Goal: Task Accomplishment & Management: Use online tool/utility

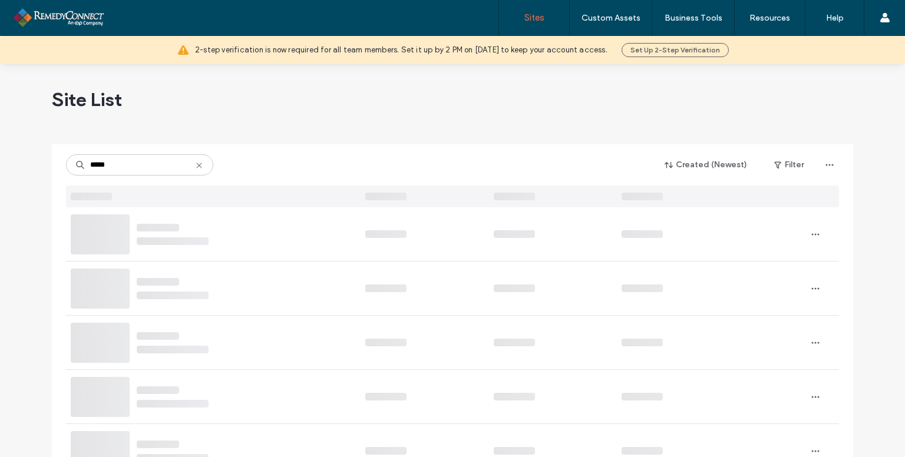
click at [200, 164] on input "*****" at bounding box center [139, 164] width 147 height 21
click at [197, 164] on icon at bounding box center [199, 165] width 9 height 9
type input "**********"
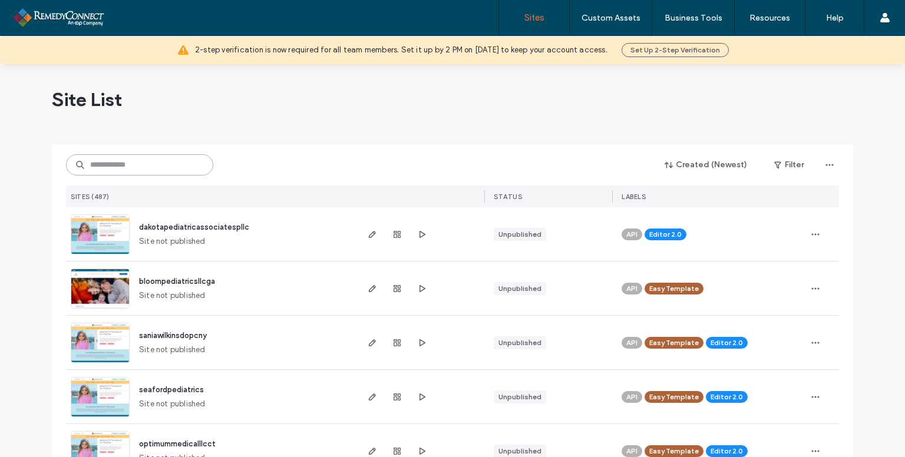
click at [134, 170] on input at bounding box center [139, 164] width 147 height 21
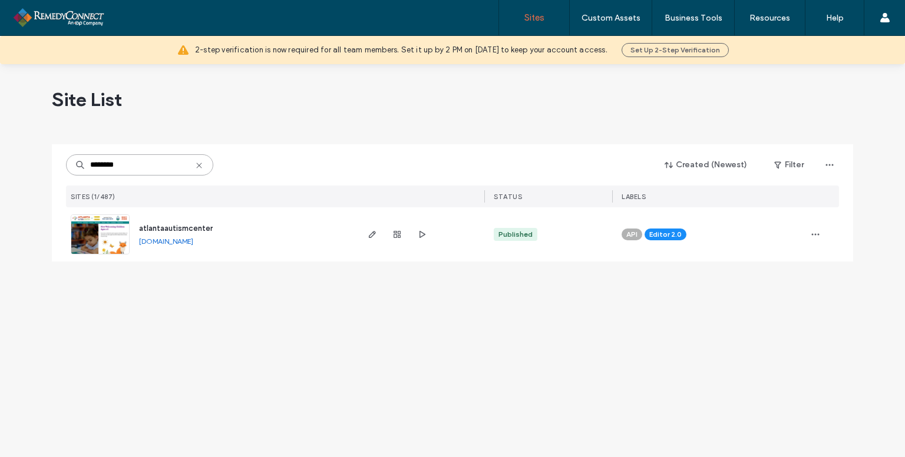
type input "********"
click at [114, 235] on img at bounding box center [100, 255] width 58 height 80
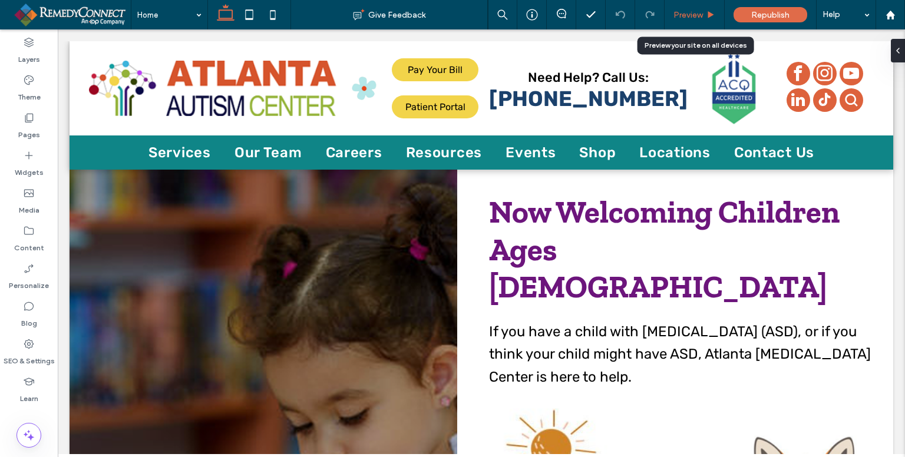
click at [682, 15] on span "Preview" at bounding box center [688, 15] width 29 height 10
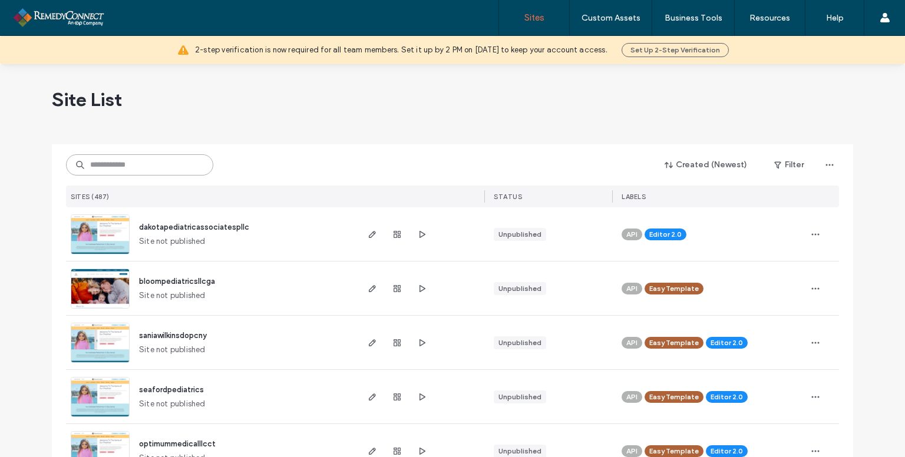
click at [126, 161] on input at bounding box center [139, 164] width 147 height 21
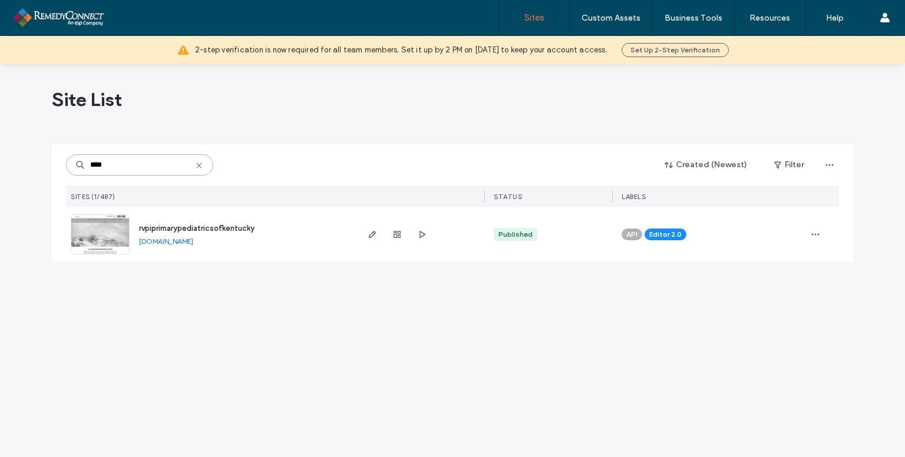
type input "****"
click at [90, 228] on img at bounding box center [100, 255] width 58 height 80
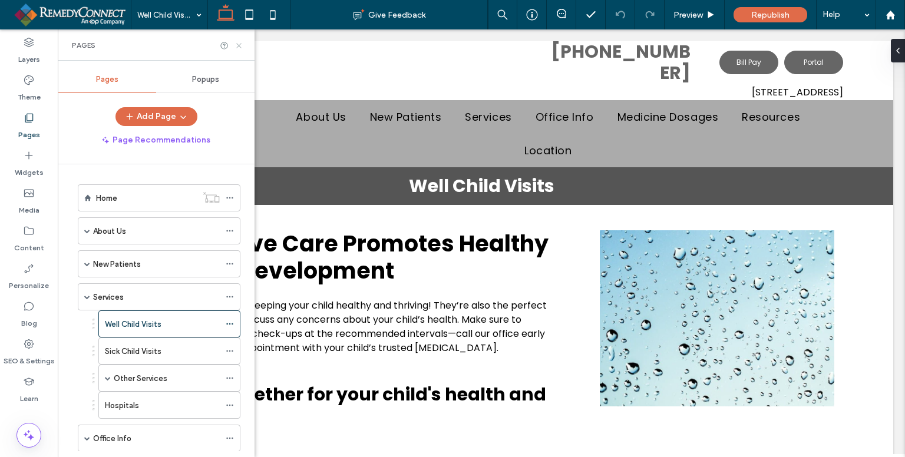
click at [238, 47] on icon at bounding box center [239, 45] width 9 height 9
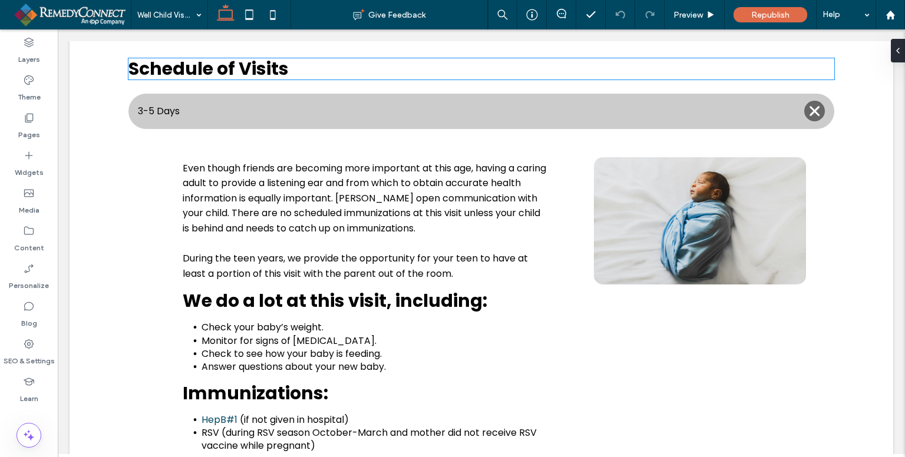
scroll to position [413, 0]
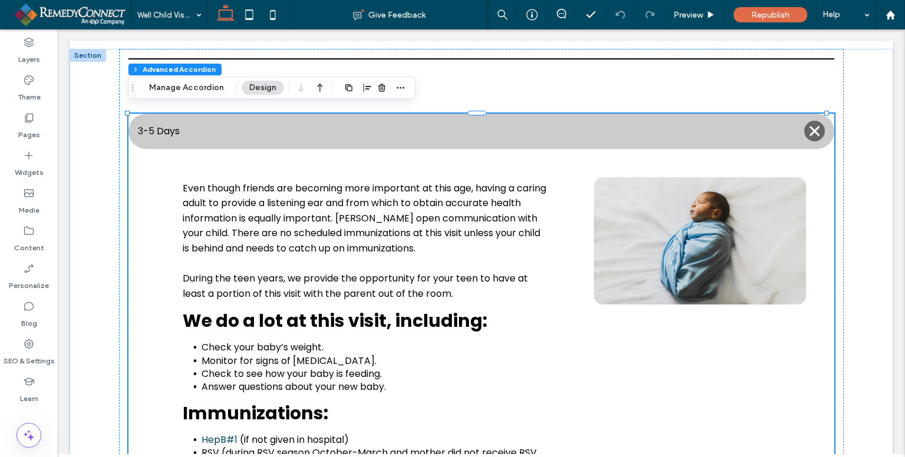
type input "*"
type input "**"
type input "****"
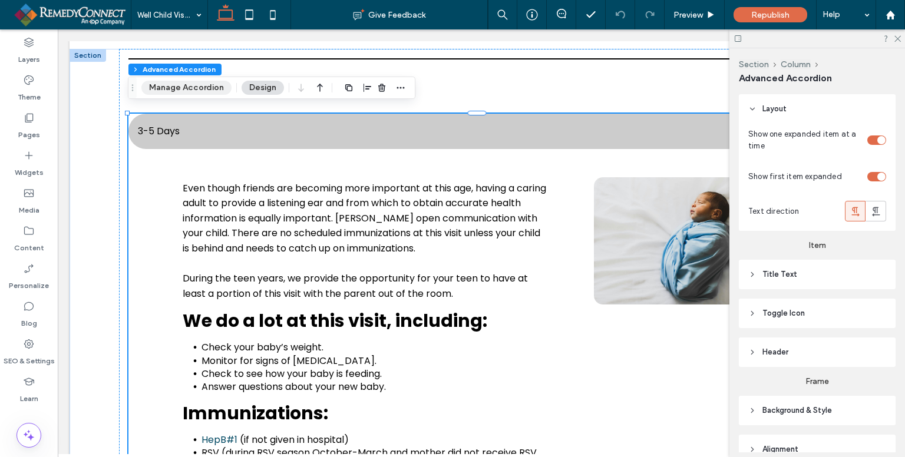
click at [212, 88] on button "Manage Accordion" at bounding box center [186, 88] width 90 height 14
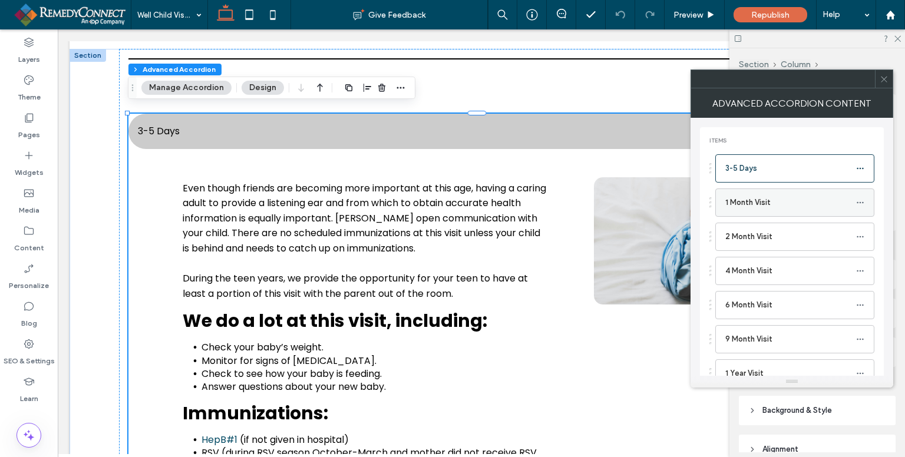
click at [752, 215] on div "1 Month Visit" at bounding box center [795, 203] width 159 height 28
click at [756, 194] on label "1 Month Visit" at bounding box center [791, 203] width 131 height 24
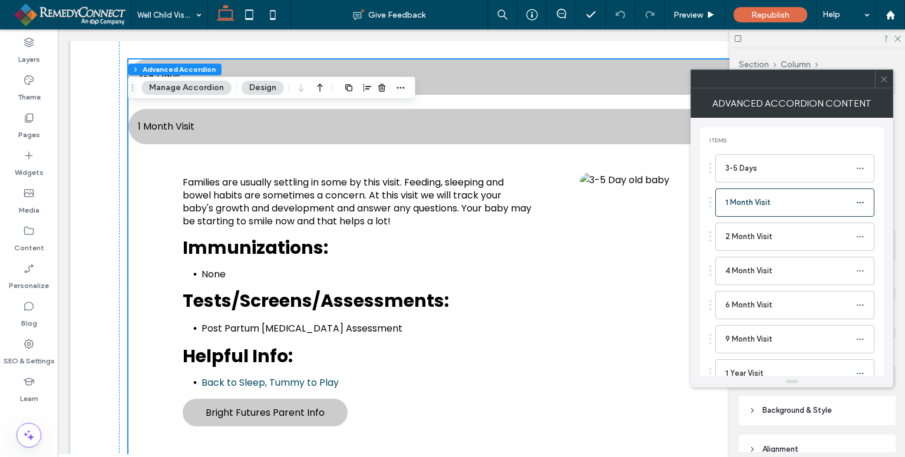
scroll to position [452, 0]
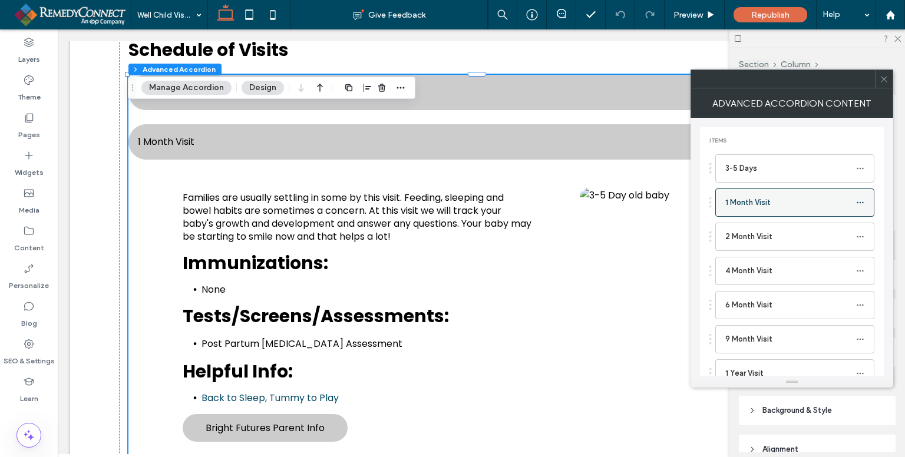
click at [806, 210] on label "1 Month Visit" at bounding box center [791, 203] width 131 height 24
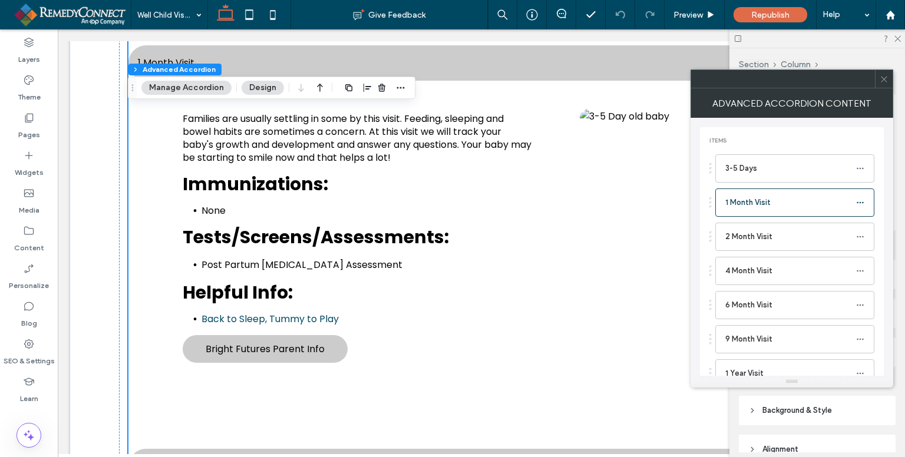
scroll to position [511, 0]
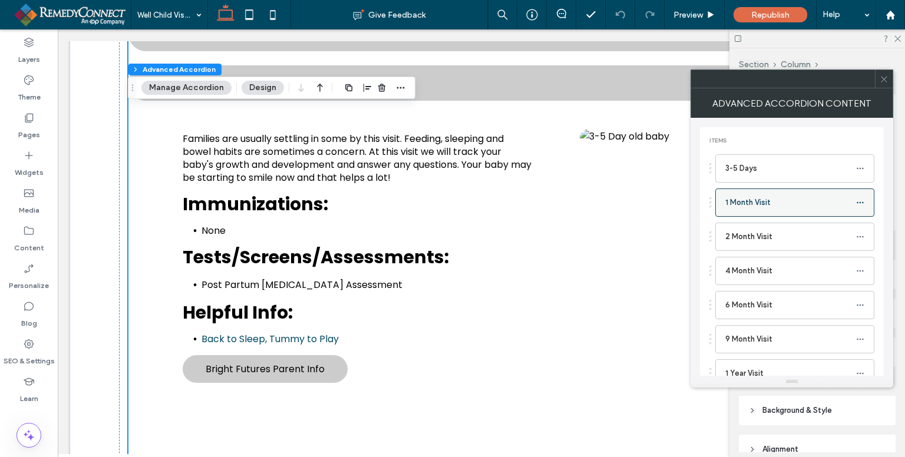
click at [779, 209] on label "1 Month Visit" at bounding box center [791, 203] width 131 height 24
click at [773, 199] on label "1 Month Visit" at bounding box center [791, 203] width 131 height 24
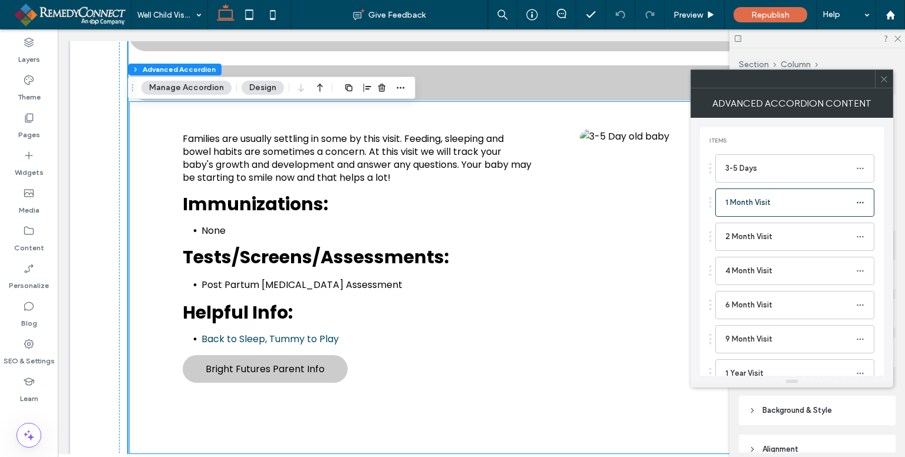
click at [233, 225] on li "None" at bounding box center [368, 231] width 333 height 13
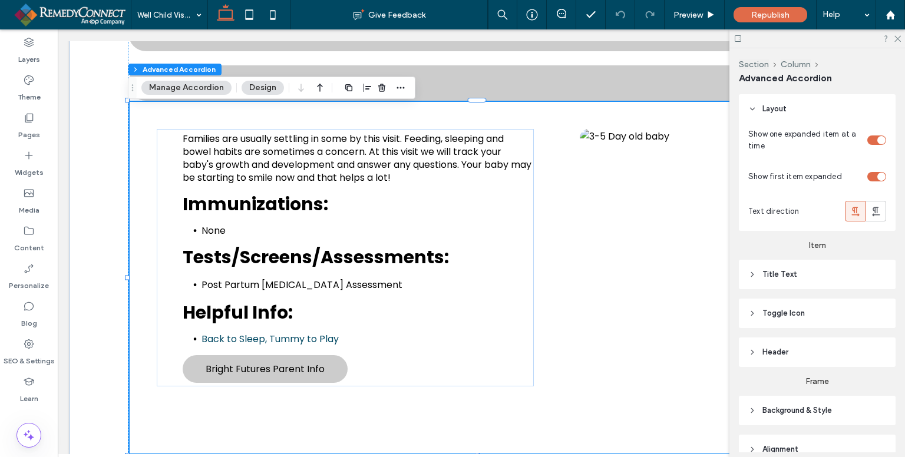
click at [233, 225] on li "None" at bounding box center [368, 231] width 333 height 13
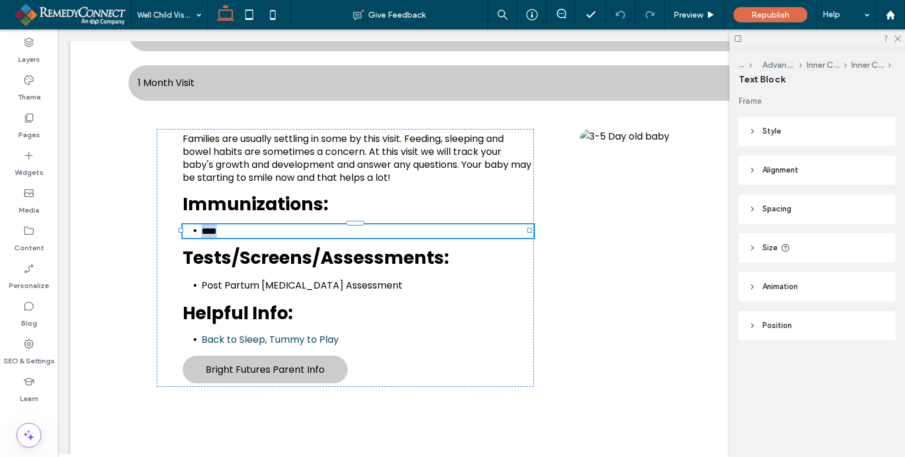
type input "*******"
type input "**"
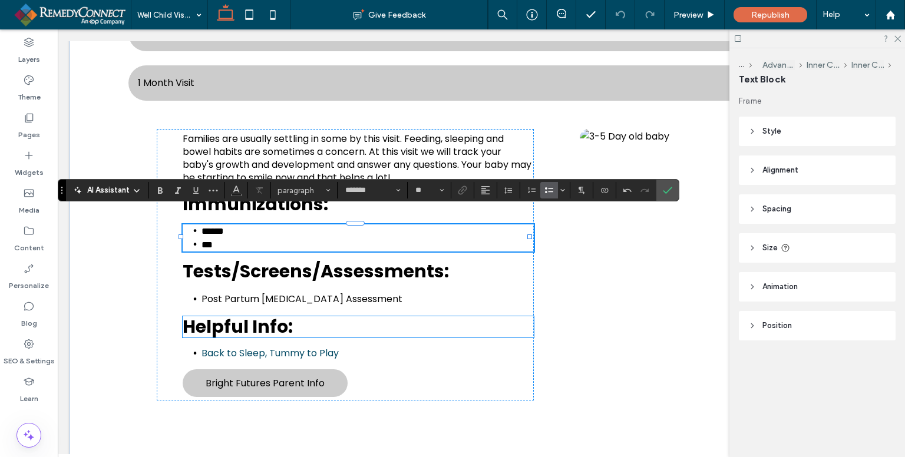
scroll to position [0, 0]
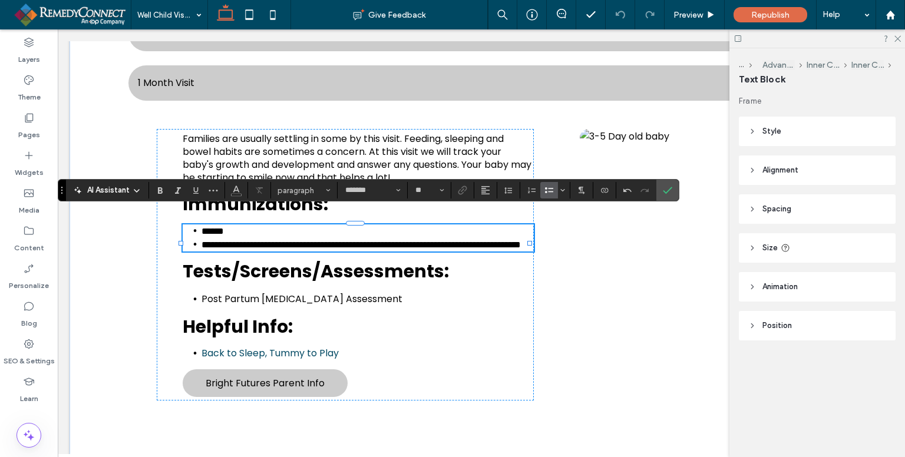
click at [218, 241] on span "**********" at bounding box center [362, 245] width 320 height 9
drag, startPoint x: 217, startPoint y: 230, endPoint x: 202, endPoint y: 229, distance: 14.8
click at [202, 241] on span "**********" at bounding box center [363, 245] width 323 height 9
click at [463, 190] on icon "Link" at bounding box center [462, 190] width 9 height 9
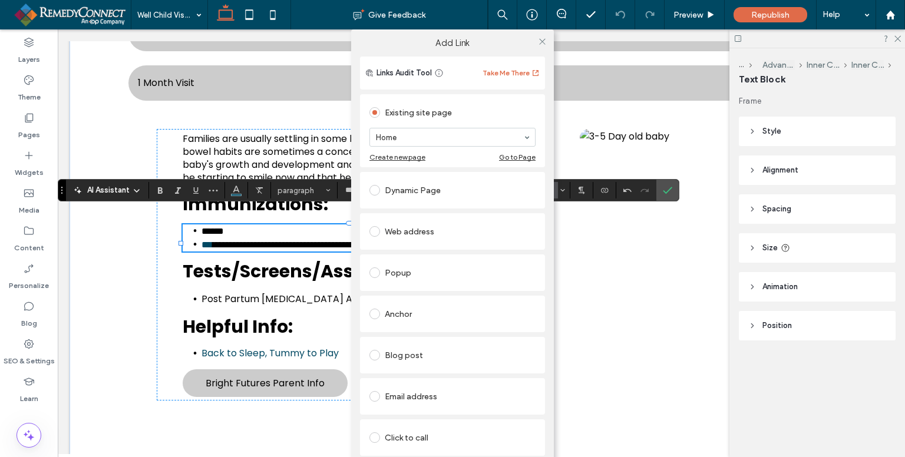
click at [411, 183] on div "Dynamic Page" at bounding box center [453, 190] width 166 height 19
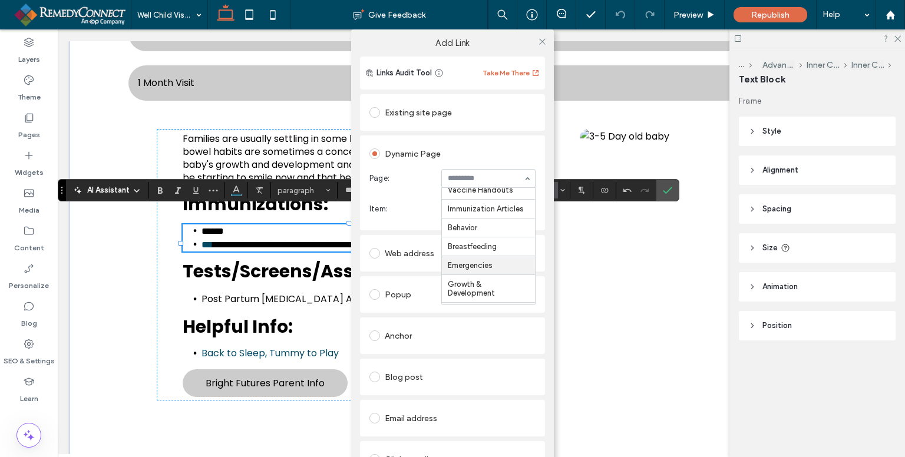
scroll to position [118, 0]
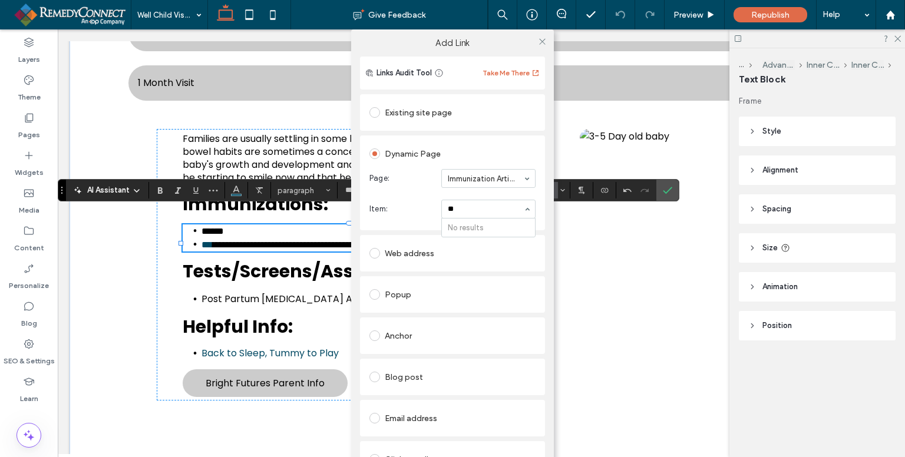
type input "*"
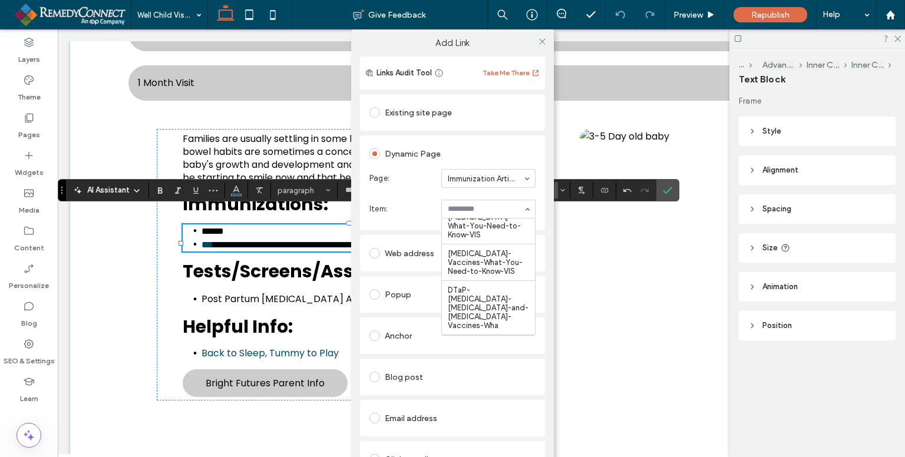
scroll to position [264, 0]
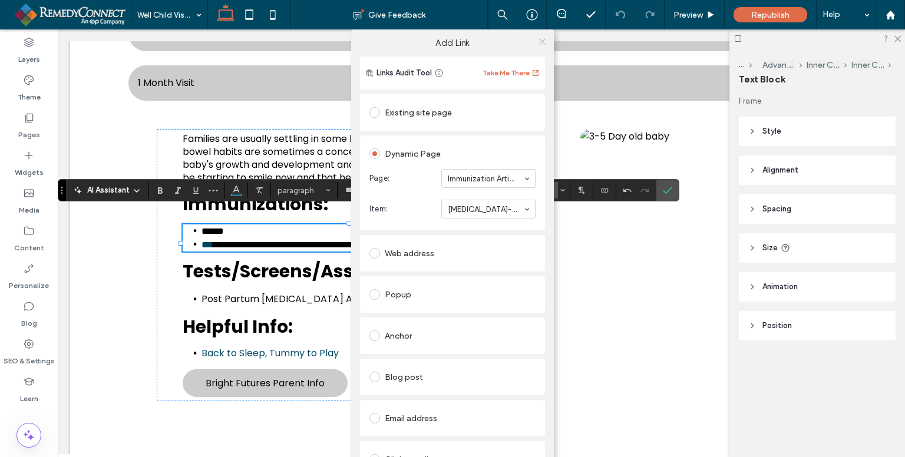
click at [538, 41] on icon at bounding box center [542, 41] width 9 height 9
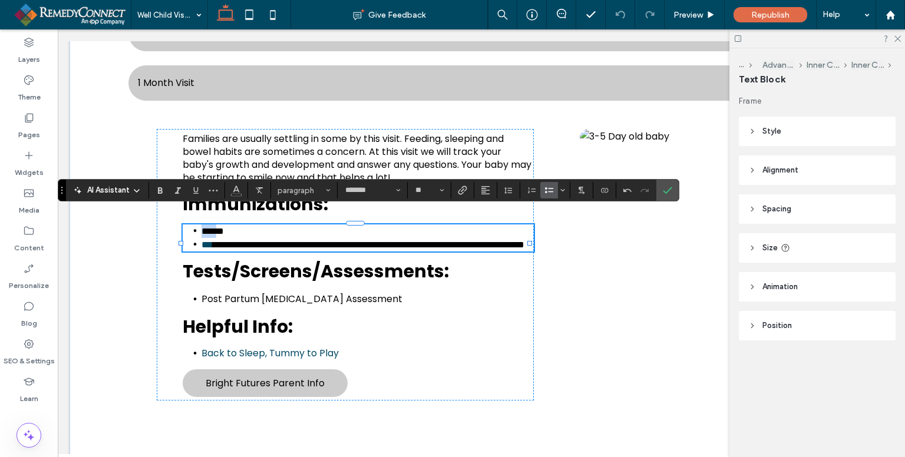
drag, startPoint x: 225, startPoint y: 214, endPoint x: 202, endPoint y: 214, distance: 23.0
click at [202, 227] on span "******" at bounding box center [213, 231] width 22 height 9
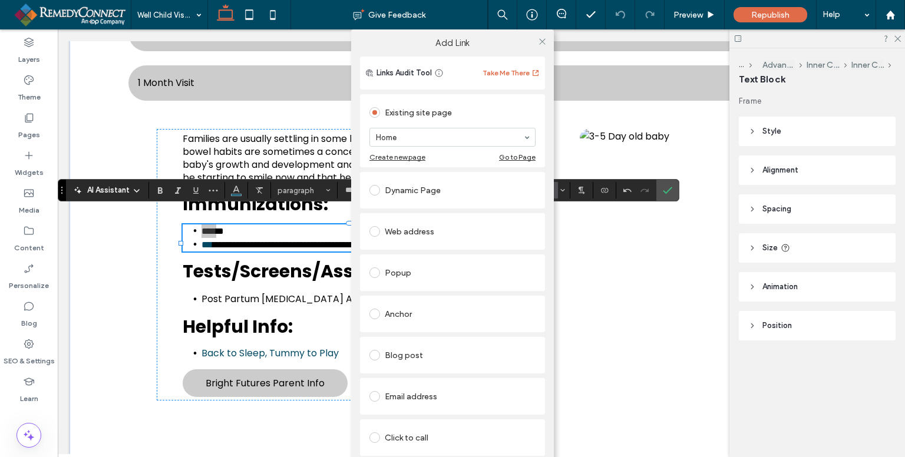
drag, startPoint x: 401, startPoint y: 347, endPoint x: 409, endPoint y: 168, distance: 179.4
click at [399, 338] on div "Blog post" at bounding box center [452, 355] width 185 height 37
click at [420, 206] on div "Dynamic Page" at bounding box center [452, 190] width 185 height 37
click at [423, 189] on div "Dynamic Page" at bounding box center [453, 190] width 166 height 19
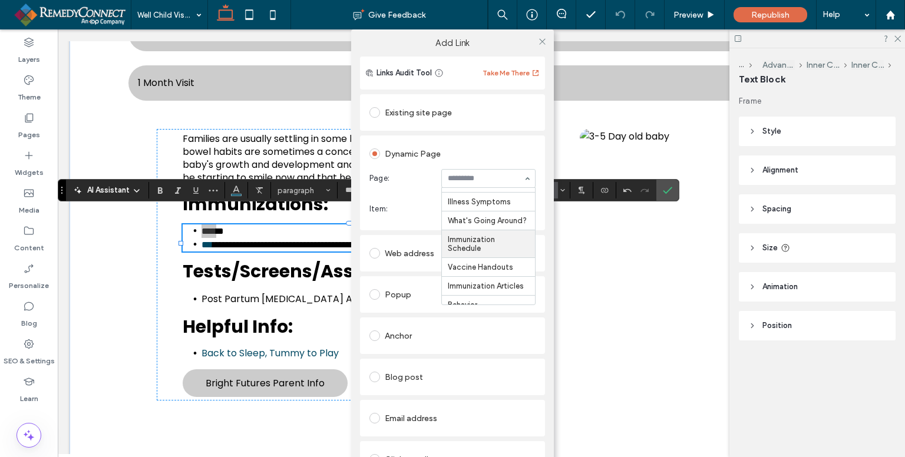
scroll to position [59, 0]
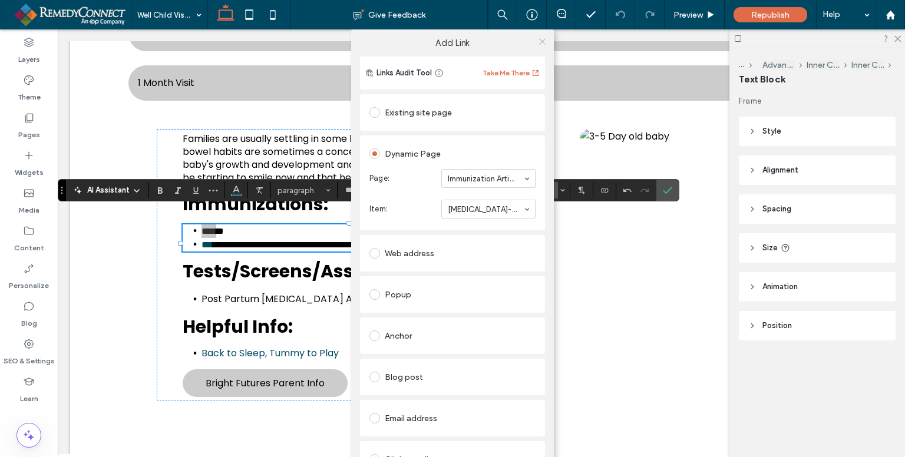
click at [538, 38] on icon at bounding box center [542, 41] width 9 height 9
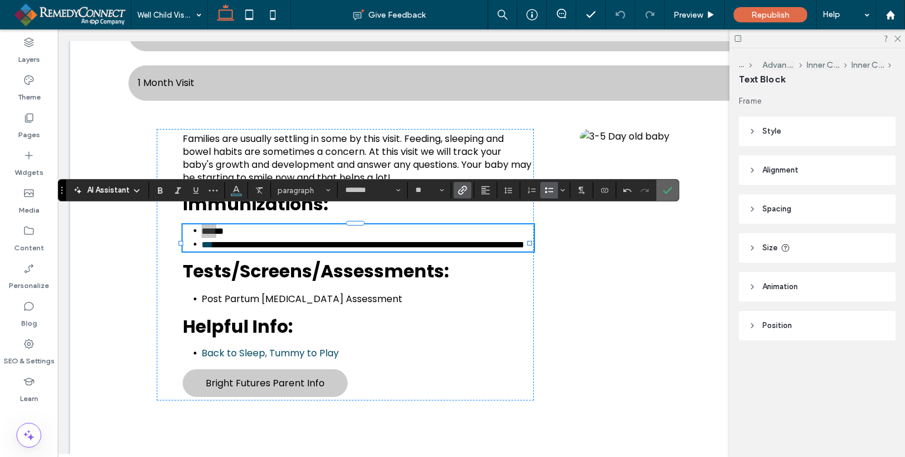
click at [668, 190] on use "Confirm" at bounding box center [668, 190] width 9 height 7
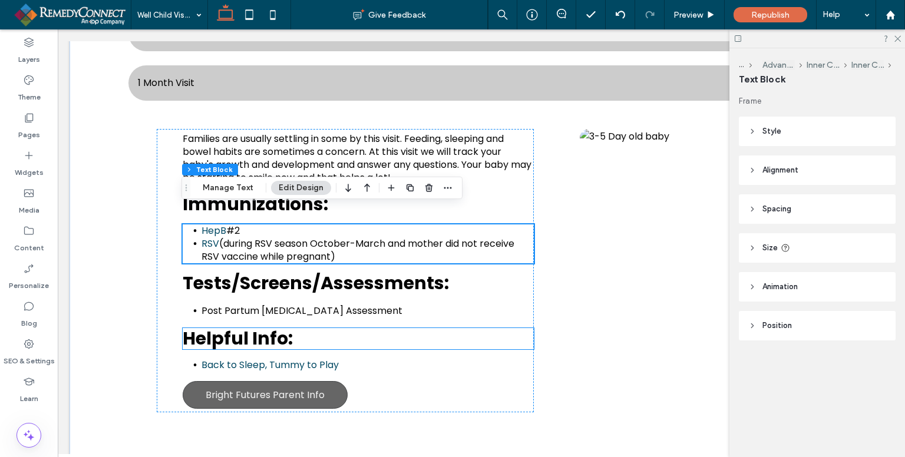
scroll to position [628, 0]
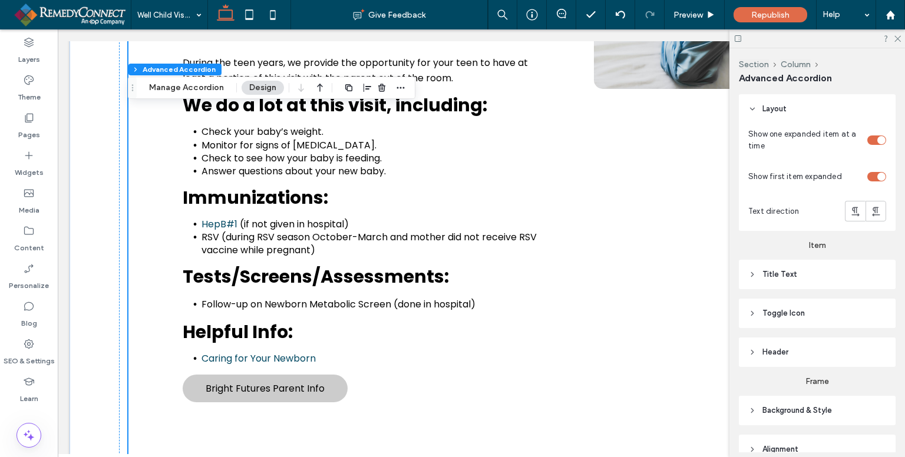
type input "**"
type input "*"
type input "**"
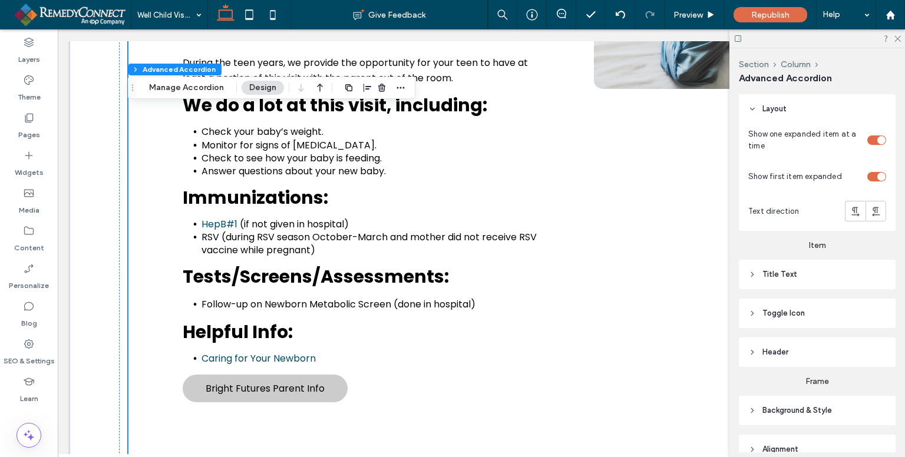
type input "****"
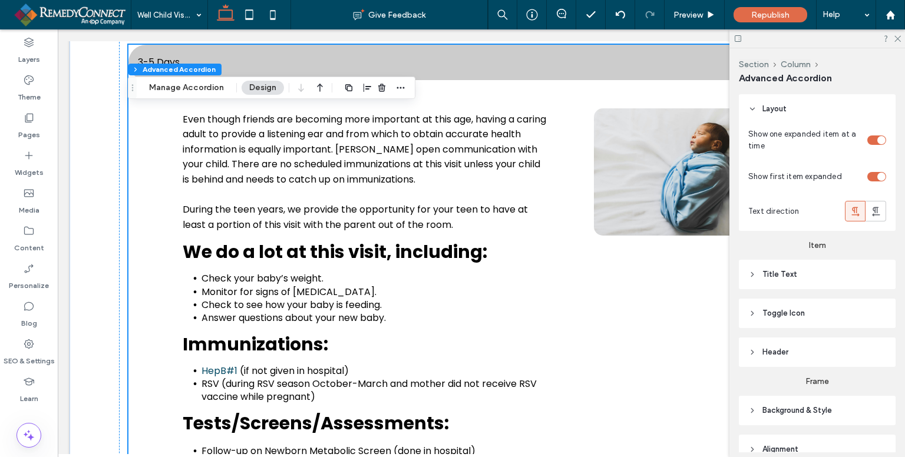
scroll to position [765, 0]
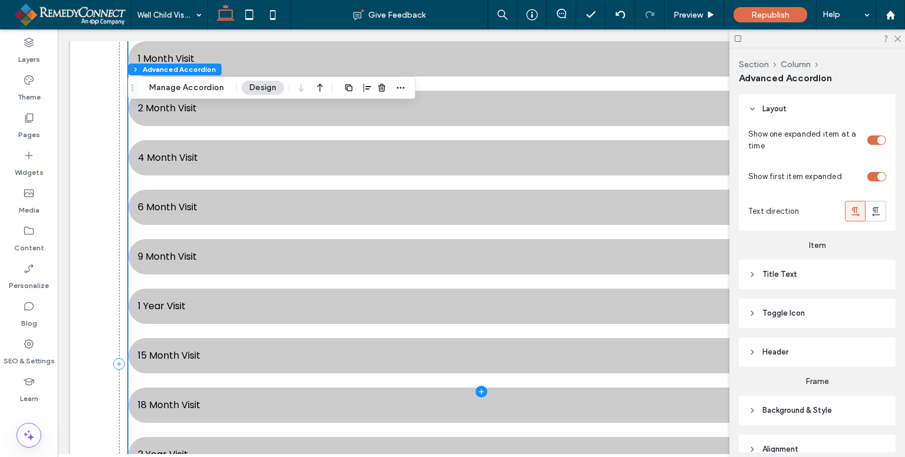
scroll to position [1059, 0]
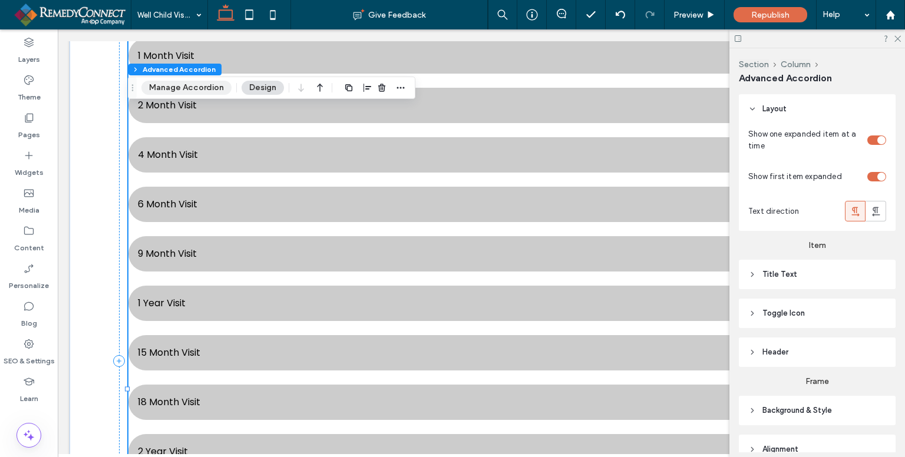
click at [205, 88] on button "Manage Accordion" at bounding box center [186, 88] width 90 height 14
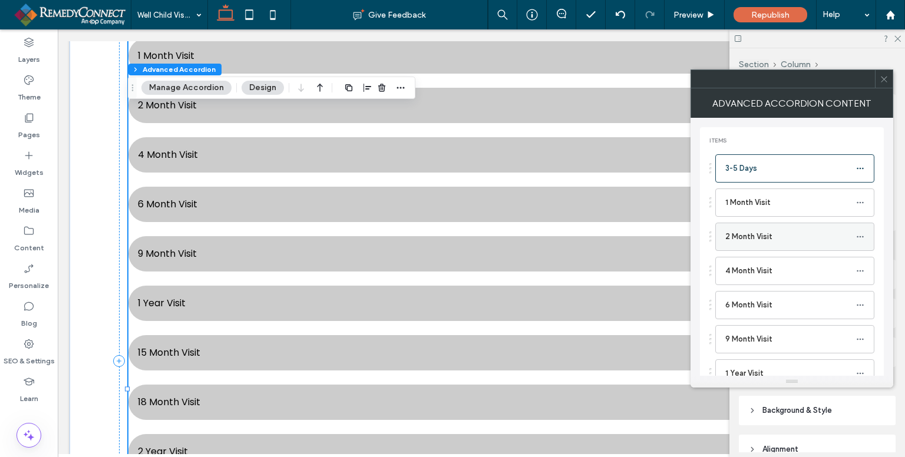
click at [776, 239] on label "2 Month Visit" at bounding box center [791, 237] width 131 height 24
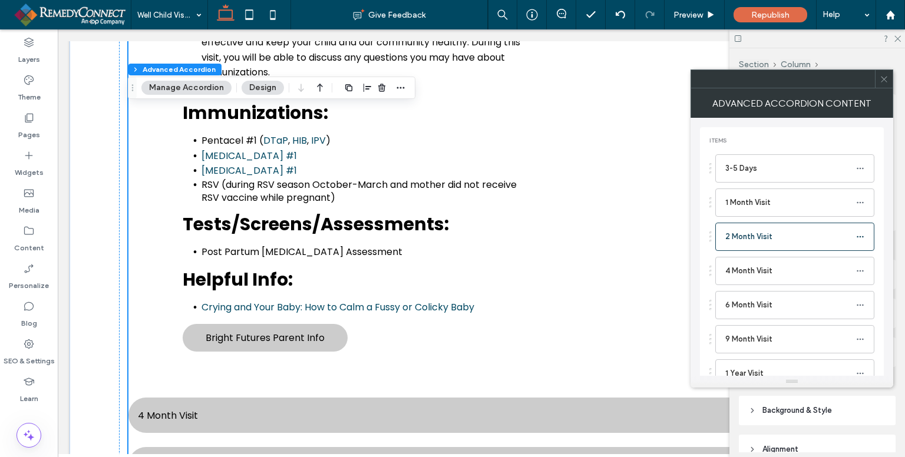
scroll to position [788, 0]
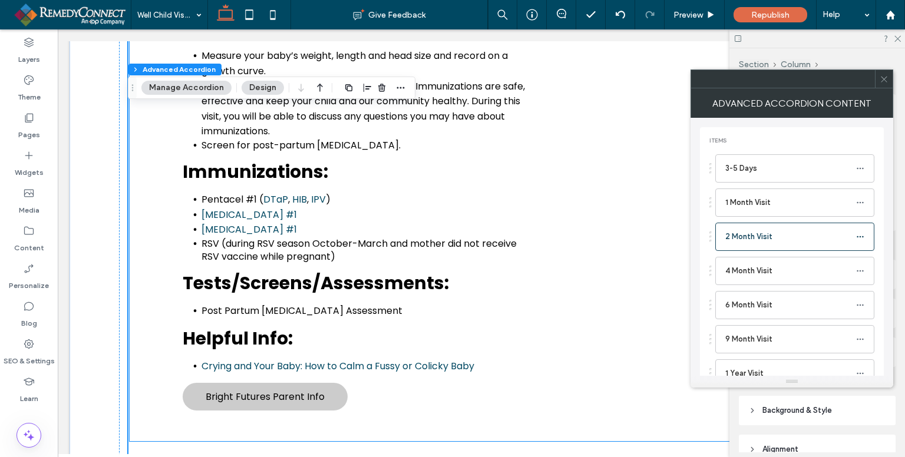
click at [335, 304] on span "Post Partum [MEDICAL_DATA] Assessment" at bounding box center [302, 311] width 201 height 14
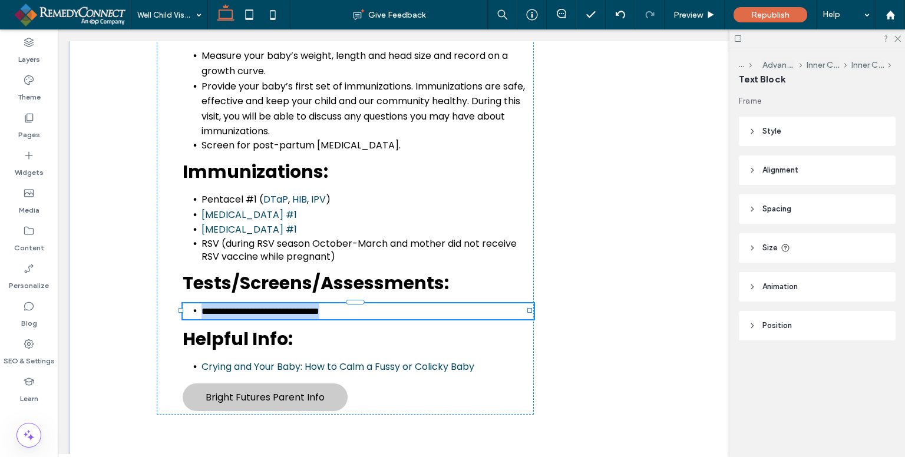
type input "*******"
type input "**"
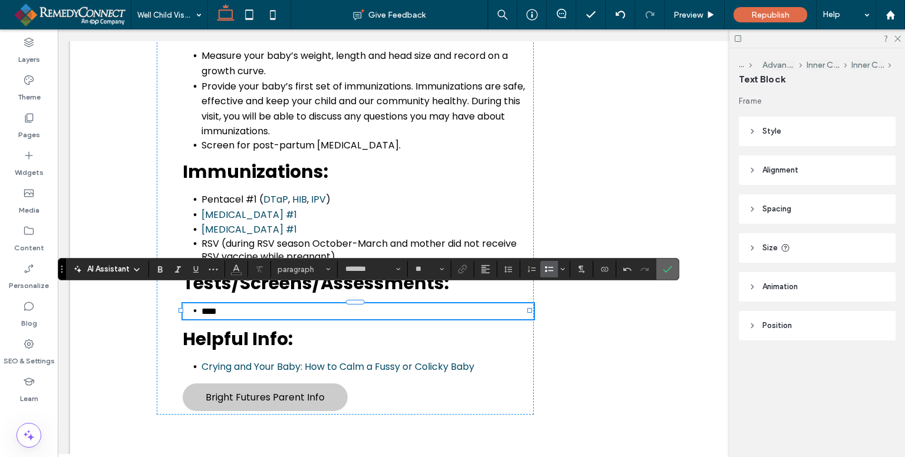
click at [674, 272] on label "Confirm" at bounding box center [668, 269] width 18 height 21
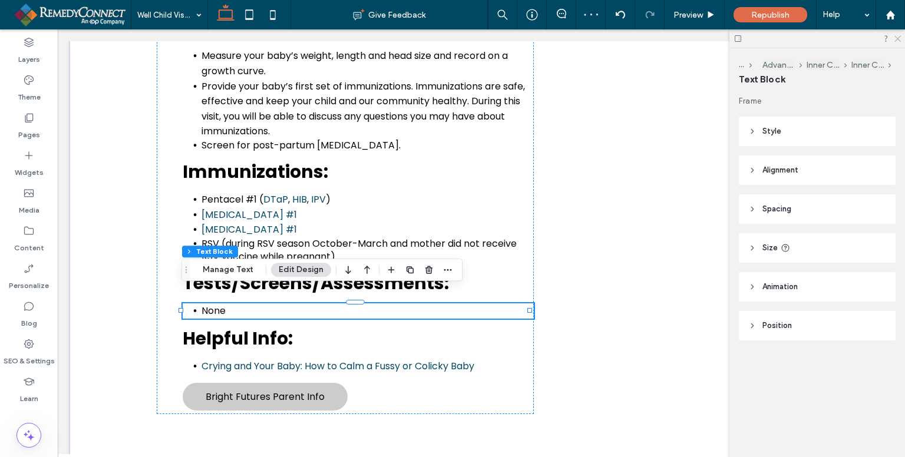
click at [897, 36] on icon at bounding box center [898, 38] width 8 height 8
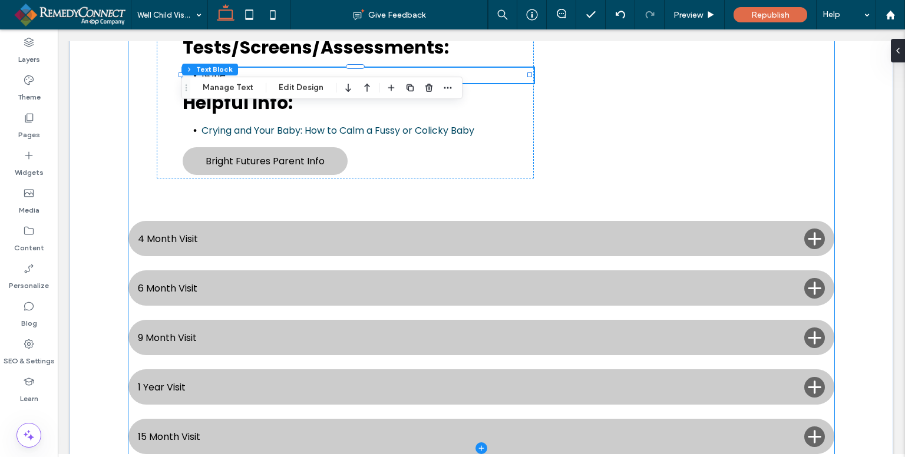
click at [293, 284] on span at bounding box center [482, 448] width 706 height 1893
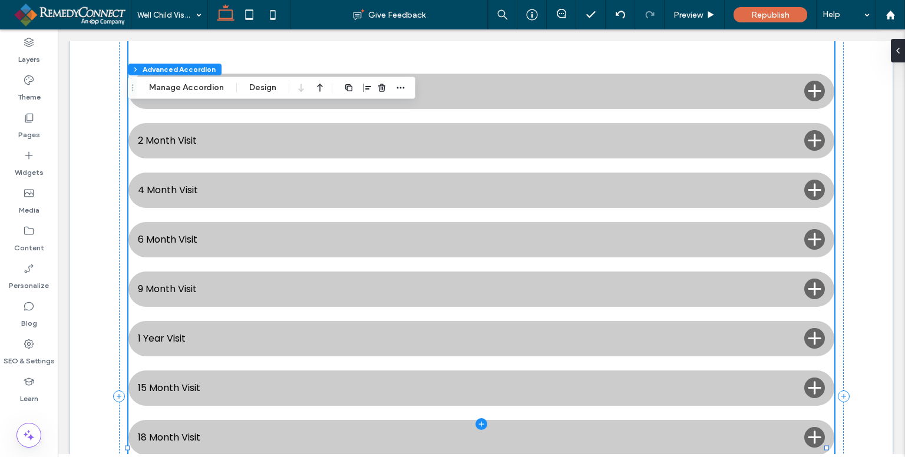
type input "**"
type input "*"
type input "**"
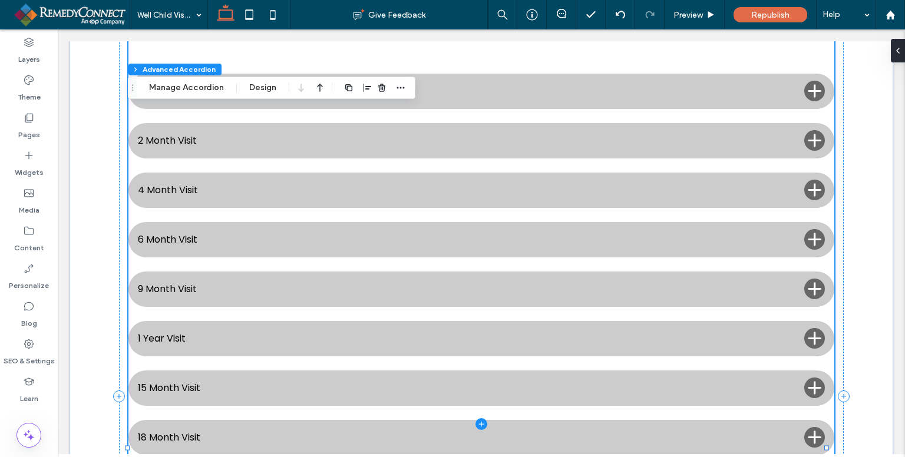
type input "****"
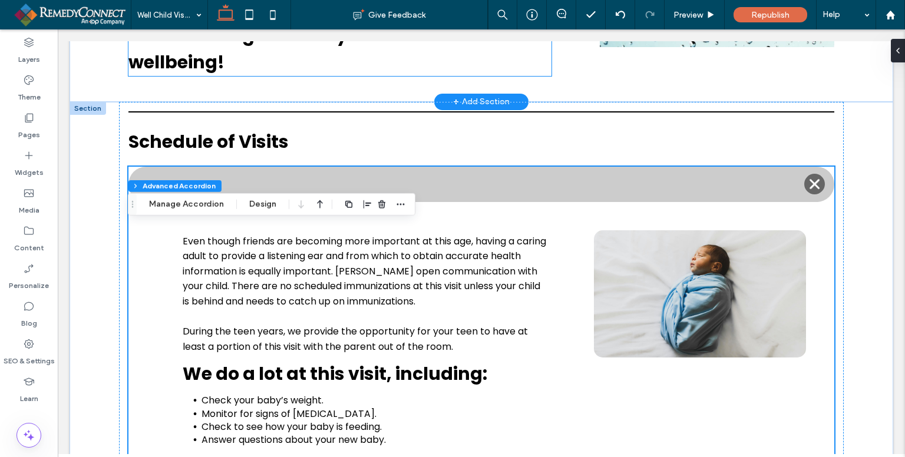
scroll to position [288, 0]
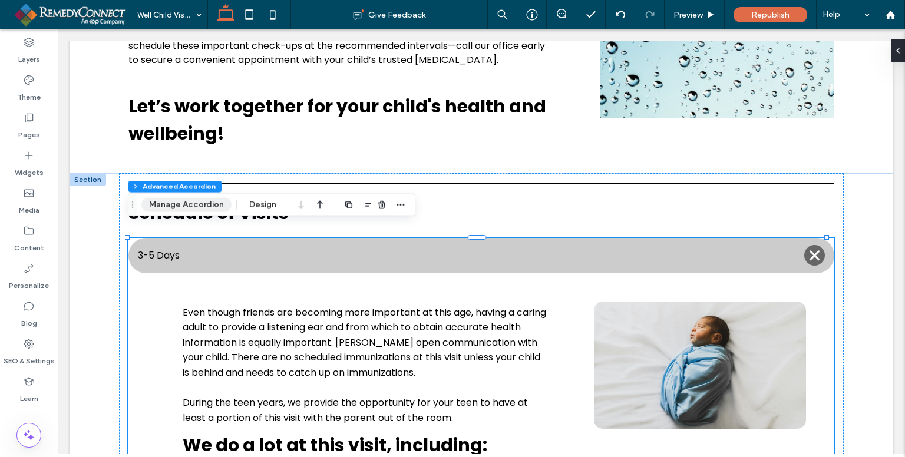
click at [181, 205] on button "Manage Accordion" at bounding box center [186, 205] width 90 height 14
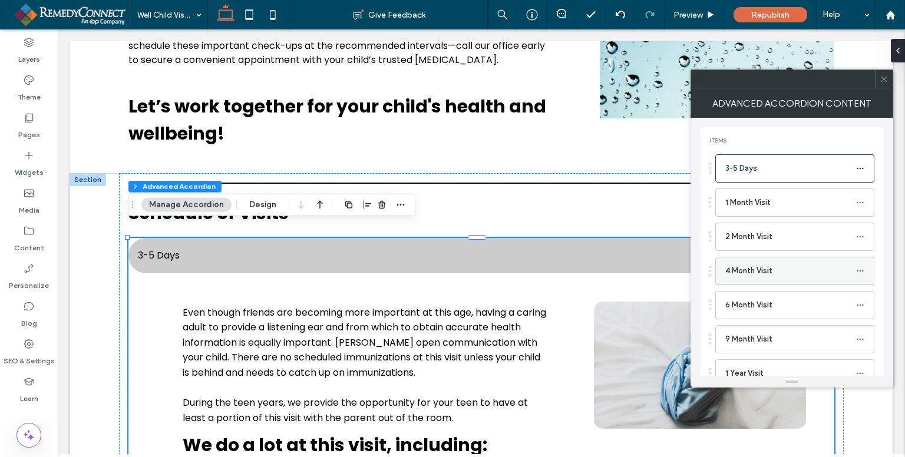
click at [789, 271] on label "4 Month Visit" at bounding box center [791, 271] width 131 height 24
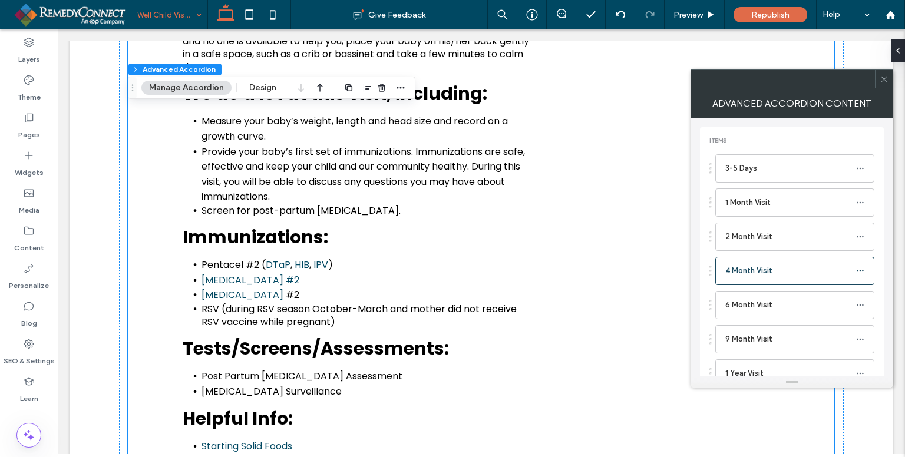
scroll to position [959, 0]
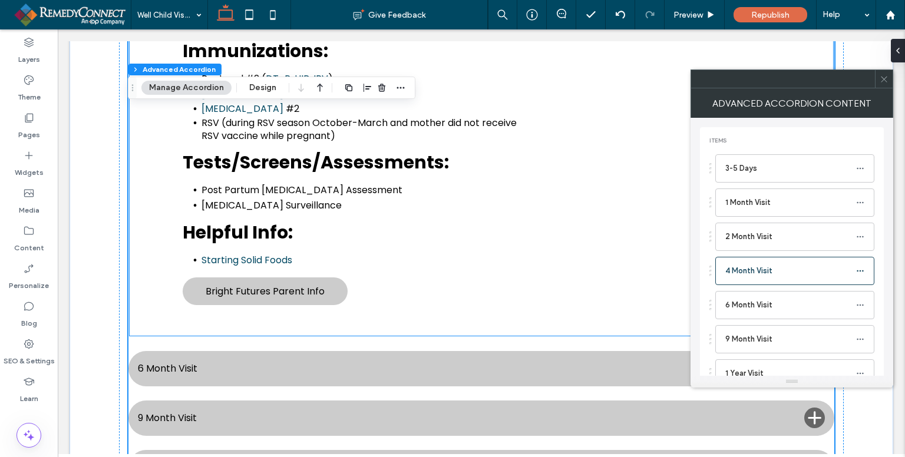
click at [261, 161] on div "Many babies seem more fussy or colicky at this age. Be patient. Colicky babies …" at bounding box center [346, 44] width 378 height 529
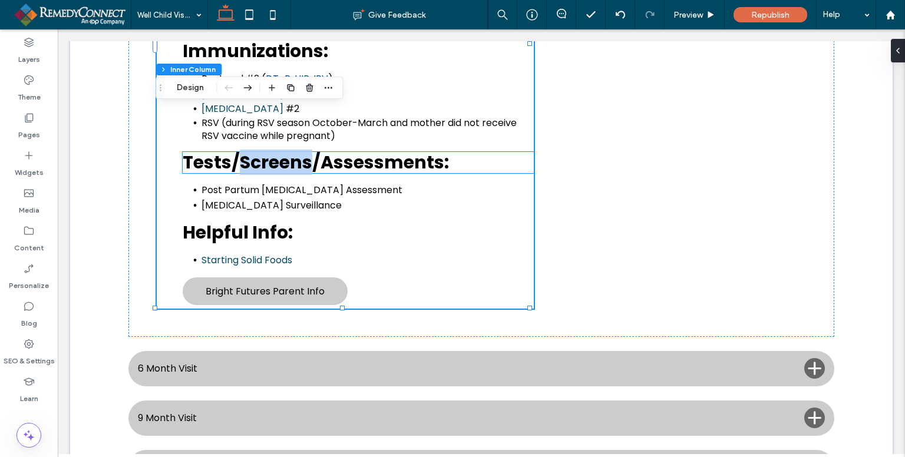
click at [377, 154] on span "Tests/Screens/Assessments:" at bounding box center [316, 162] width 266 height 25
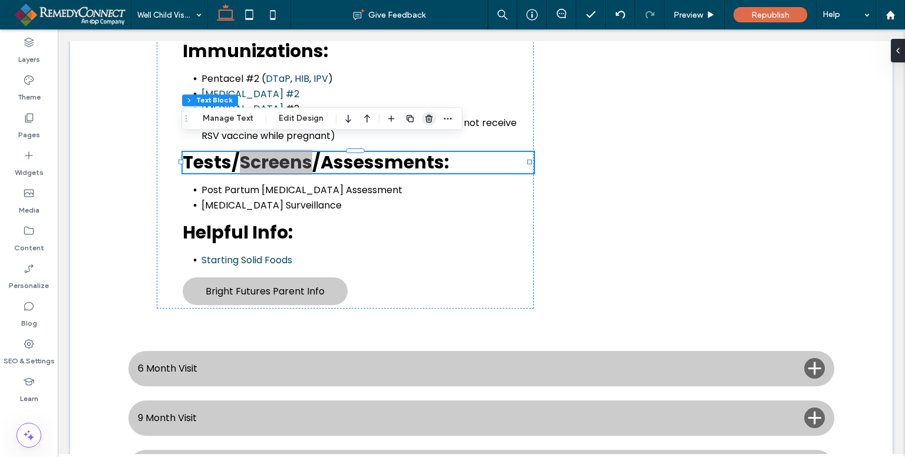
click at [427, 118] on icon "button" at bounding box center [428, 118] width 9 height 9
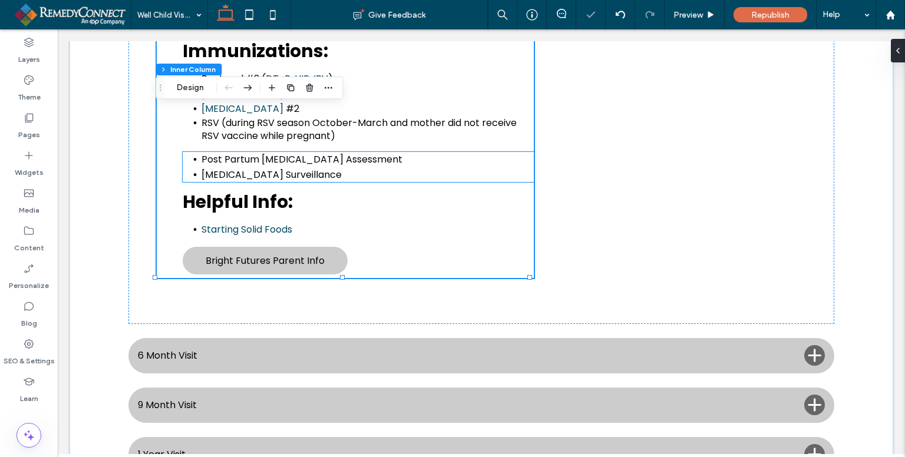
click at [328, 167] on li "[MEDICAL_DATA] Surveillance" at bounding box center [368, 174] width 333 height 15
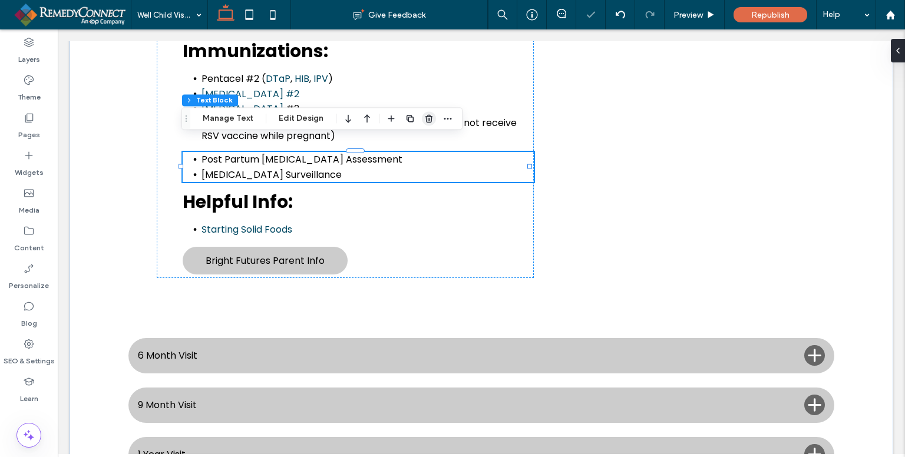
click at [430, 119] on icon "button" at bounding box center [428, 118] width 9 height 9
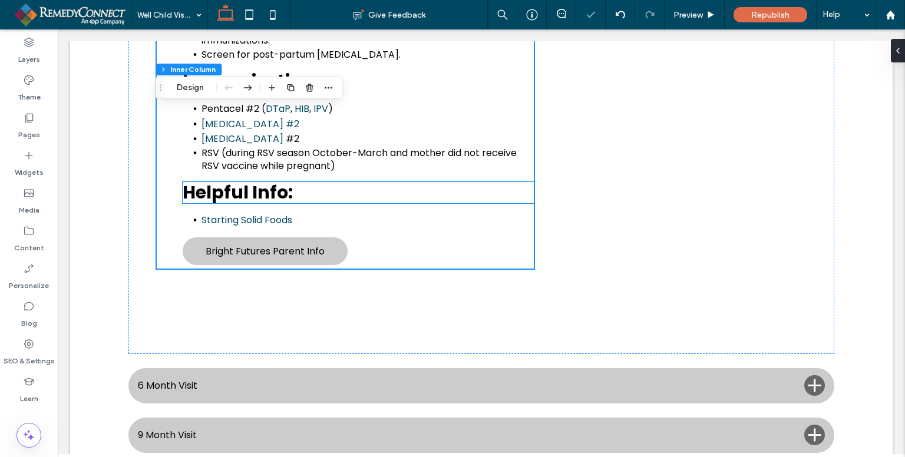
scroll to position [900, 0]
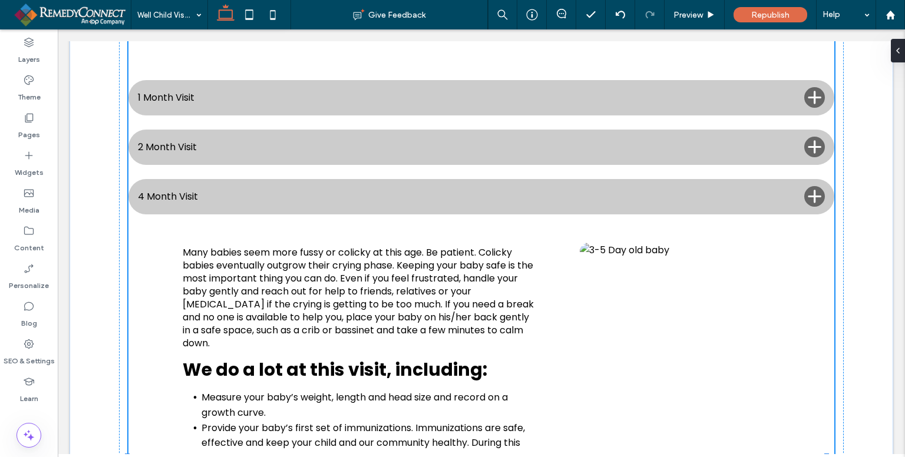
type input "**"
type input "*"
type input "**"
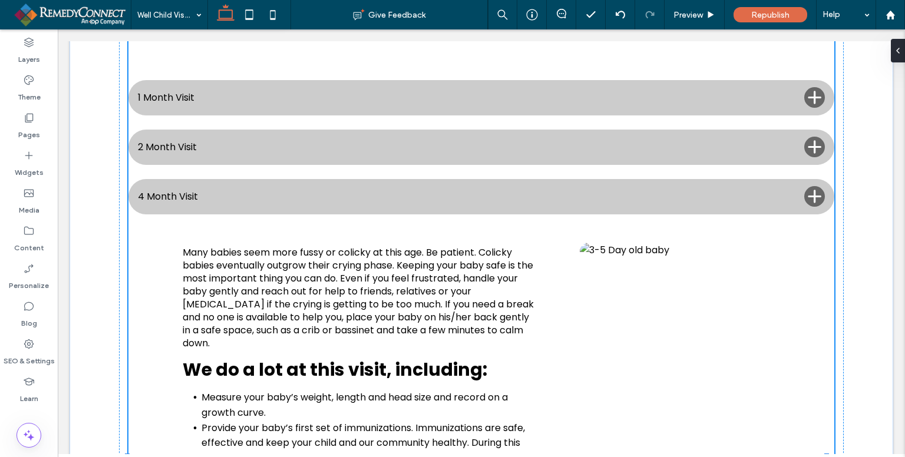
type input "****"
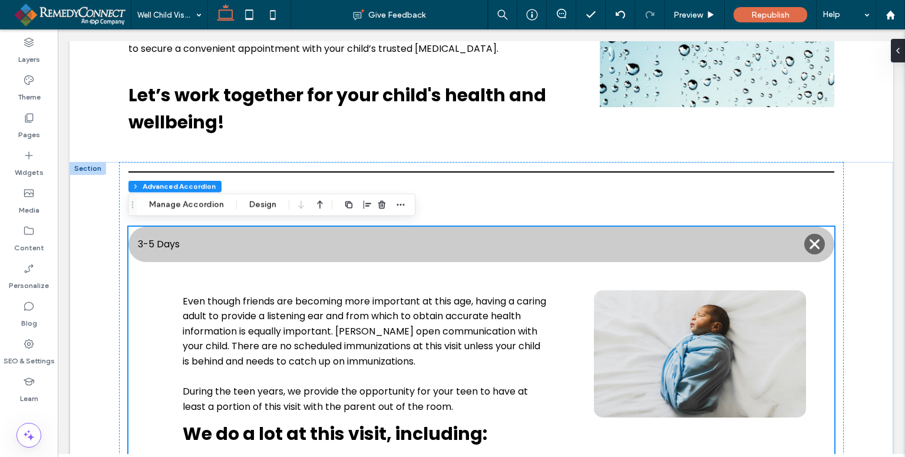
scroll to position [288, 0]
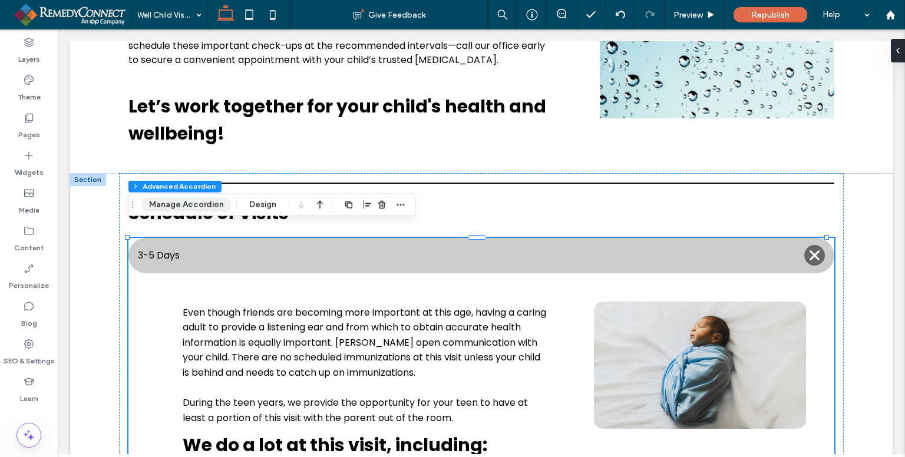
click at [204, 208] on button "Manage Accordion" at bounding box center [186, 205] width 90 height 14
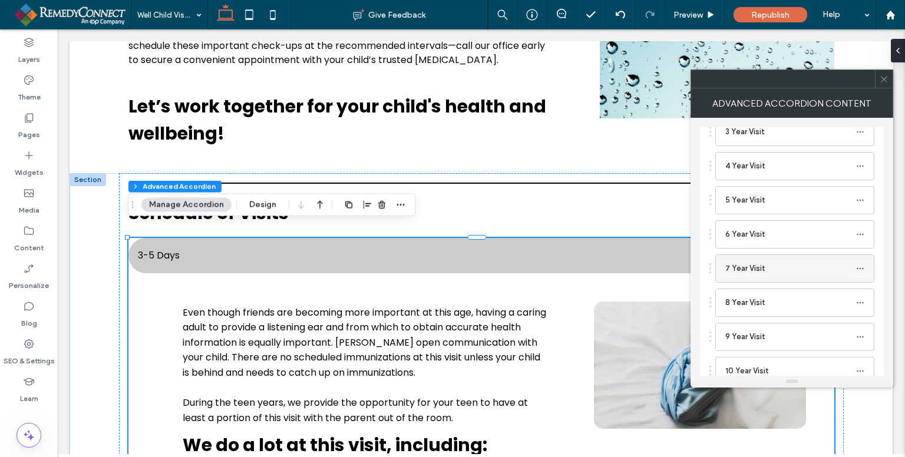
scroll to position [472, 0]
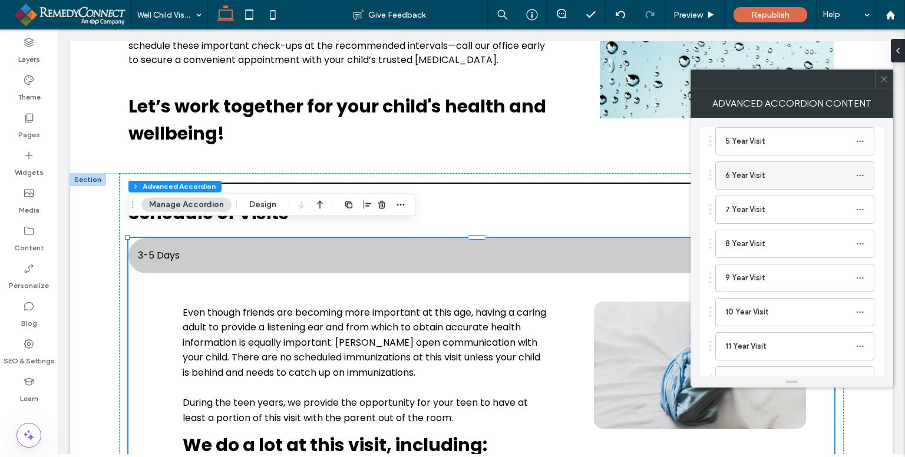
click at [770, 169] on label "6 Year Visit" at bounding box center [791, 176] width 131 height 24
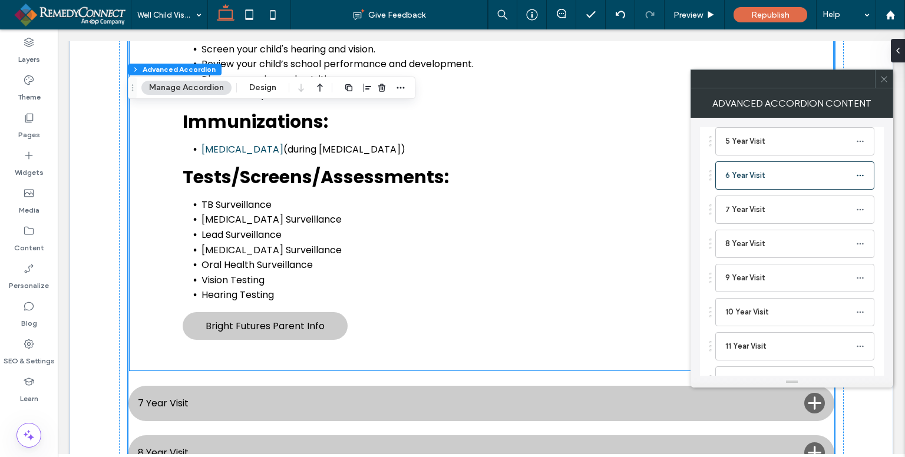
scroll to position [1326, 0]
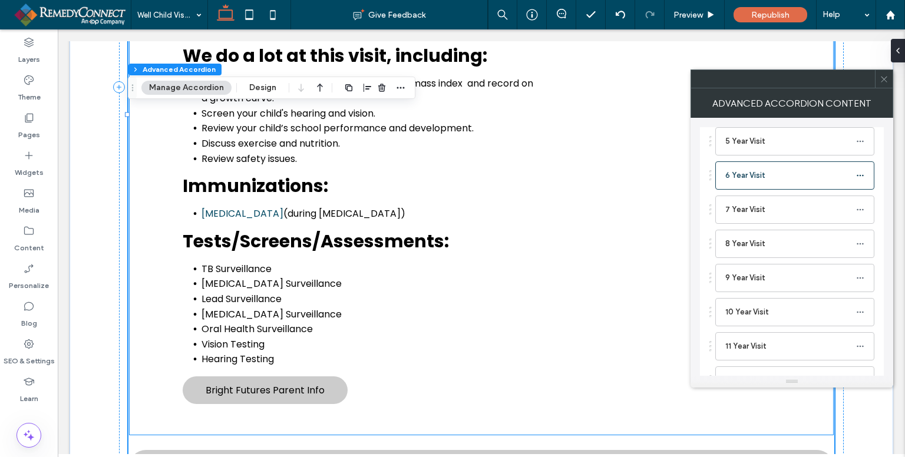
click at [326, 210] on div "Encourage good learning by helping your child organize a distraction-free time …" at bounding box center [346, 182] width 378 height 451
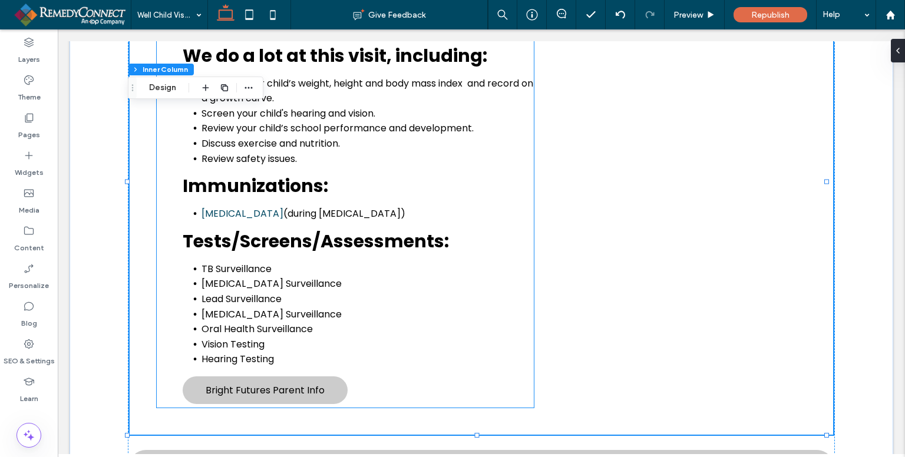
click at [334, 232] on span "Tests/Screens/Assessments:" at bounding box center [316, 241] width 266 height 25
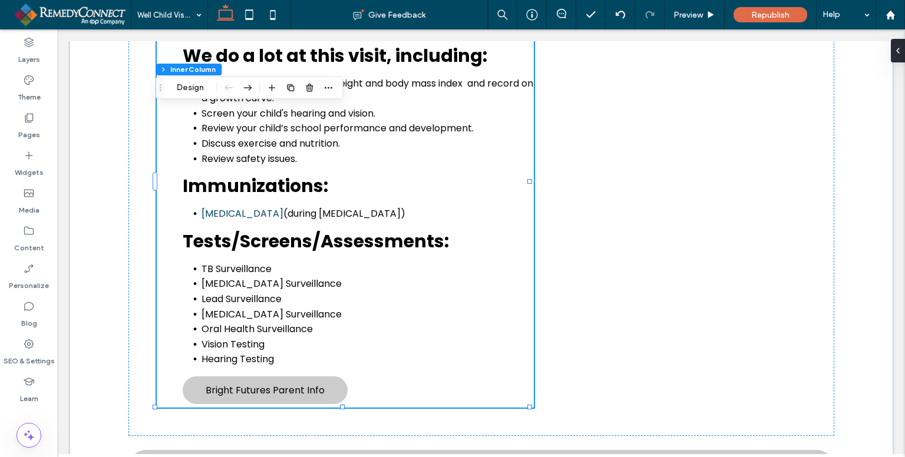
click at [335, 230] on span "Tests/Screens/Assessments:" at bounding box center [316, 241] width 266 height 25
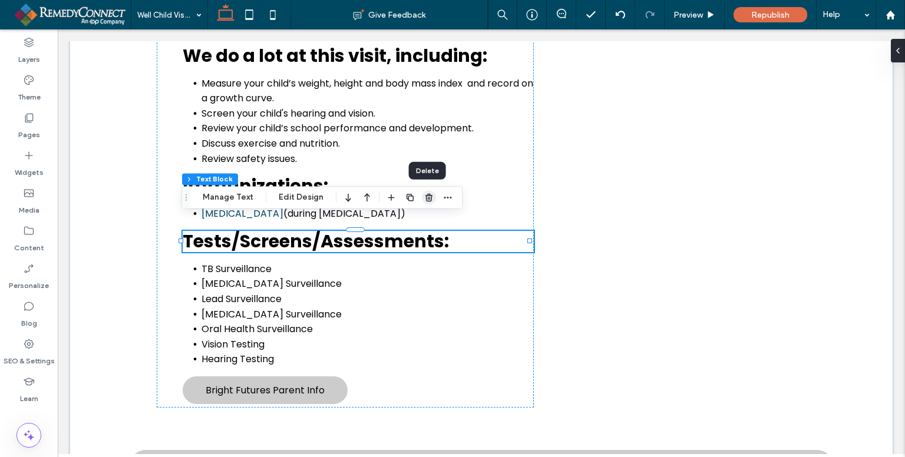
drag, startPoint x: 427, startPoint y: 197, endPoint x: 182, endPoint y: 232, distance: 247.1
click at [427, 197] on use "button" at bounding box center [429, 198] width 7 height 8
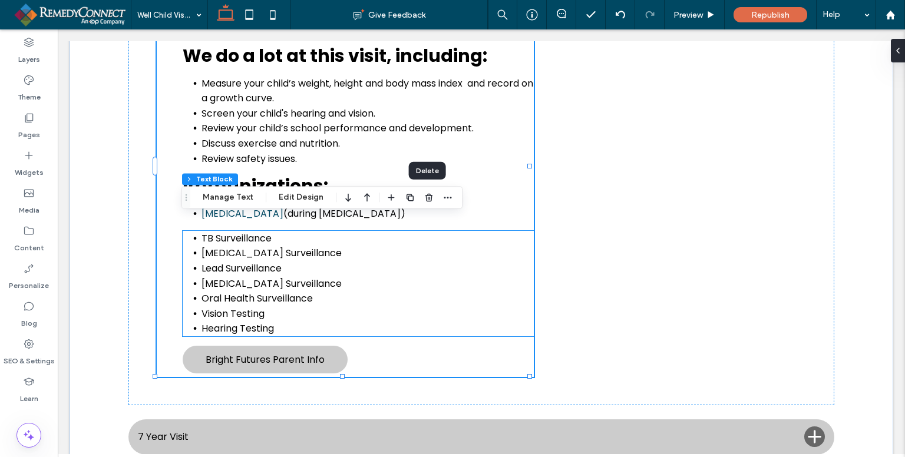
click at [240, 276] on li "[MEDICAL_DATA] Surveillance" at bounding box center [368, 283] width 333 height 15
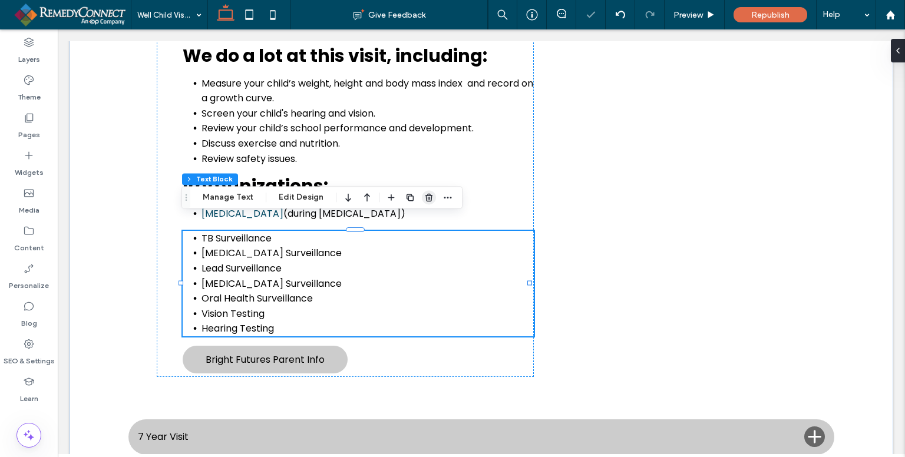
click at [429, 196] on icon "button" at bounding box center [428, 197] width 9 height 9
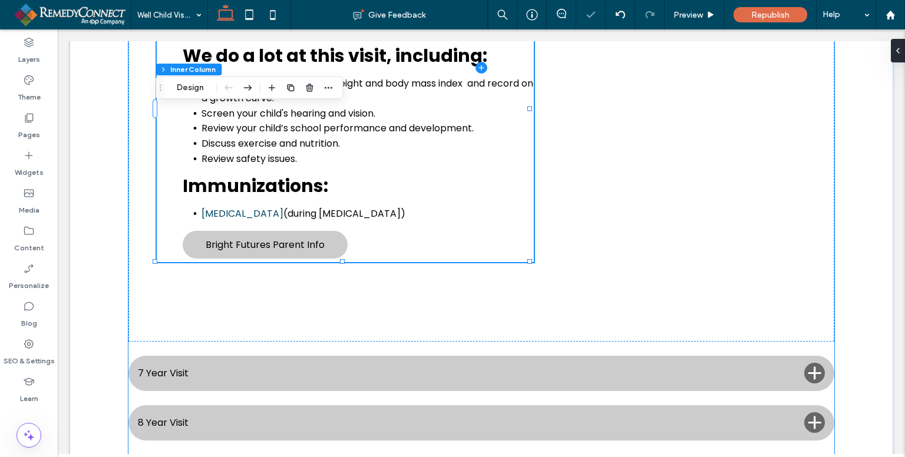
click at [326, 355] on span at bounding box center [482, 68] width 706 height 1736
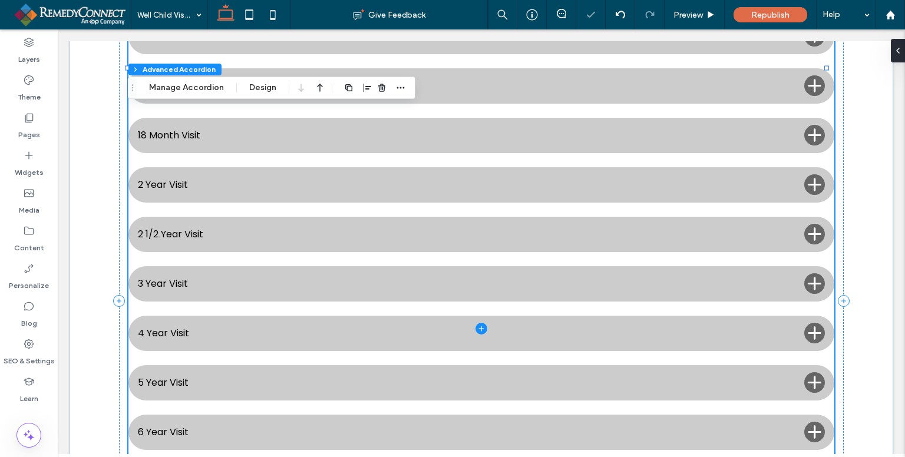
type input "**"
type input "*"
type input "**"
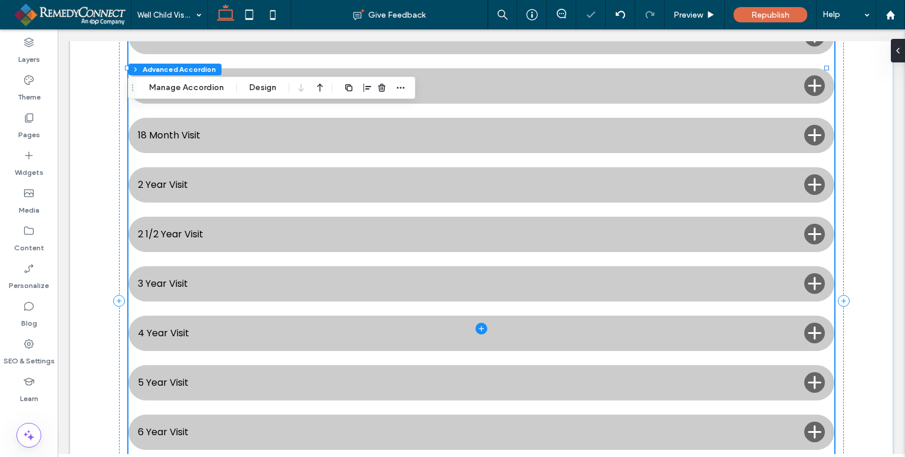
type input "****"
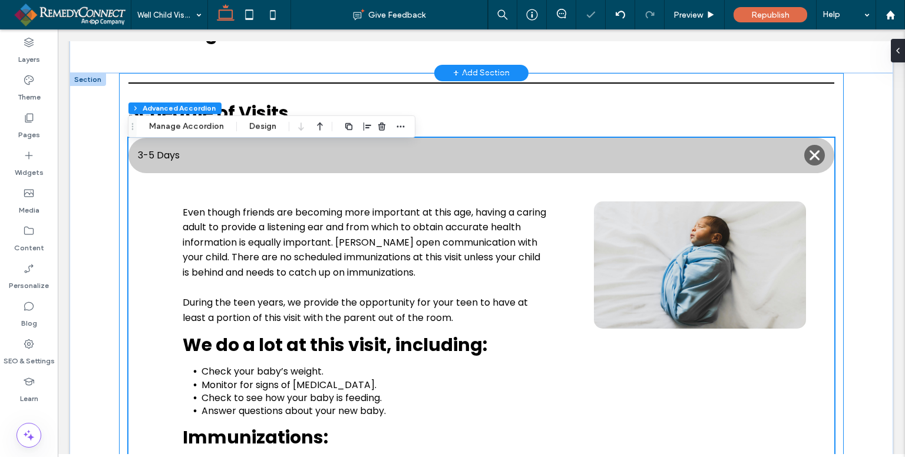
scroll to position [288, 0]
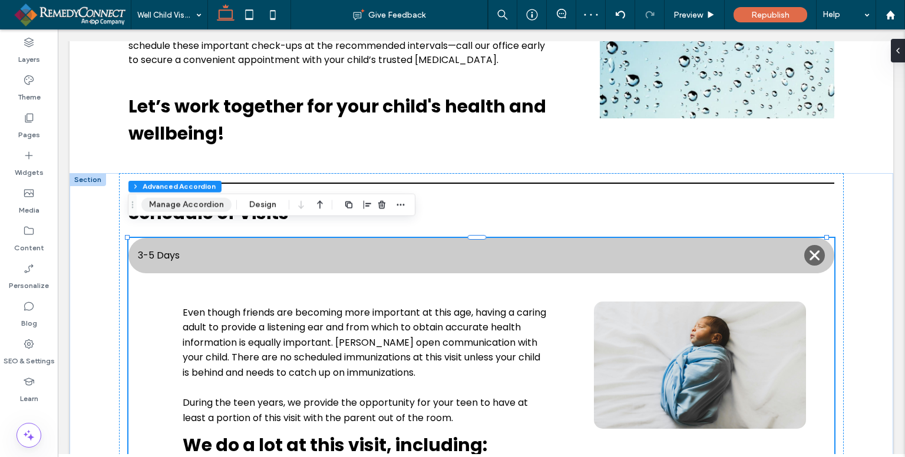
click at [200, 203] on button "Manage Accordion" at bounding box center [186, 205] width 90 height 14
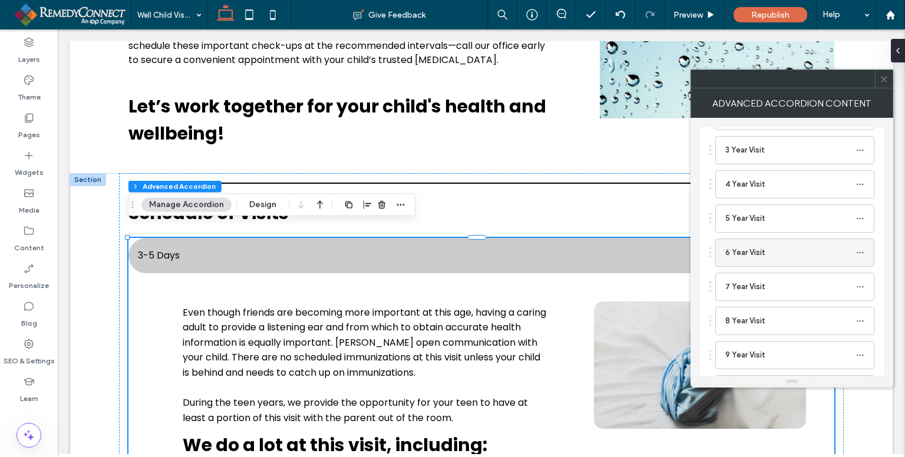
scroll to position [413, 0]
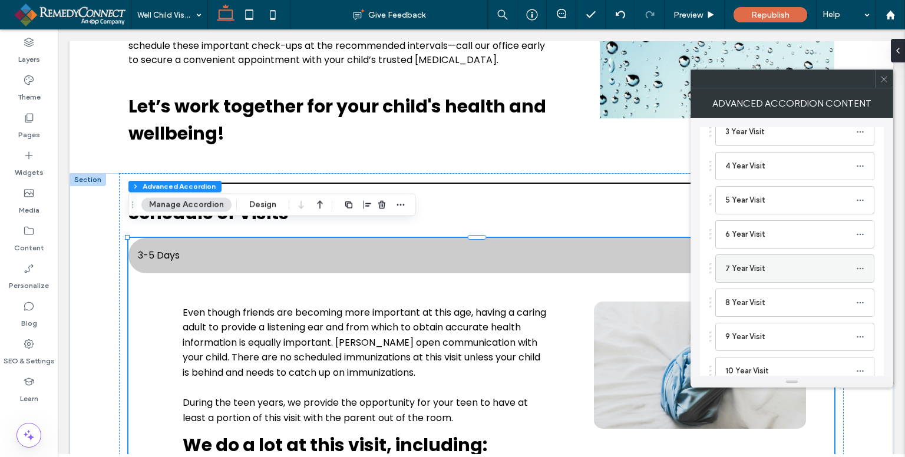
click at [761, 259] on label "7 Year Visit" at bounding box center [791, 269] width 131 height 24
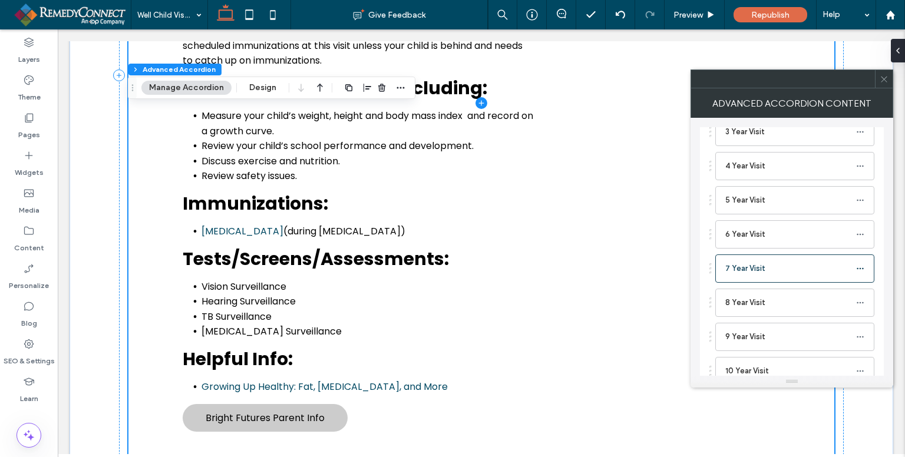
scroll to position [1317, 0]
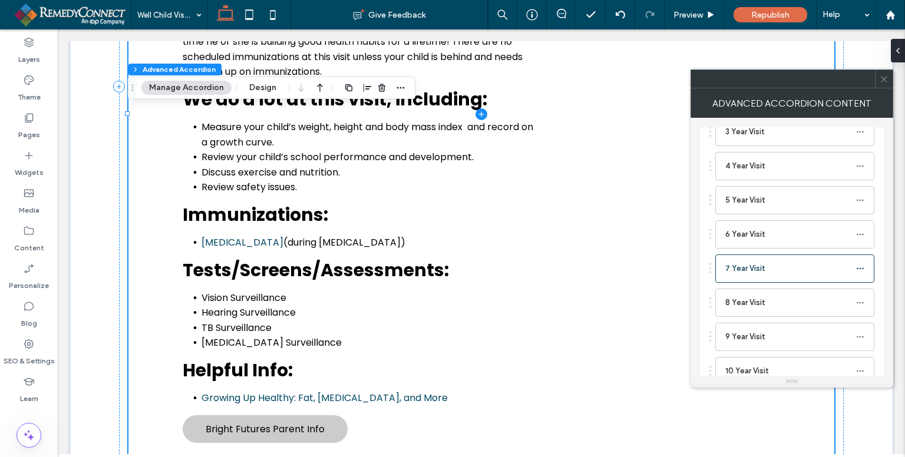
click at [262, 291] on span at bounding box center [482, 114] width 706 height 1810
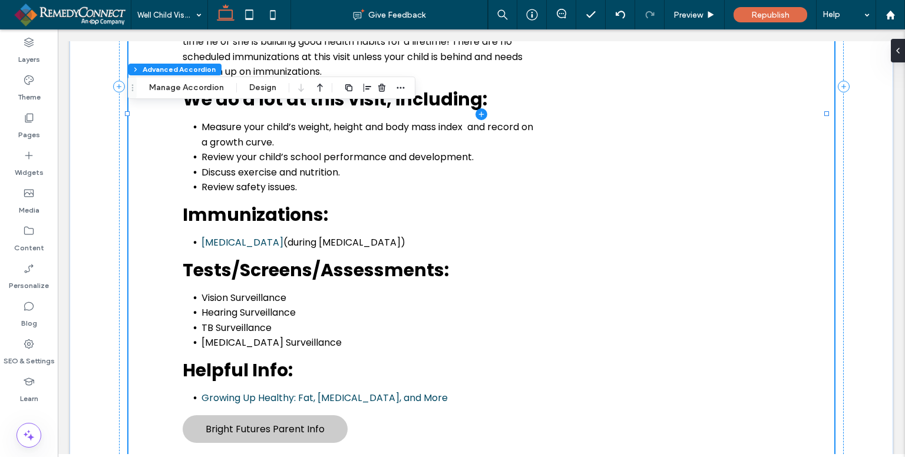
click at [268, 265] on span at bounding box center [482, 114] width 706 height 1810
click at [276, 260] on span at bounding box center [482, 114] width 706 height 1810
click at [284, 258] on span at bounding box center [482, 114] width 706 height 1810
click at [295, 259] on span at bounding box center [482, 114] width 706 height 1810
click at [238, 289] on span at bounding box center [482, 114] width 706 height 1810
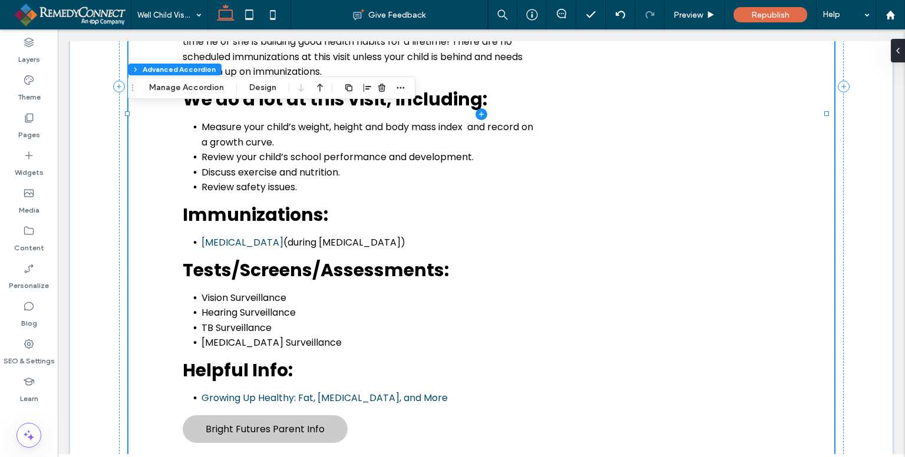
click at [238, 289] on span at bounding box center [482, 114] width 706 height 1810
click at [374, 241] on span at bounding box center [482, 114] width 706 height 1810
click at [858, 164] on div "Schedule of Visits 3-5 Days Even though friends are becoming more important at …" at bounding box center [482, 95] width 824 height 1901
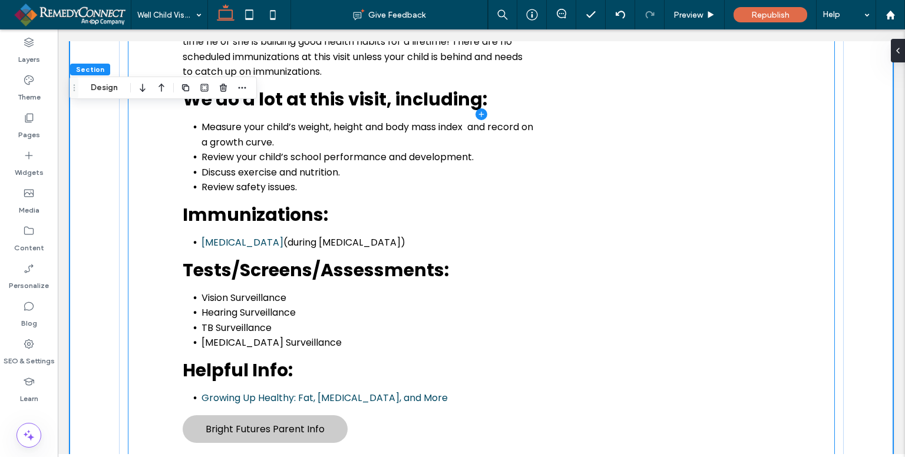
click at [271, 304] on span at bounding box center [482, 114] width 706 height 1810
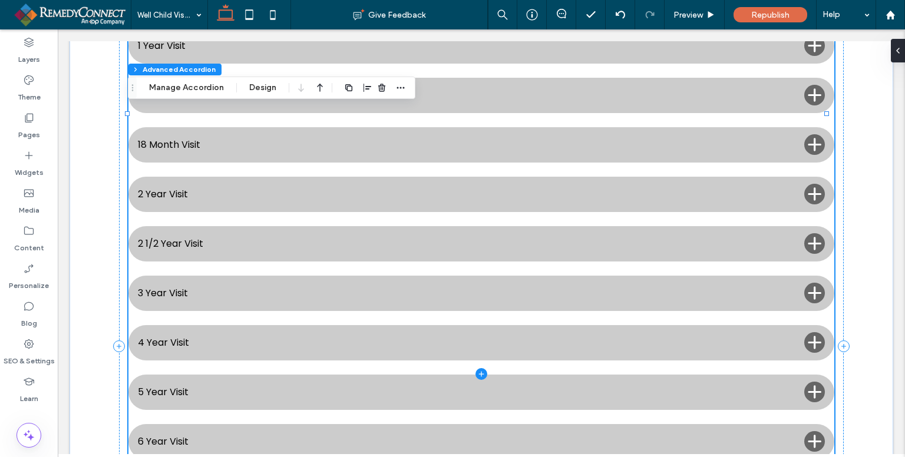
type input "*"
type input "**"
type input "****"
click at [266, 291] on span at bounding box center [482, 374] width 706 height 2330
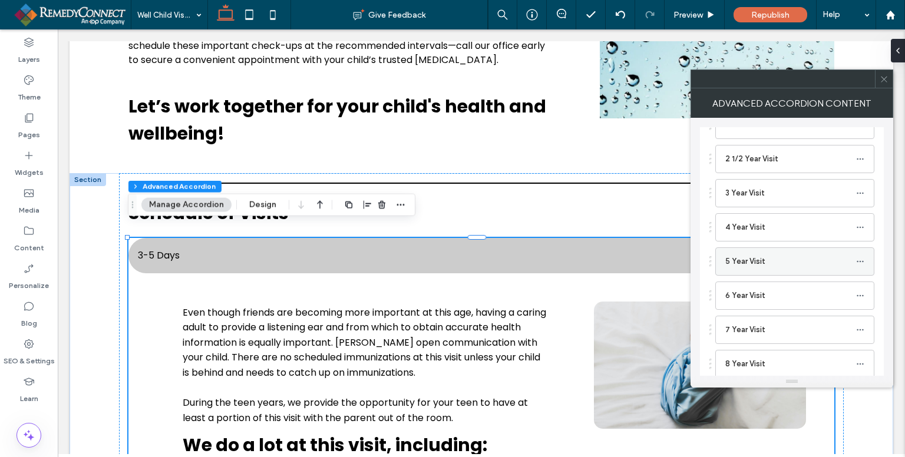
scroll to position [354, 0]
click at [752, 319] on label "7 Year Visit" at bounding box center [791, 328] width 131 height 24
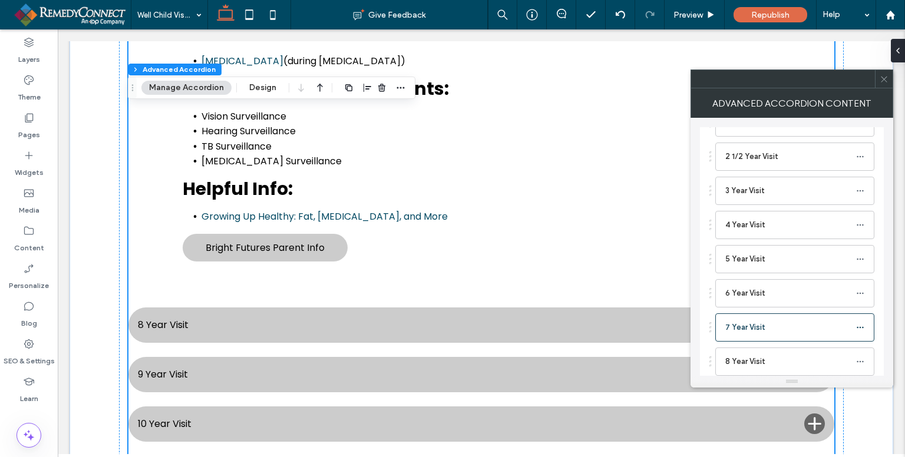
scroll to position [1376, 0]
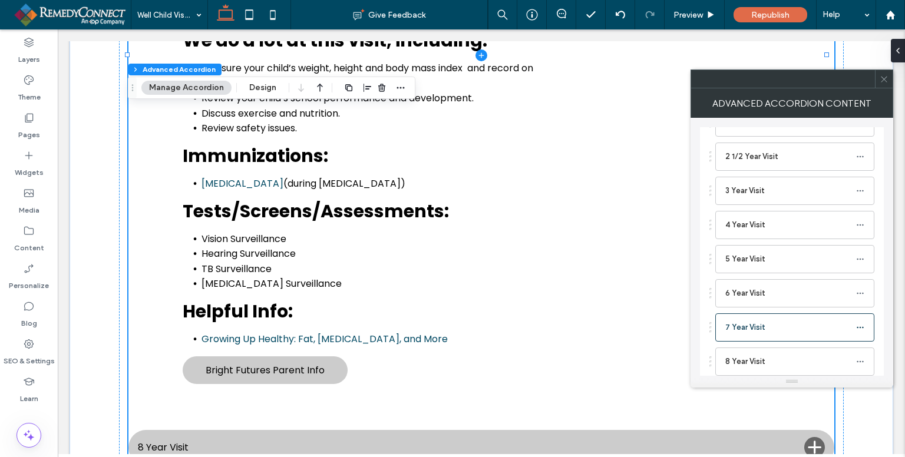
click at [244, 242] on span at bounding box center [482, 56] width 706 height 1810
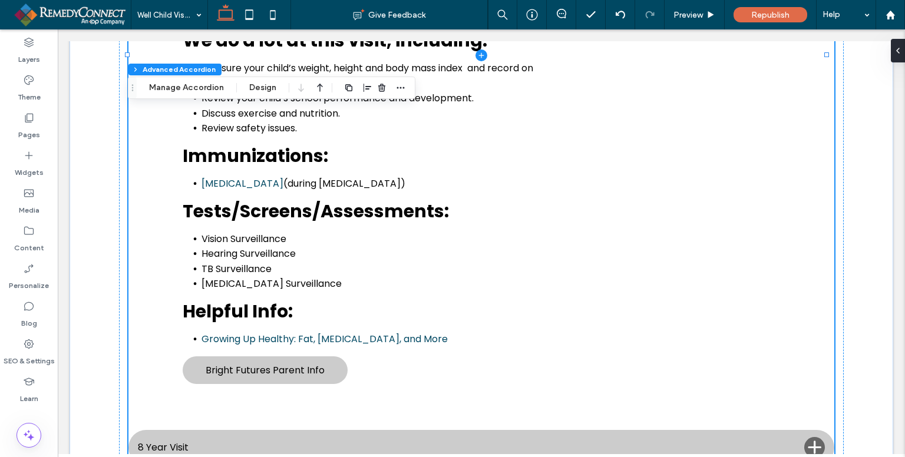
click at [265, 192] on span at bounding box center [482, 56] width 706 height 1810
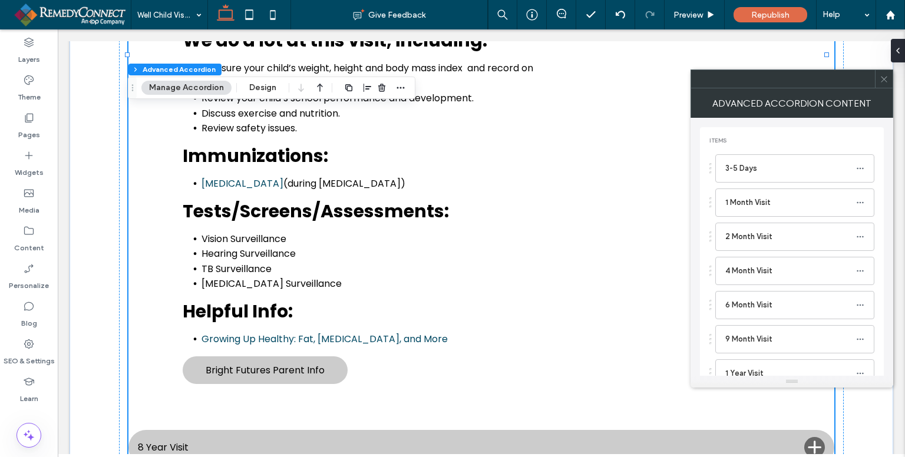
click at [193, 94] on button "Manage Accordion" at bounding box center [186, 88] width 90 height 14
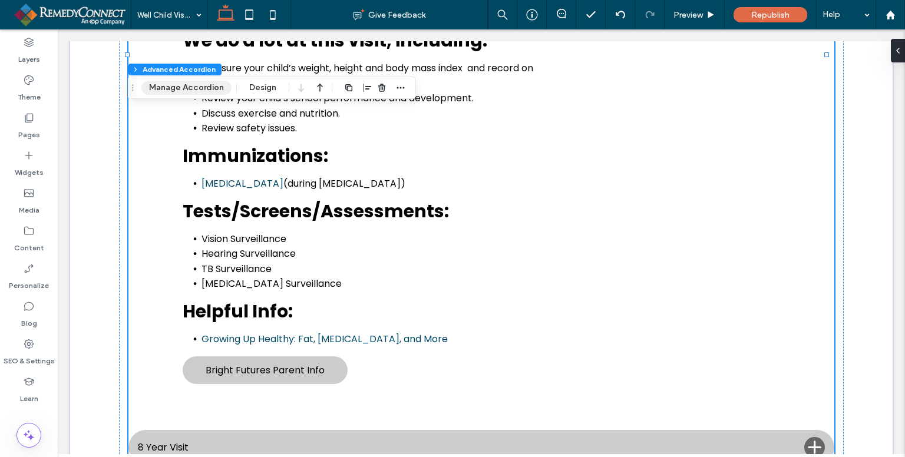
click at [196, 88] on button "Manage Accordion" at bounding box center [186, 88] width 90 height 14
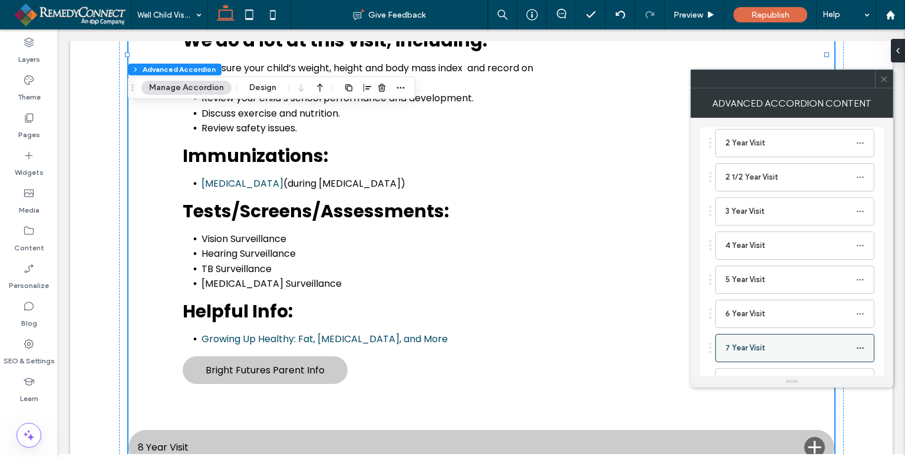
scroll to position [354, 0]
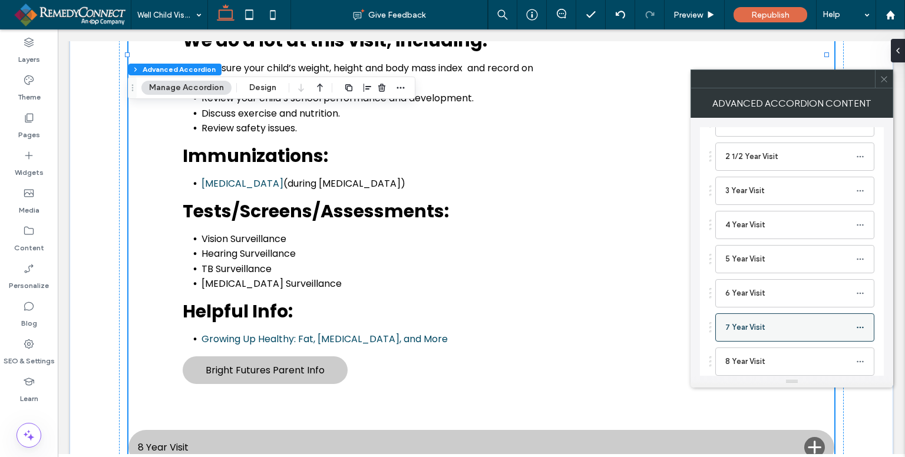
click at [745, 332] on label "7 Year Visit" at bounding box center [791, 328] width 131 height 24
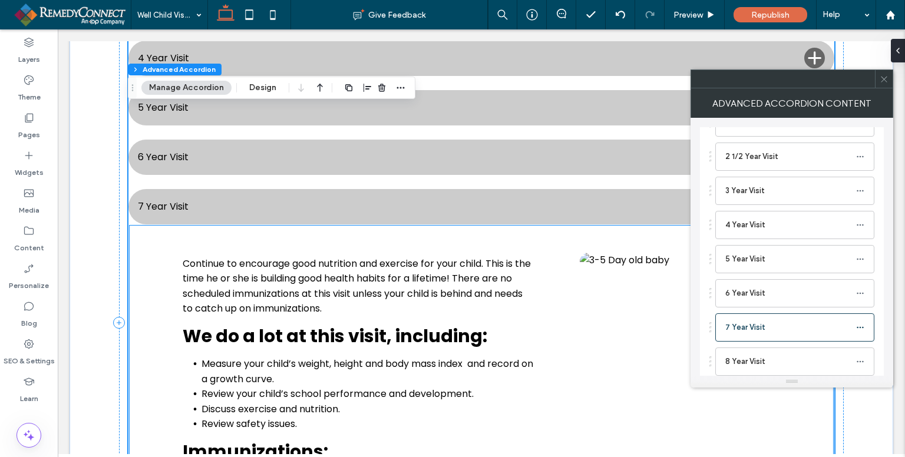
scroll to position [1031, 0]
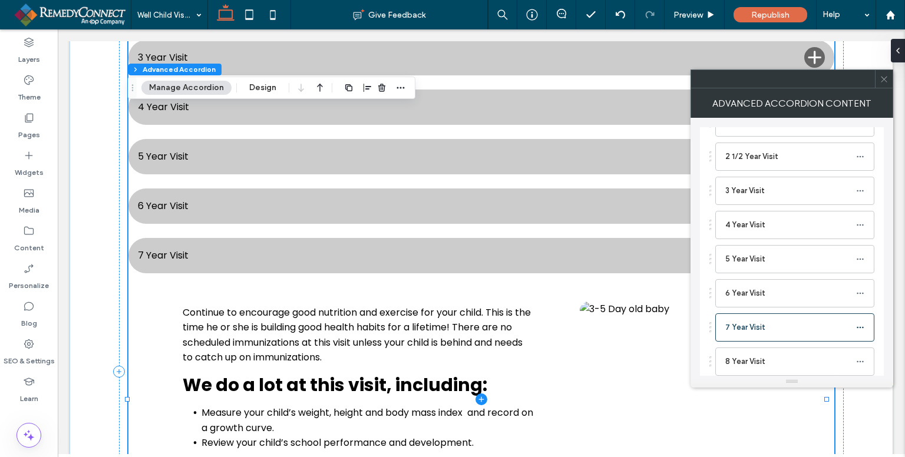
click at [243, 353] on span at bounding box center [482, 399] width 706 height 1809
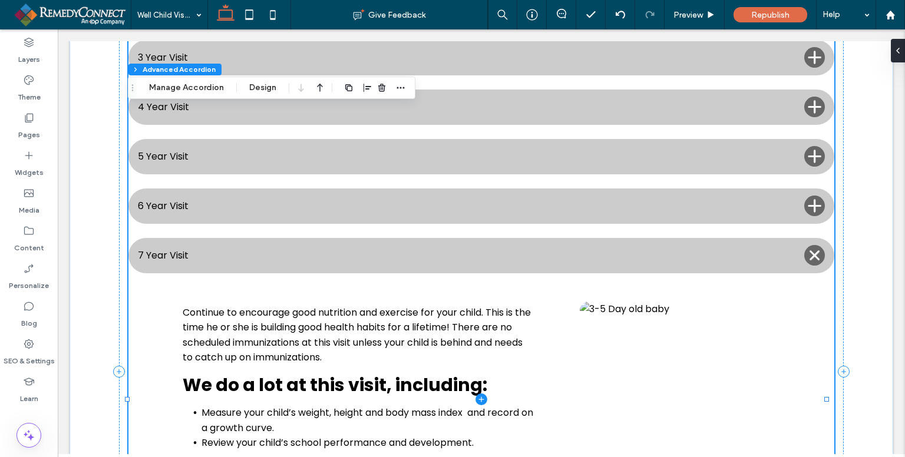
click at [248, 331] on span at bounding box center [482, 399] width 706 height 1809
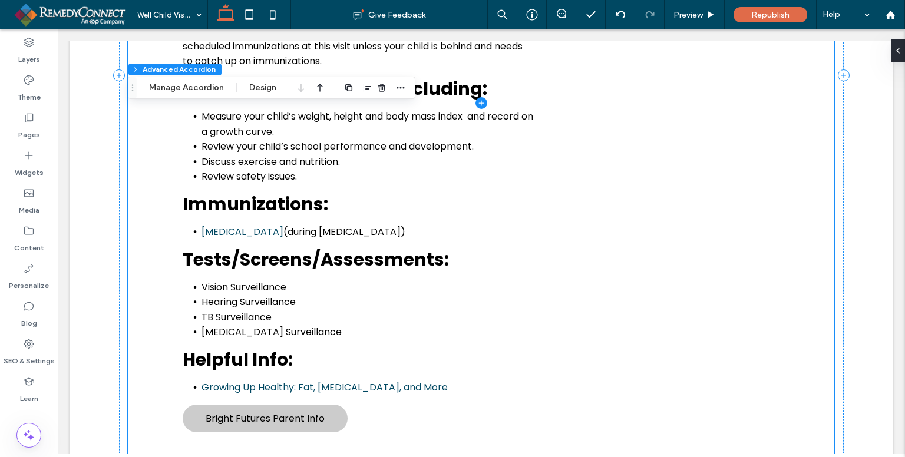
scroll to position [1385, 0]
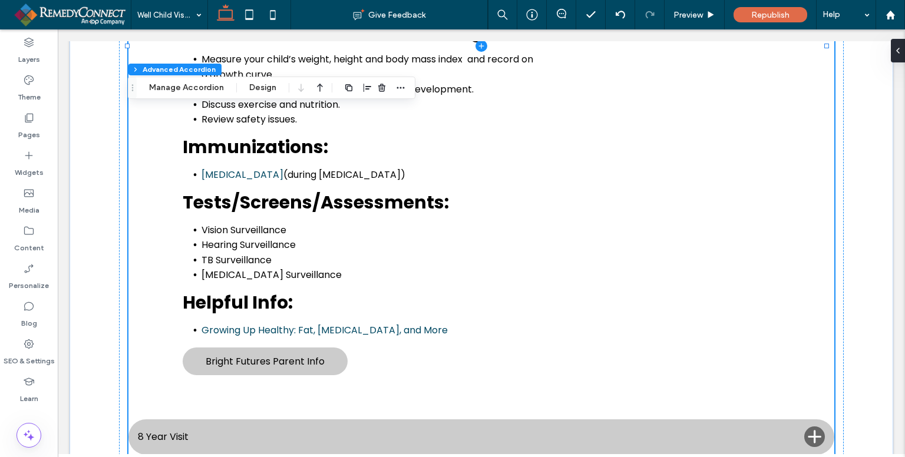
click at [302, 251] on span at bounding box center [482, 46] width 706 height 1809
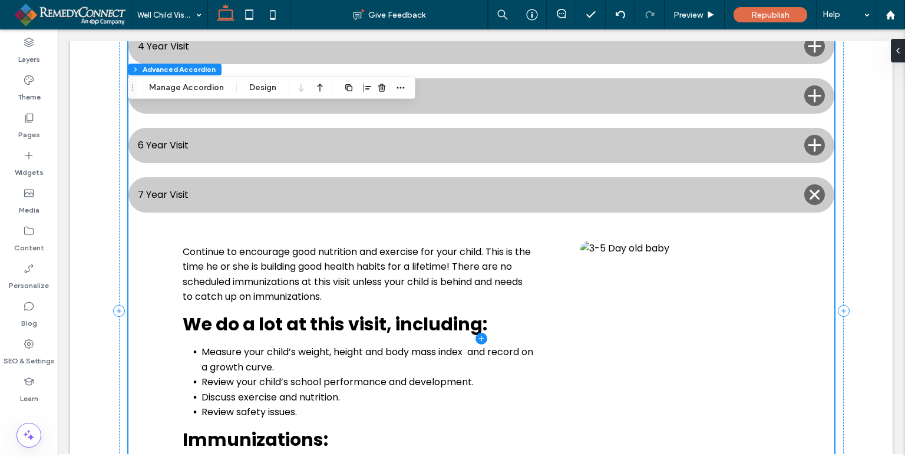
scroll to position [1090, 0]
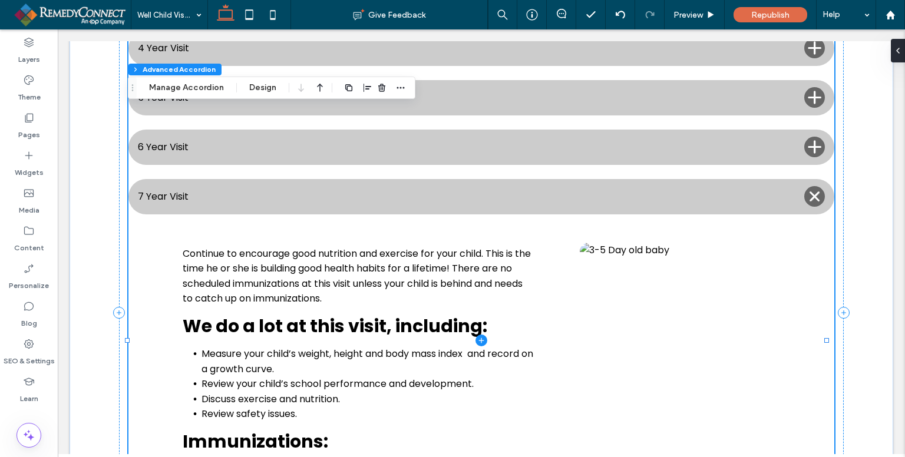
click at [366, 302] on span at bounding box center [482, 340] width 706 height 1809
click at [479, 335] on icon at bounding box center [482, 341] width 12 height 12
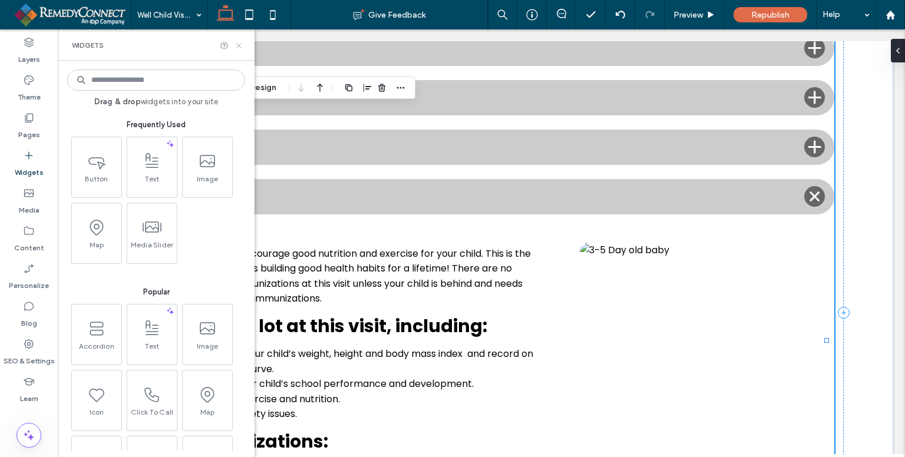
click at [235, 46] on icon at bounding box center [239, 45] width 9 height 9
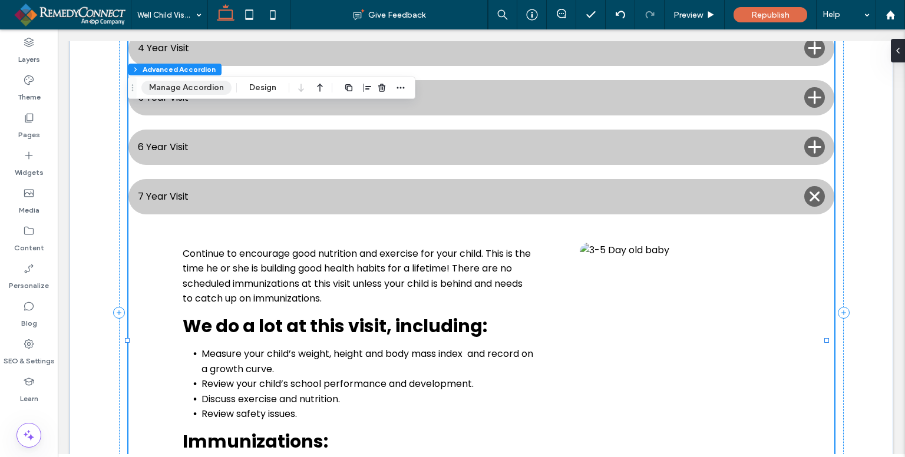
click at [205, 88] on button "Manage Accordion" at bounding box center [186, 88] width 90 height 14
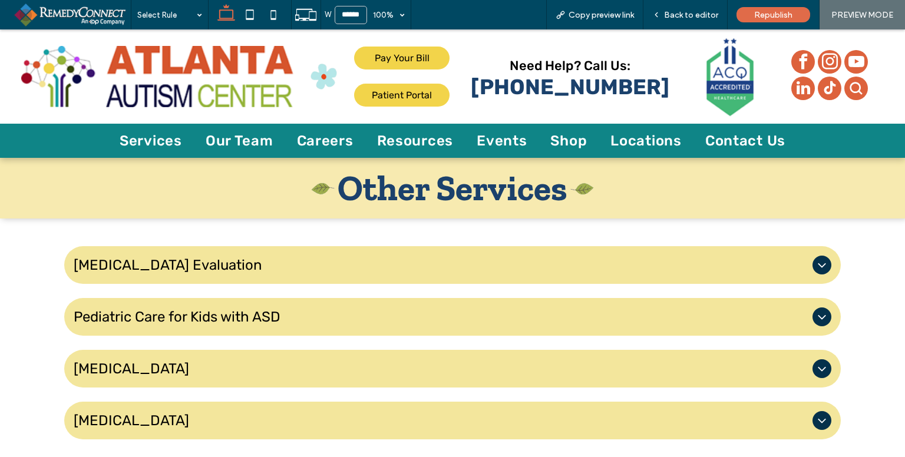
click at [177, 269] on span "[MEDICAL_DATA] Evaluation" at bounding box center [441, 265] width 735 height 17
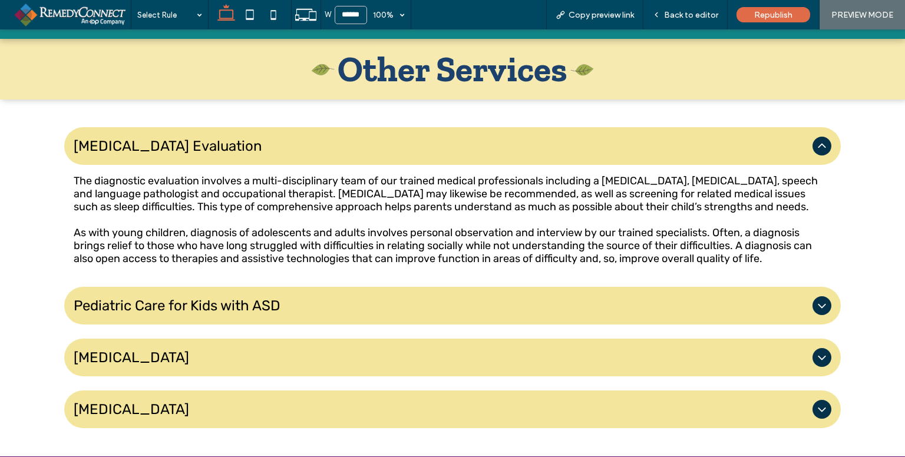
scroll to position [118, 0]
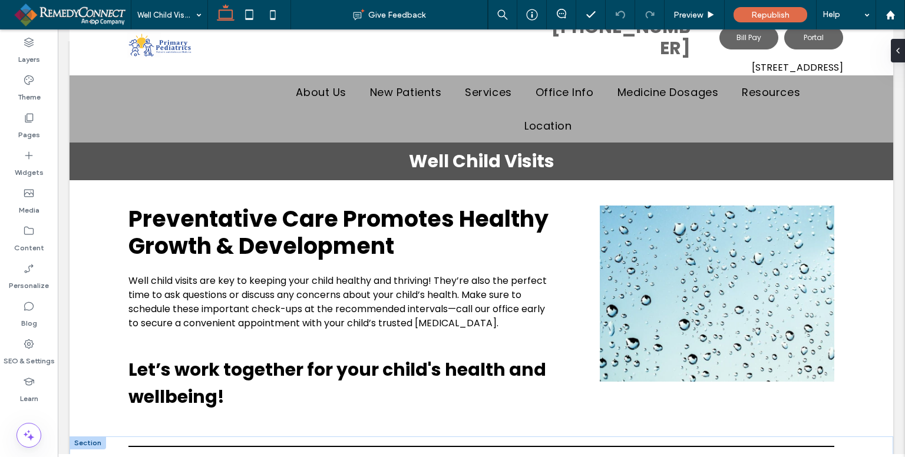
scroll to position [413, 0]
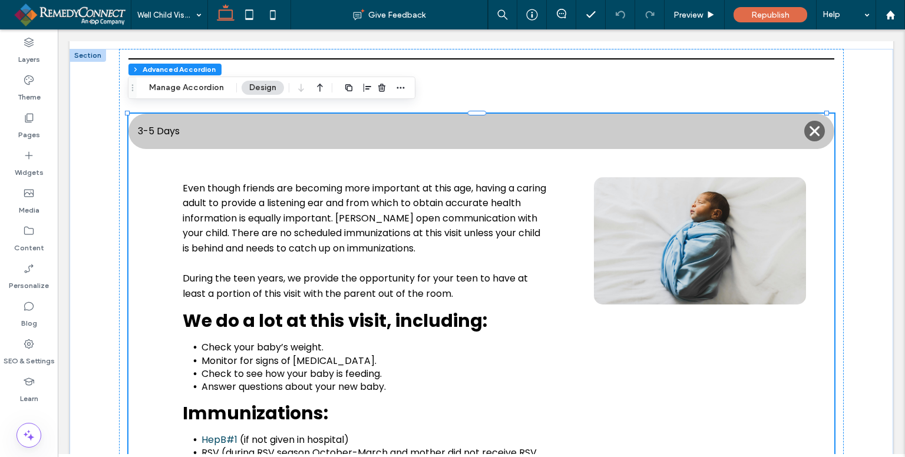
type input "*"
type input "**"
type input "****"
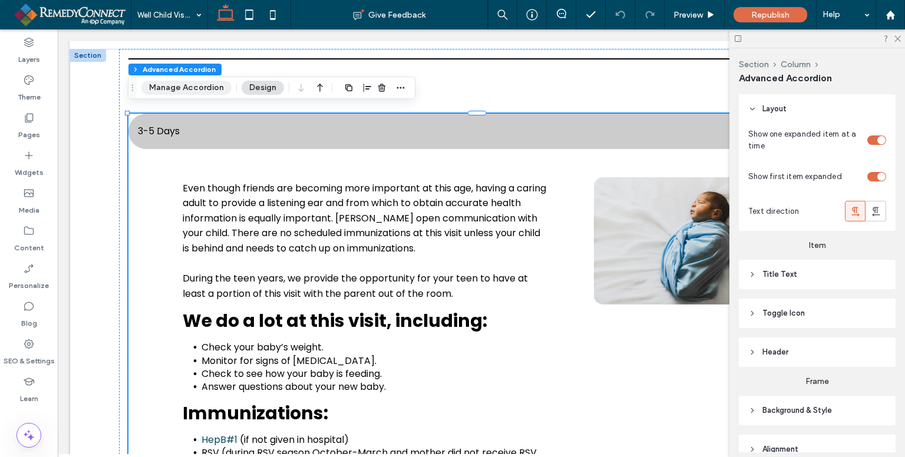
click at [212, 93] on button "Manage Accordion" at bounding box center [186, 88] width 90 height 14
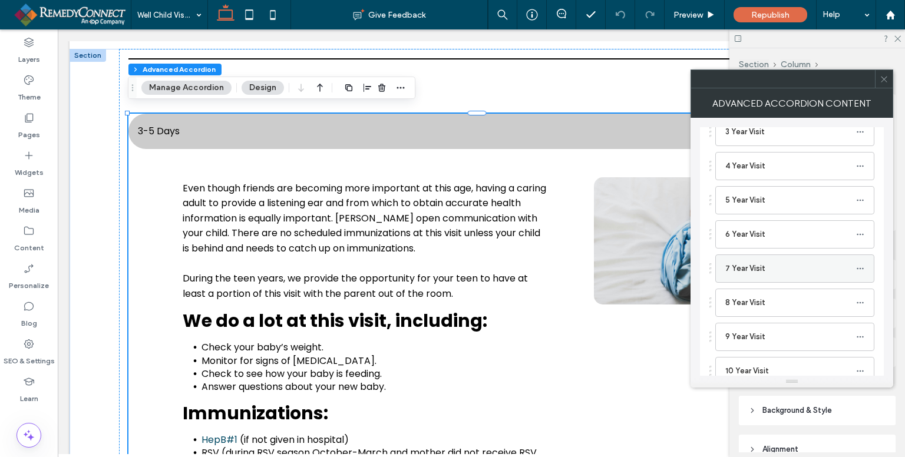
click at [745, 264] on label "7 Year Visit" at bounding box center [791, 269] width 131 height 24
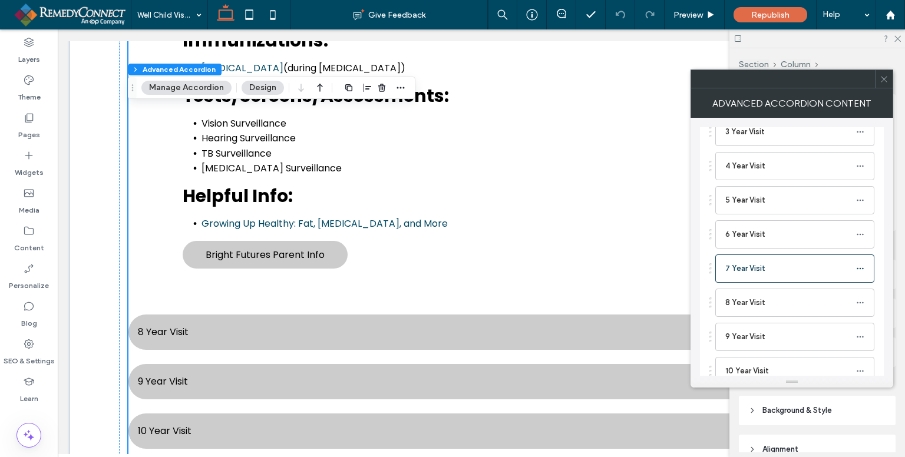
scroll to position [1557, 0]
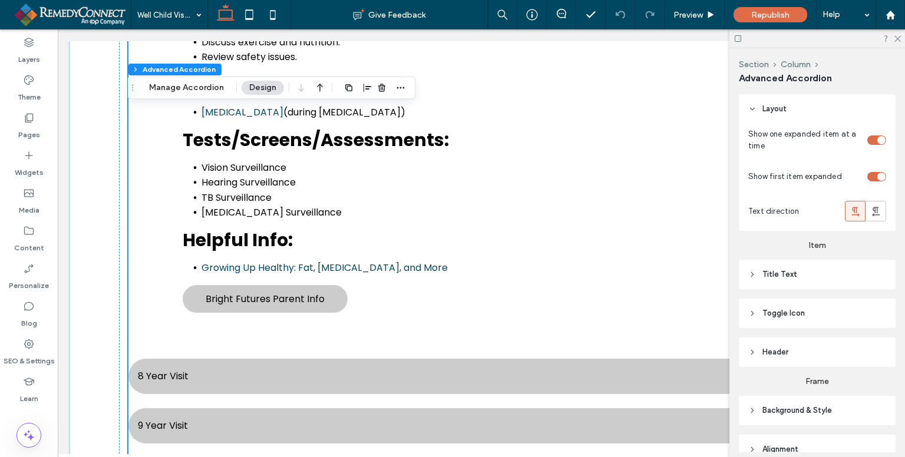
scroll to position [1440, 0]
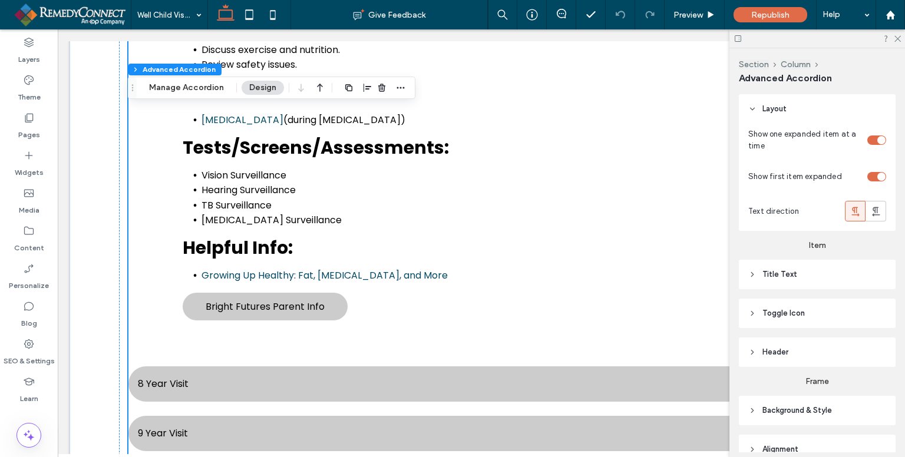
click at [272, 83] on button "Design" at bounding box center [263, 88] width 42 height 14
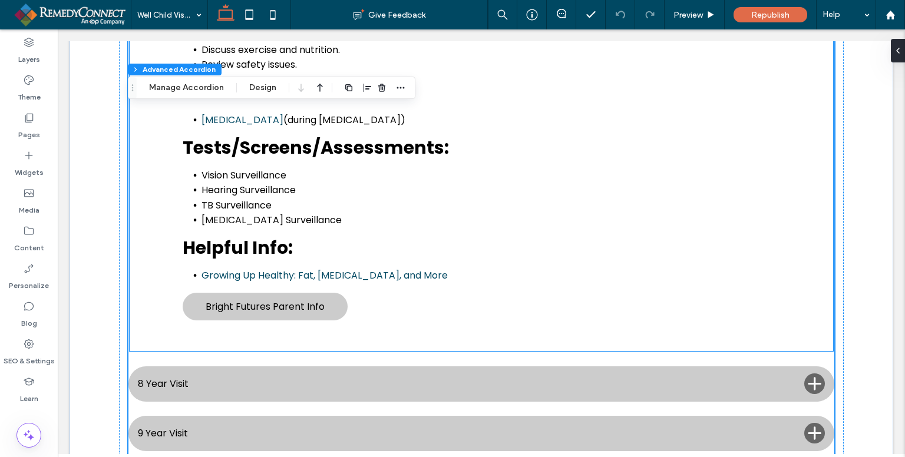
click at [275, 135] on span "Tests/Screens/Assessments:" at bounding box center [316, 147] width 266 height 25
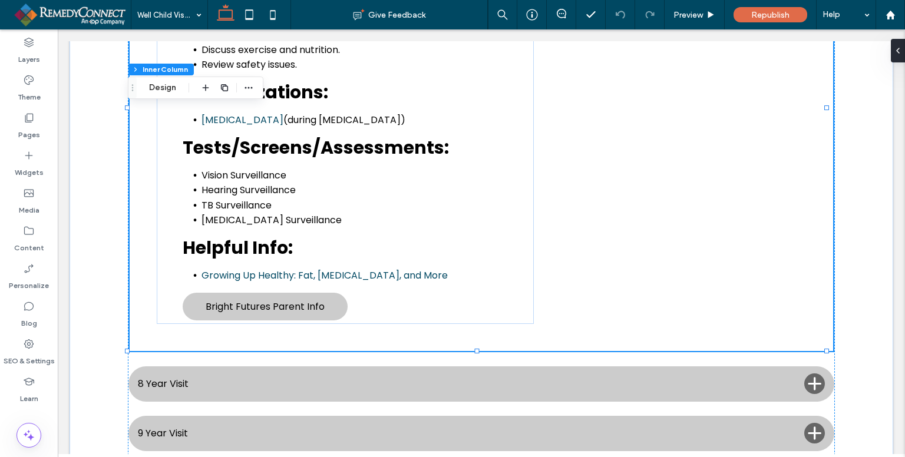
click at [279, 135] on span "Tests/Screens/Assessments:" at bounding box center [316, 147] width 266 height 25
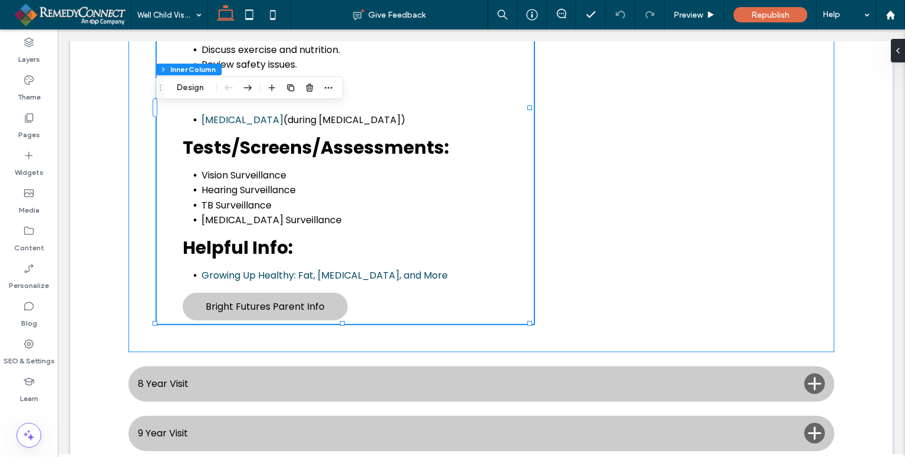
click at [279, 135] on span "Tests/Screens/Assessments:" at bounding box center [316, 147] width 266 height 25
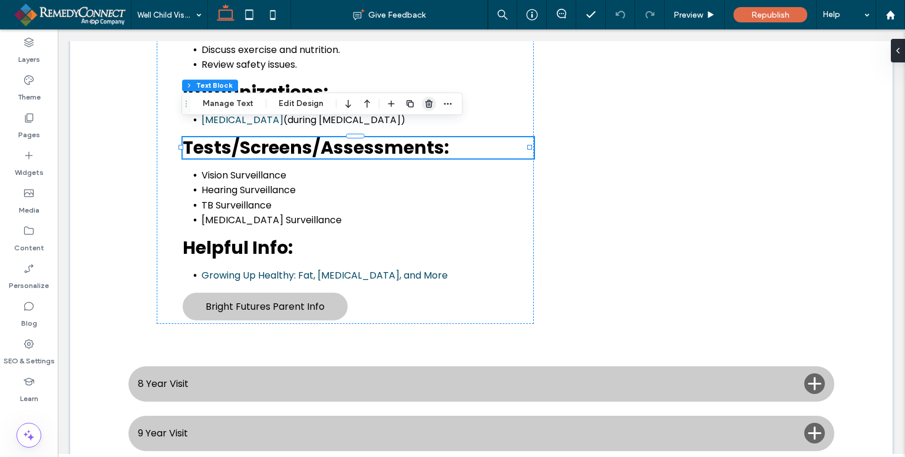
drag, startPoint x: 427, startPoint y: 100, endPoint x: 199, endPoint y: 137, distance: 231.1
click at [427, 100] on use "button" at bounding box center [429, 104] width 7 height 8
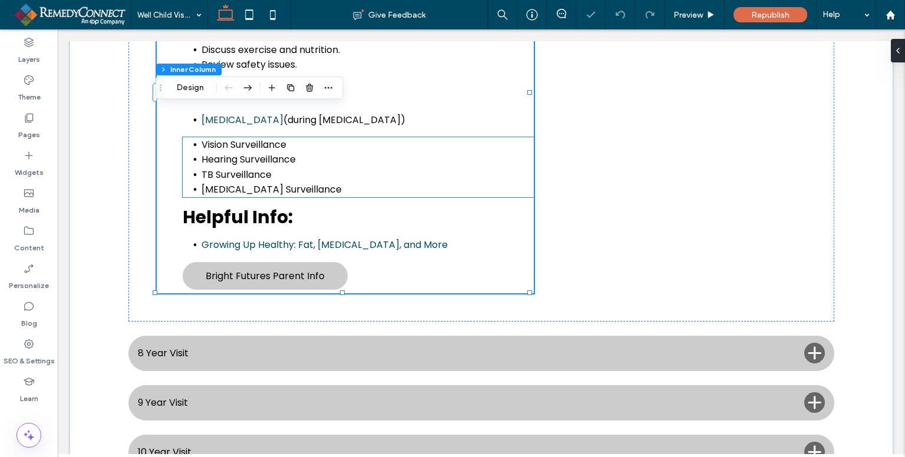
click at [255, 168] on li "TB Surveillance" at bounding box center [368, 174] width 333 height 15
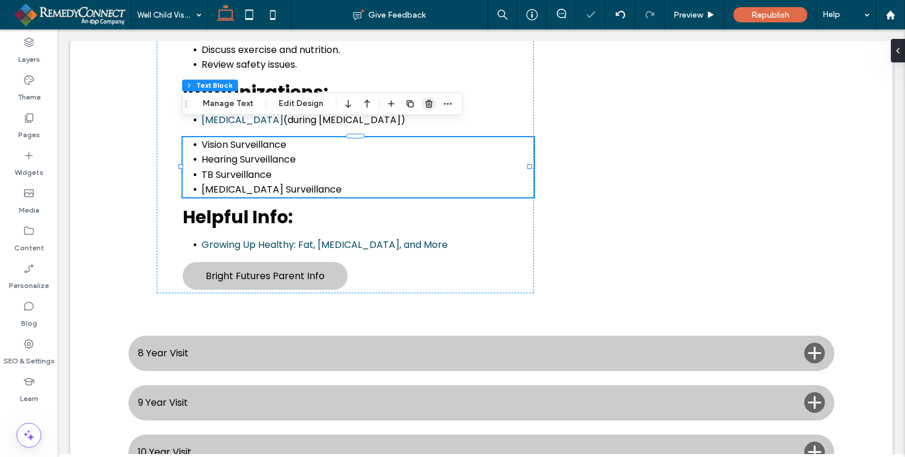
click at [427, 106] on icon "button" at bounding box center [428, 103] width 9 height 9
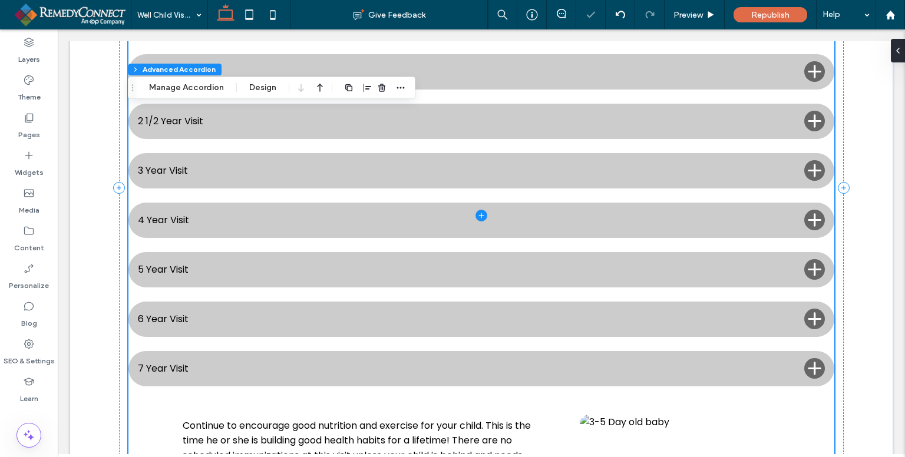
type input "*"
type input "**"
type input "****"
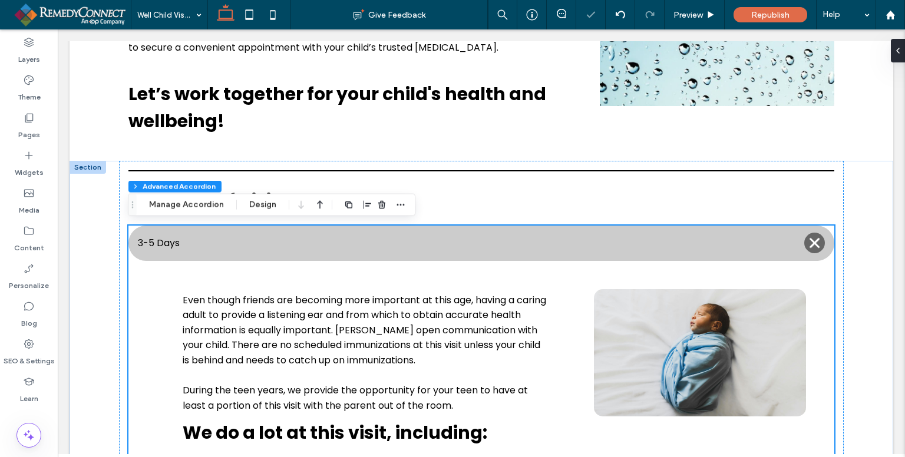
scroll to position [288, 0]
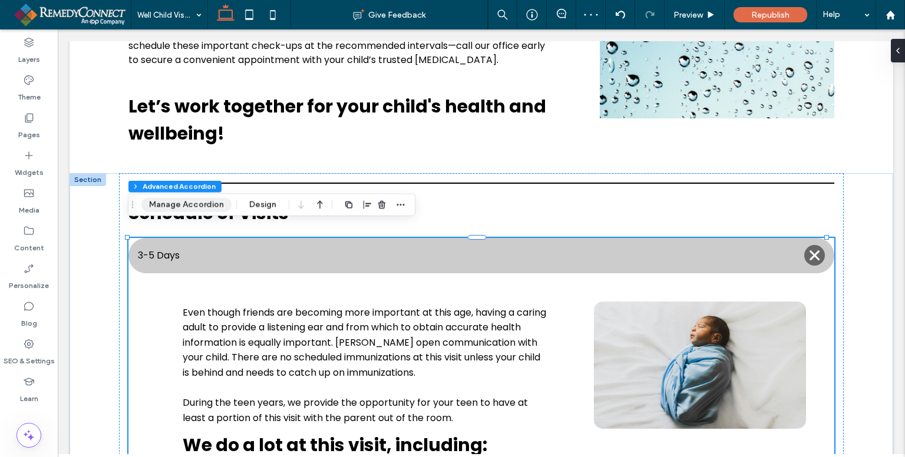
click at [215, 203] on button "Manage Accordion" at bounding box center [186, 205] width 90 height 14
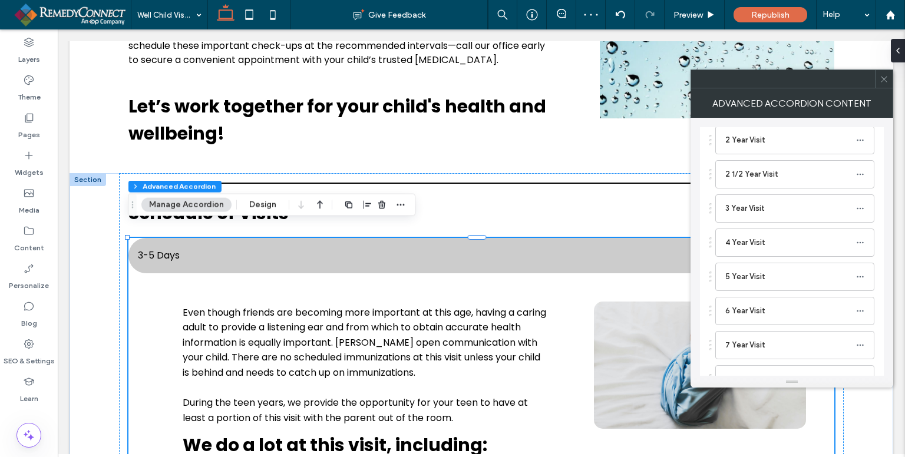
scroll to position [472, 0]
click at [732, 245] on label "8 Year Visit" at bounding box center [791, 244] width 131 height 24
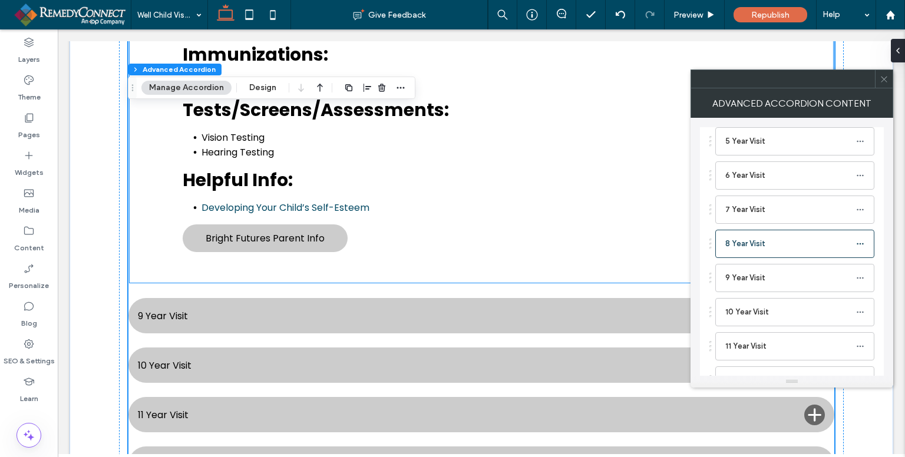
scroll to position [1484, 0]
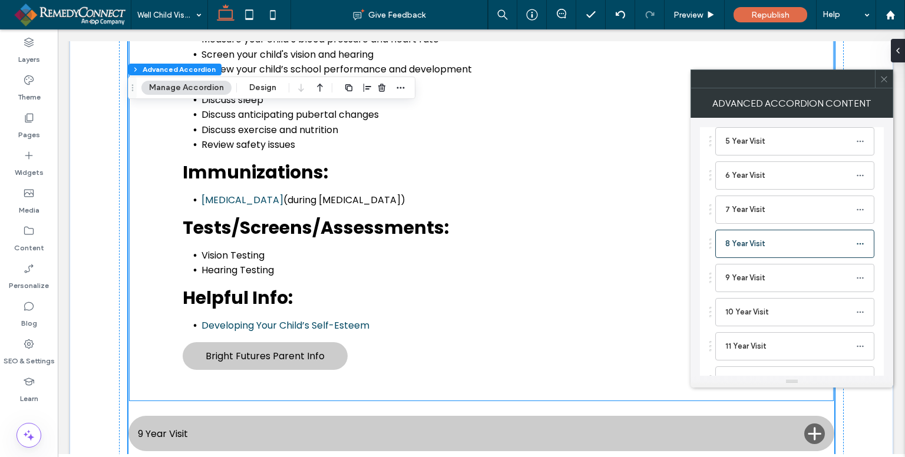
click at [320, 199] on div "Positive self-image is important as your child begins to enter the changes that…" at bounding box center [346, 136] width 378 height 476
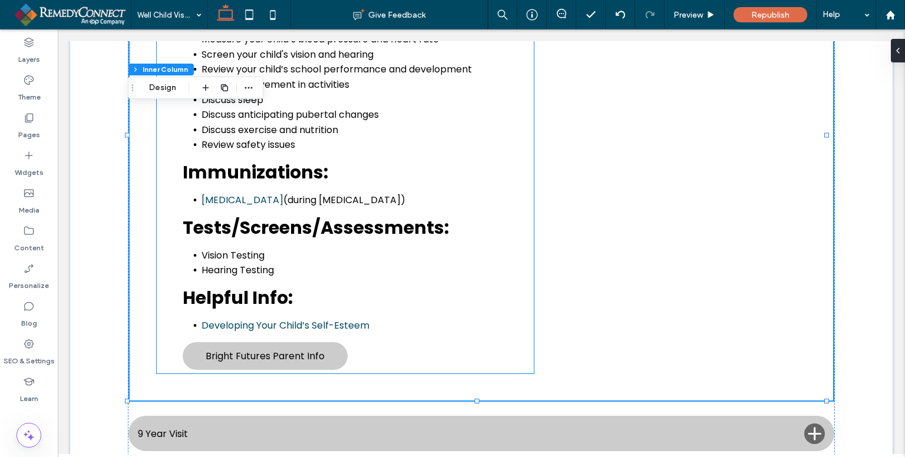
click at [314, 226] on div "Positive self-image is important as your child begins to enter the changes that…" at bounding box center [346, 136] width 378 height 476
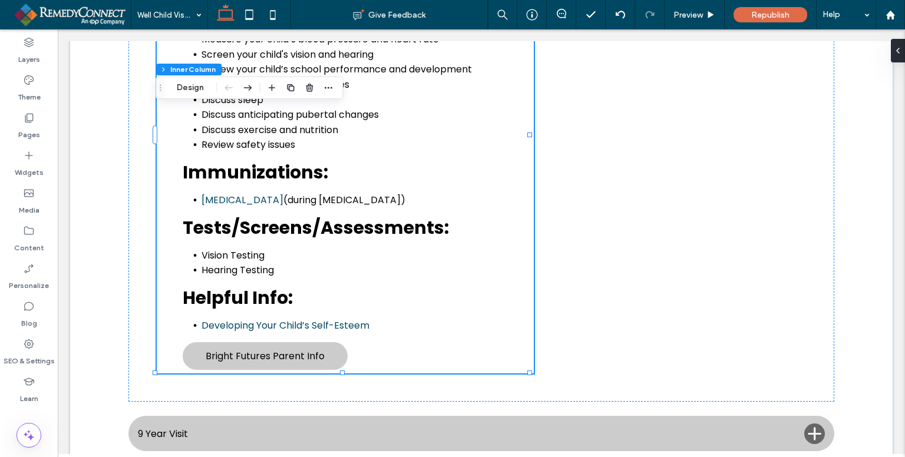
click at [340, 226] on div "Positive self-image is important as your child begins to enter the changes that…" at bounding box center [346, 136] width 378 height 476
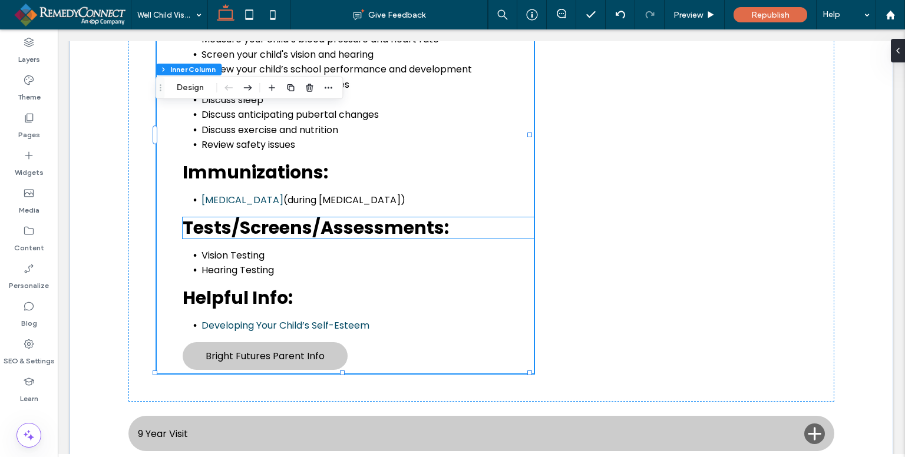
click at [364, 225] on span "Tests/Screens/Assessments:" at bounding box center [316, 227] width 266 height 25
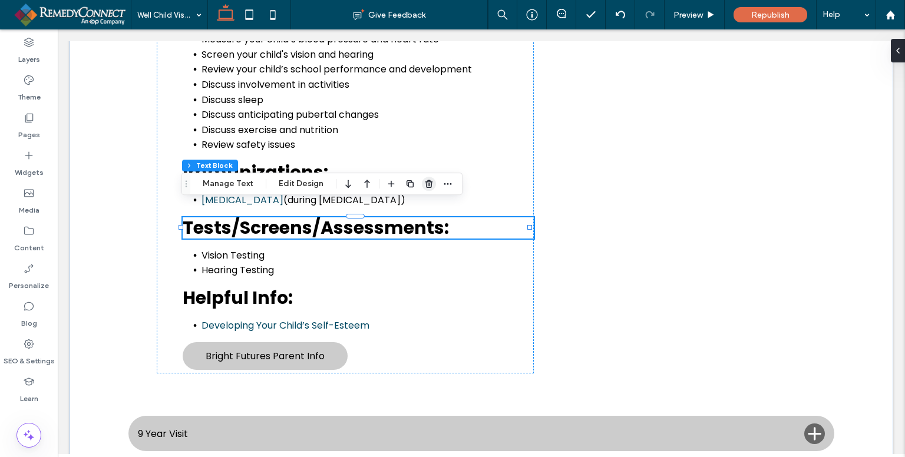
drag, startPoint x: 367, startPoint y: 161, endPoint x: 428, endPoint y: 189, distance: 67.3
click at [428, 189] on span "button" at bounding box center [429, 184] width 14 height 14
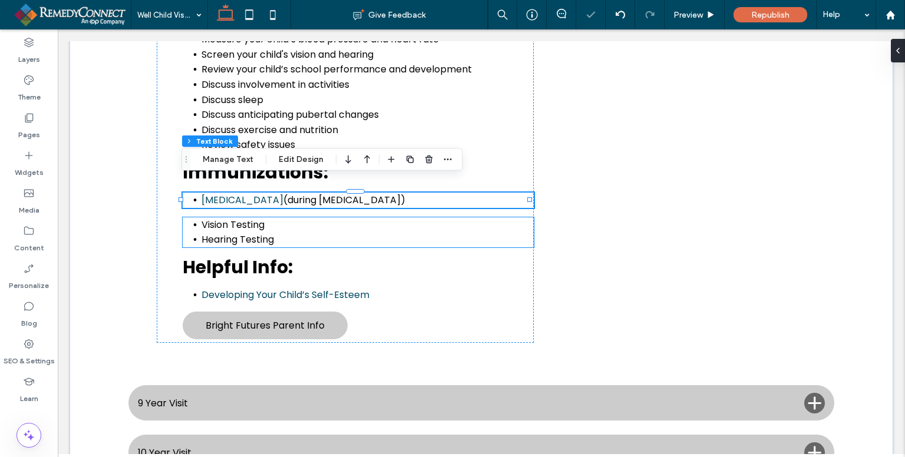
click at [242, 233] on span "Hearing Testing ﻿" at bounding box center [238, 240] width 73 height 14
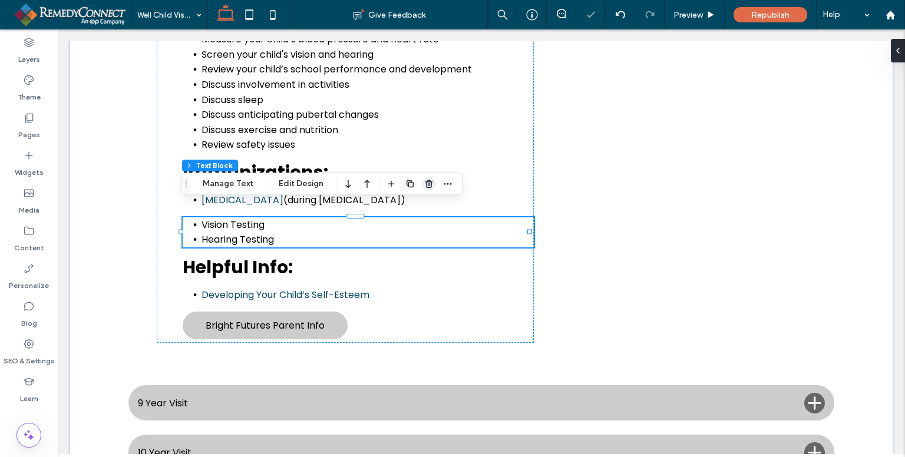
click at [427, 182] on use "button" at bounding box center [429, 184] width 7 height 8
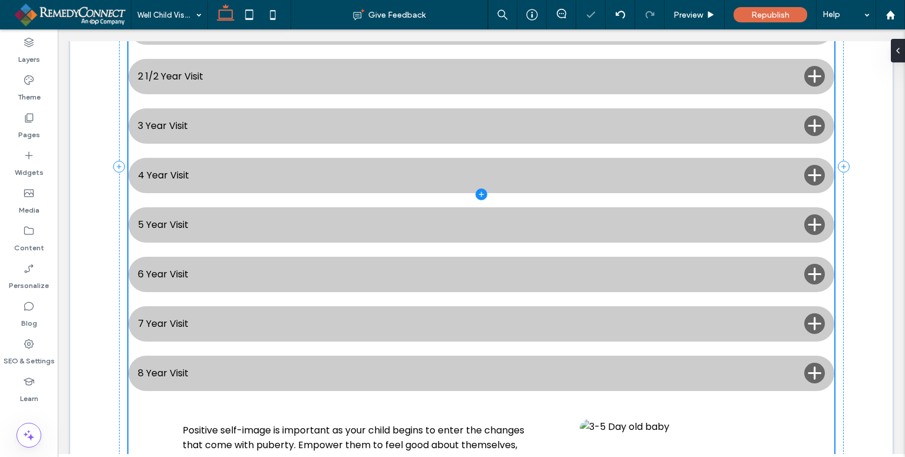
type input "**"
type input "*"
type input "**"
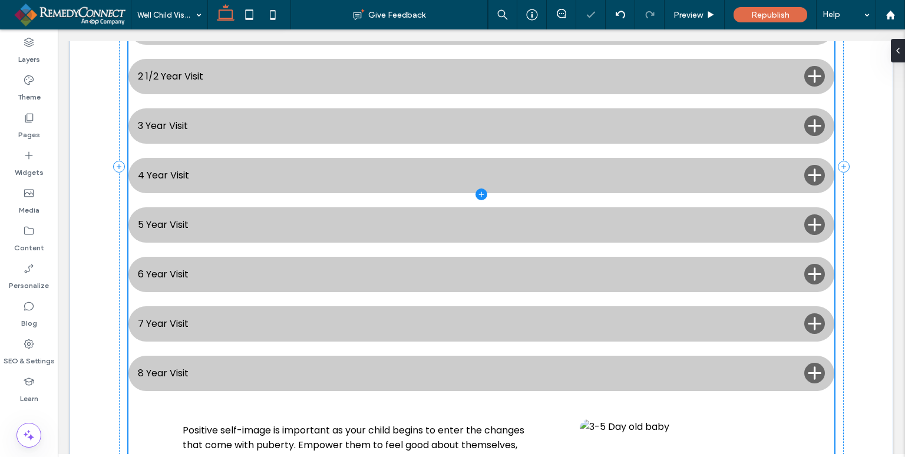
type input "****"
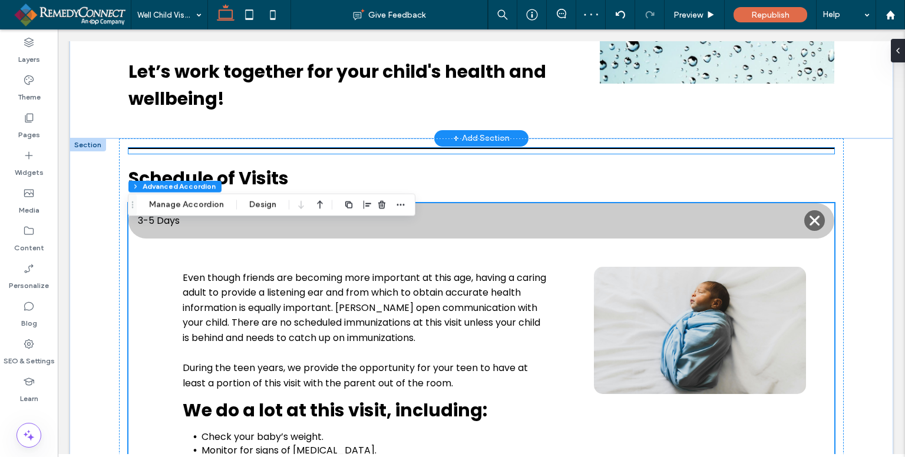
scroll to position [288, 0]
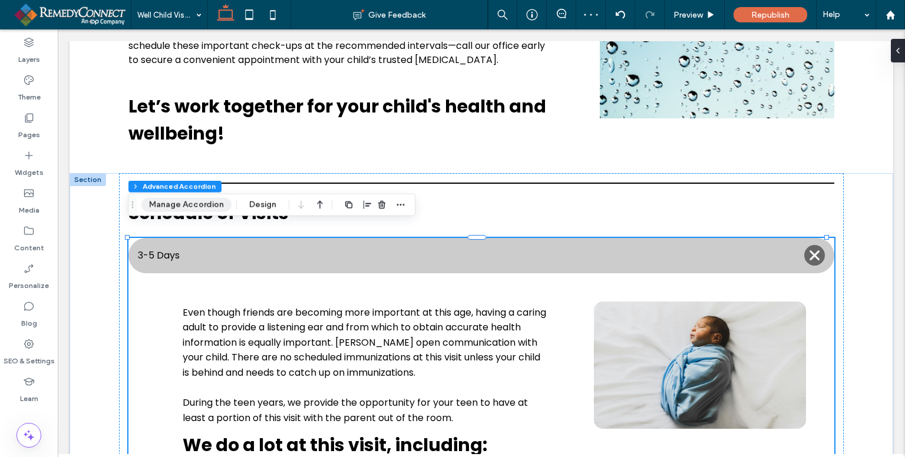
click at [186, 206] on button "Manage Accordion" at bounding box center [186, 205] width 90 height 14
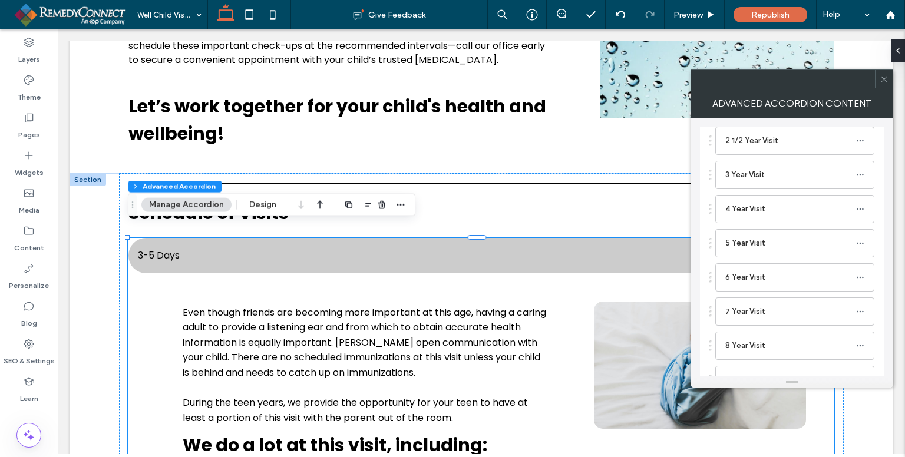
scroll to position [413, 0]
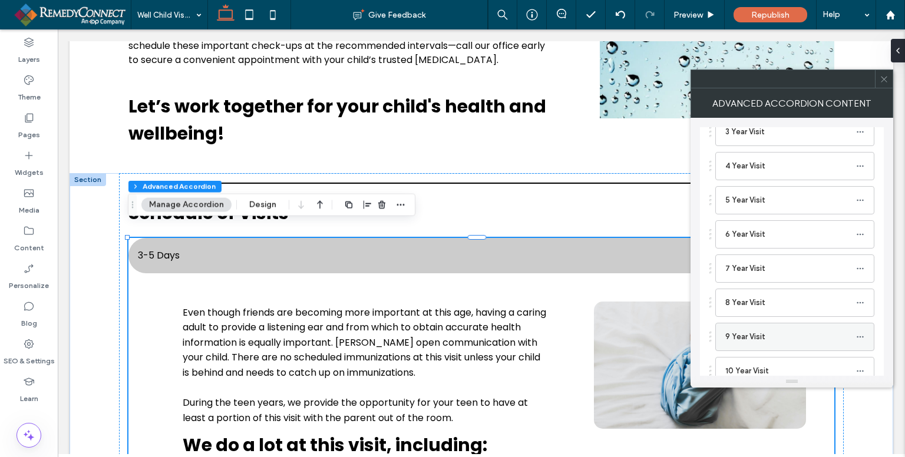
click at [770, 329] on label "9 Year Visit" at bounding box center [791, 337] width 131 height 24
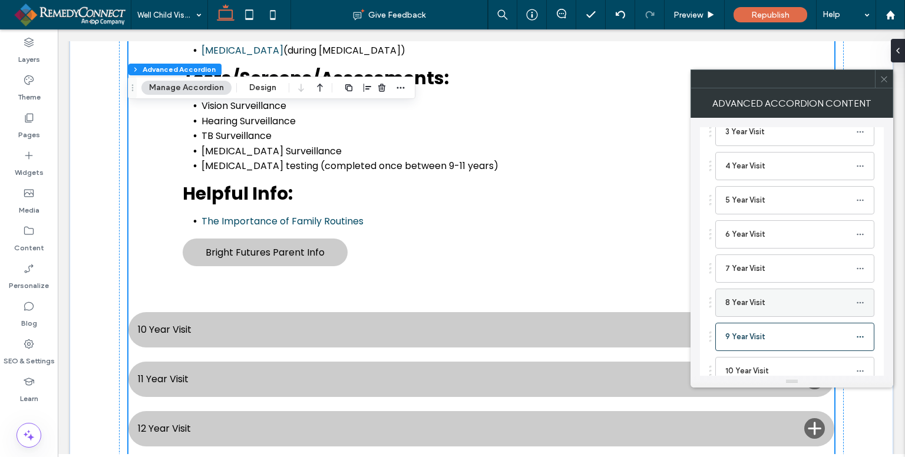
click at [746, 305] on label "8 Year Visit" at bounding box center [791, 303] width 131 height 24
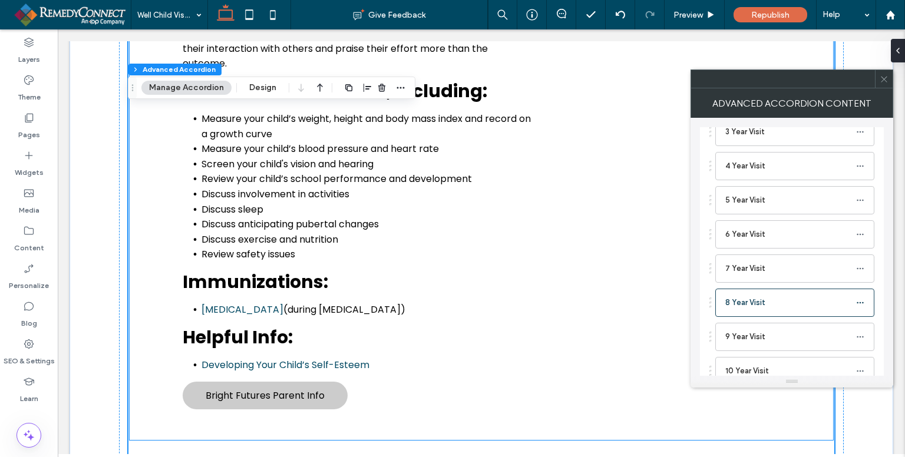
scroll to position [1375, 0]
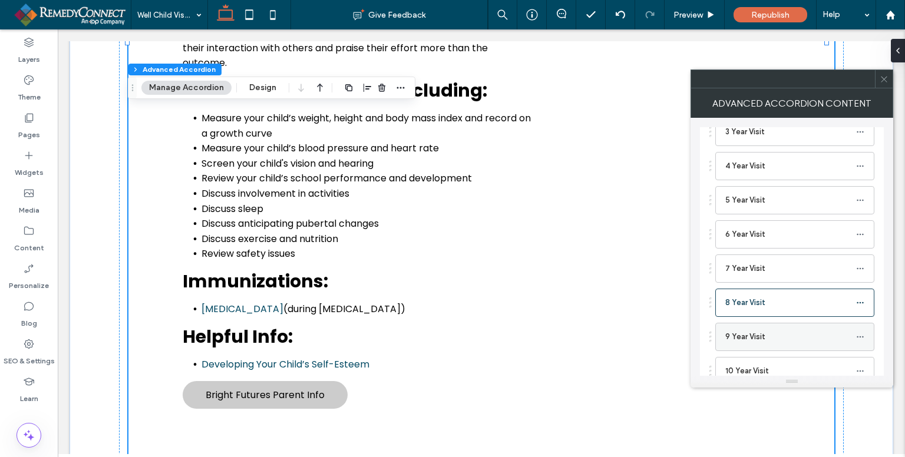
click at [764, 331] on label "9 Year Visit" at bounding box center [791, 337] width 131 height 24
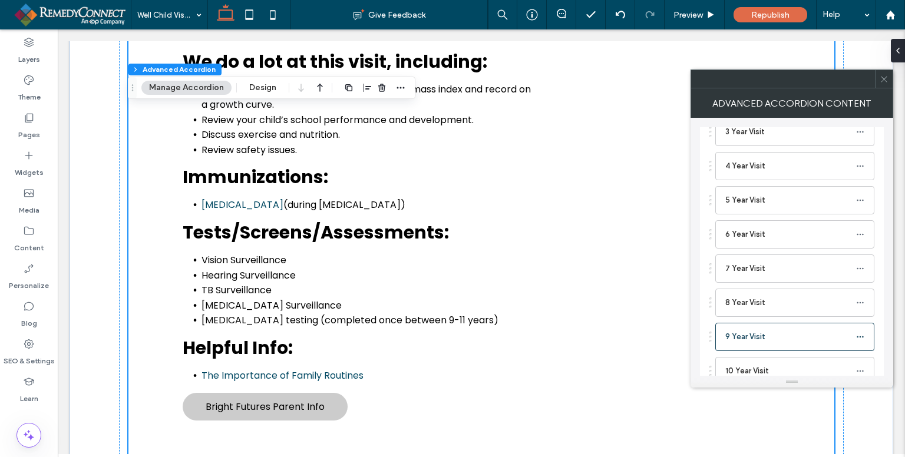
scroll to position [1592, 0]
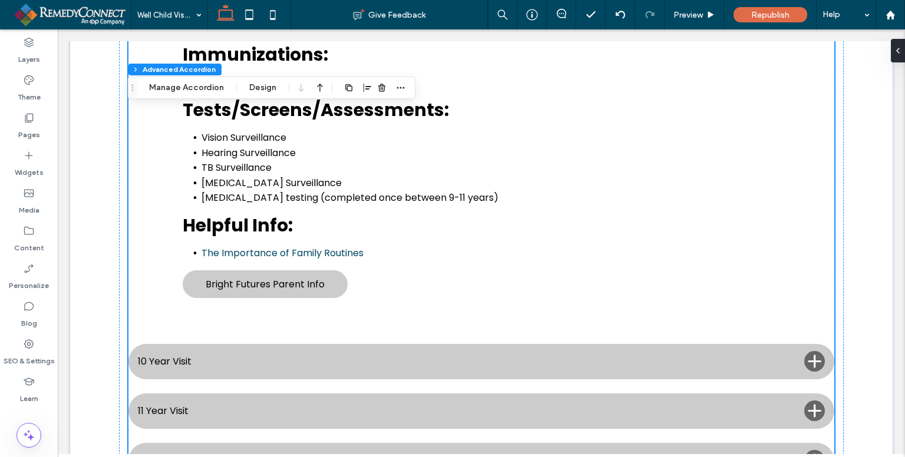
scroll to position [1533, 0]
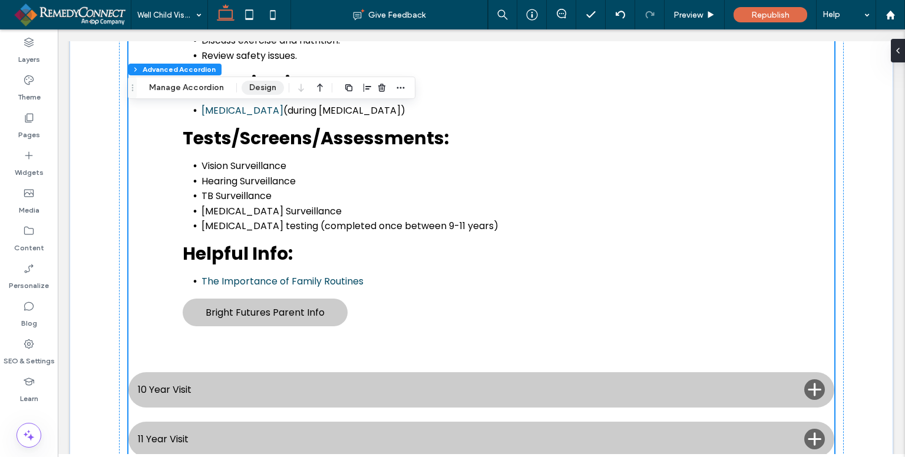
click at [257, 88] on button "Design" at bounding box center [263, 88] width 42 height 14
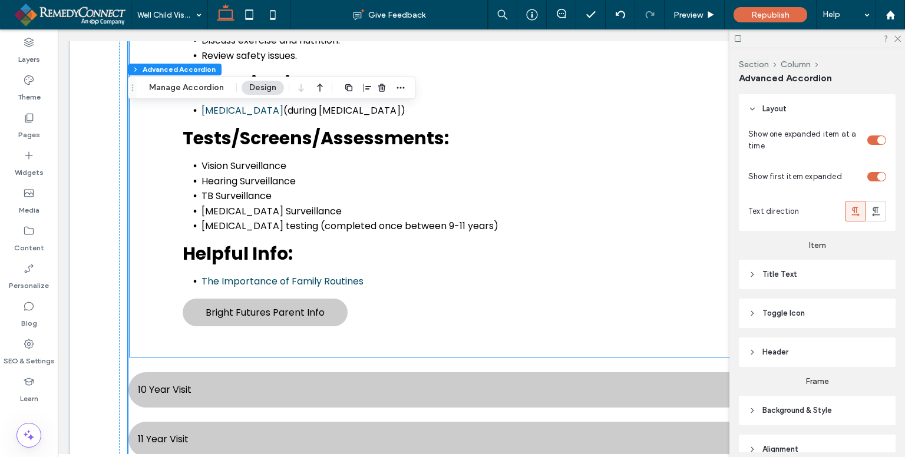
click at [255, 189] on span "TB Surveillance" at bounding box center [237, 196] width 70 height 14
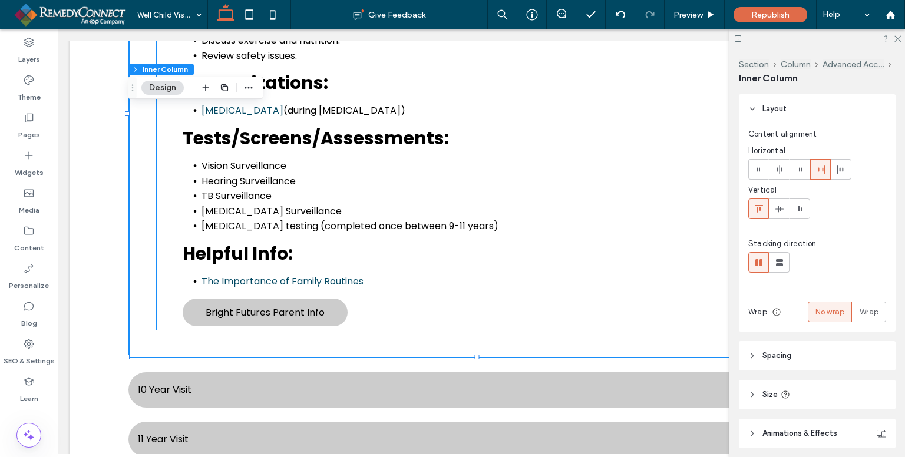
click at [258, 174] on span "Hearing Surveillance" at bounding box center [249, 181] width 94 height 14
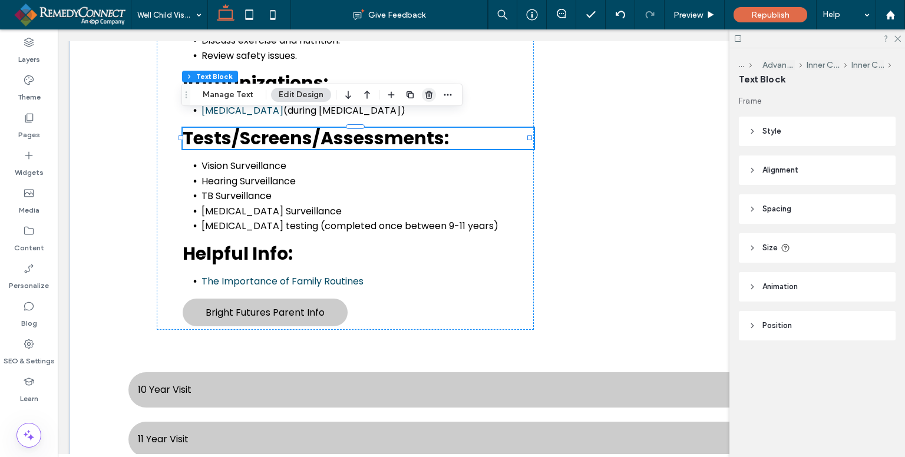
click at [426, 95] on use "button" at bounding box center [429, 95] width 7 height 8
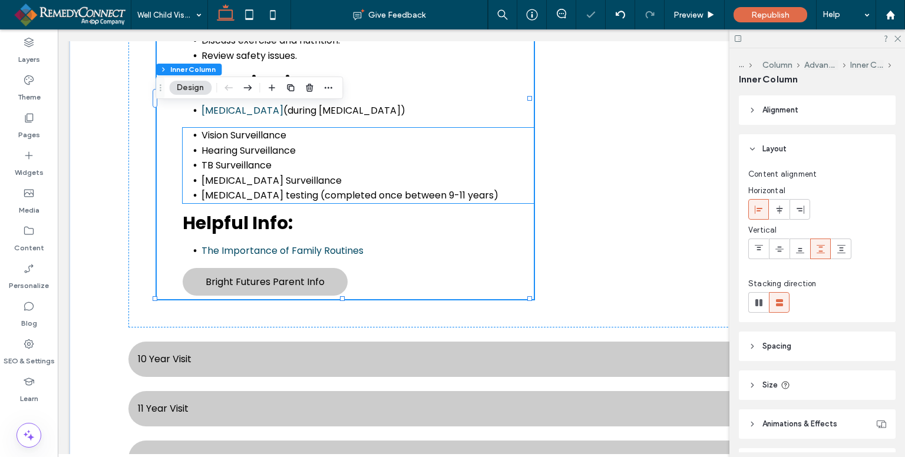
click at [266, 159] on span "TB Surveillance" at bounding box center [237, 166] width 70 height 14
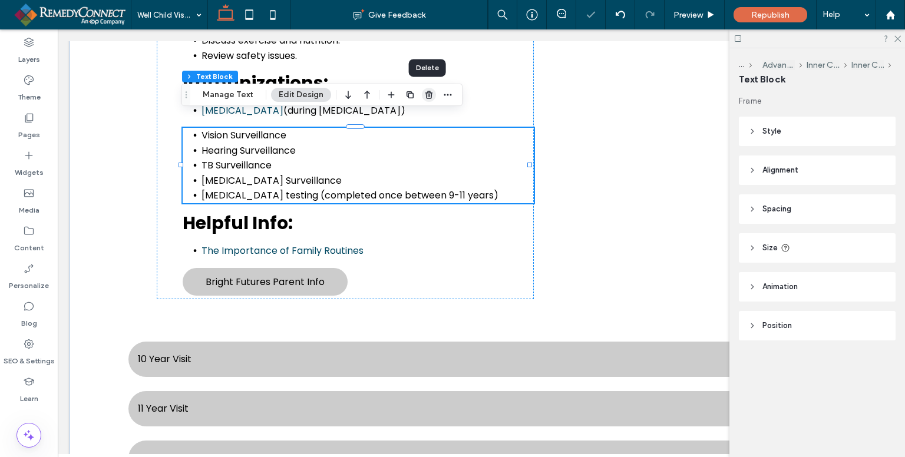
click at [424, 97] on icon "button" at bounding box center [428, 94] width 9 height 9
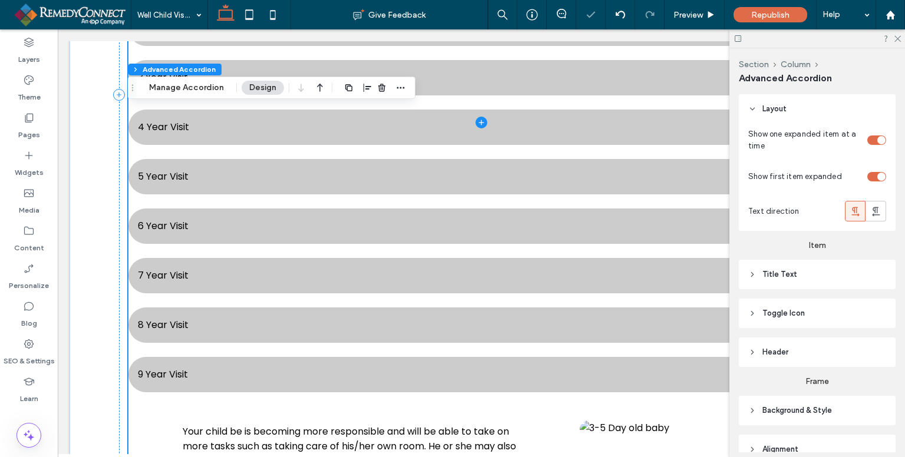
type input "*"
type input "**"
type input "****"
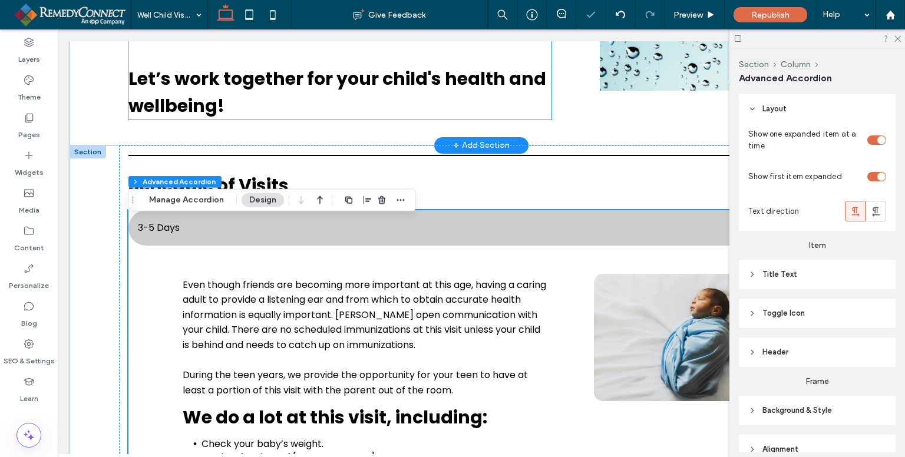
scroll to position [293, 0]
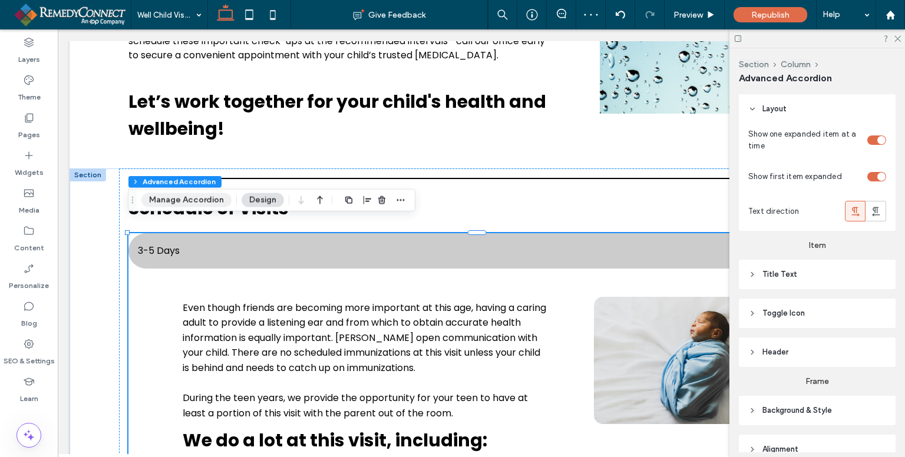
click at [192, 201] on button "Manage Accordion" at bounding box center [186, 200] width 90 height 14
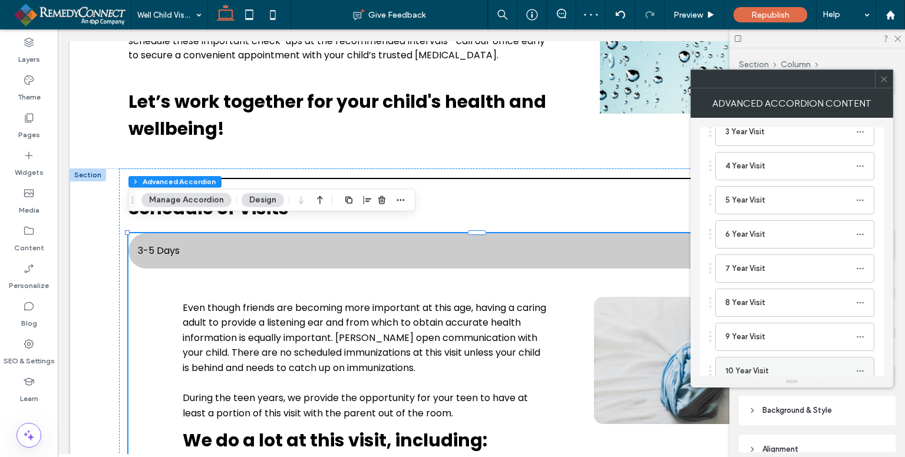
scroll to position [590, 0]
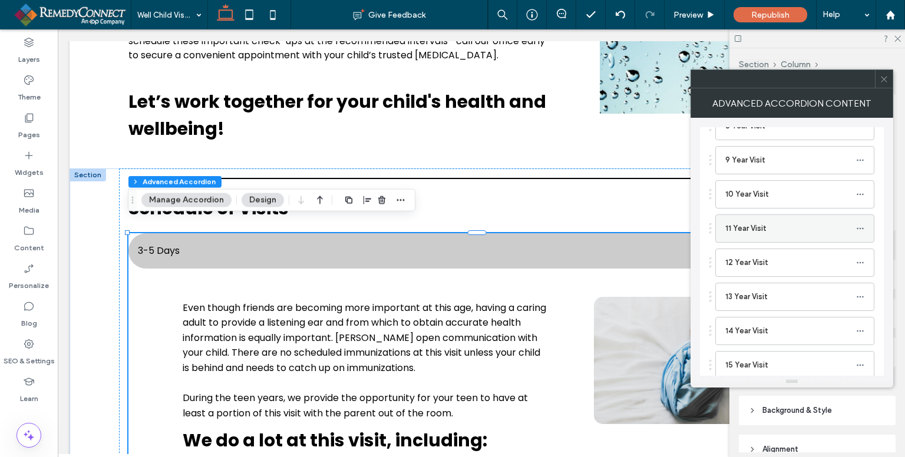
click at [745, 230] on label "11 Year Visit" at bounding box center [791, 229] width 131 height 24
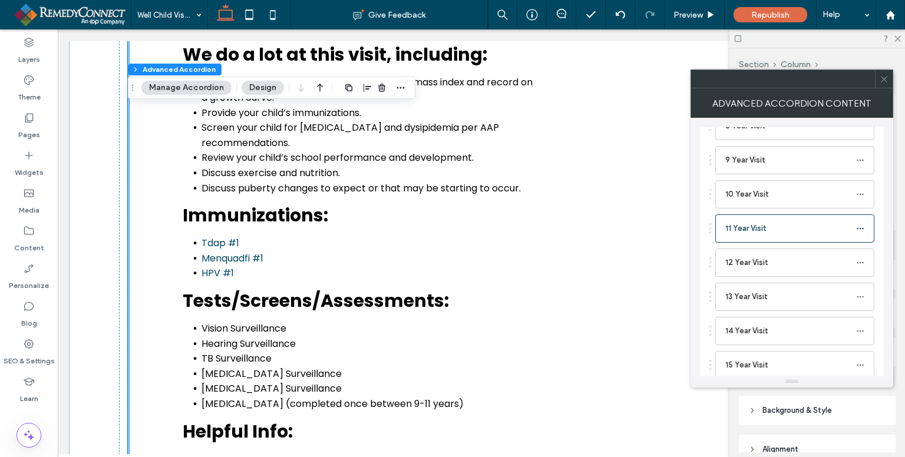
scroll to position [1756, 0]
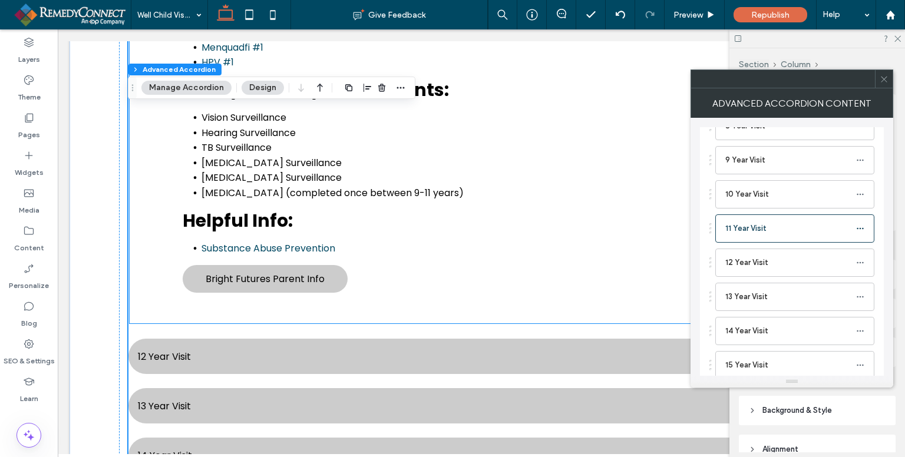
click at [245, 236] on div "Your child may be transitioning to middle school at this age. He or she may be …" at bounding box center [346, 35] width 378 height 521
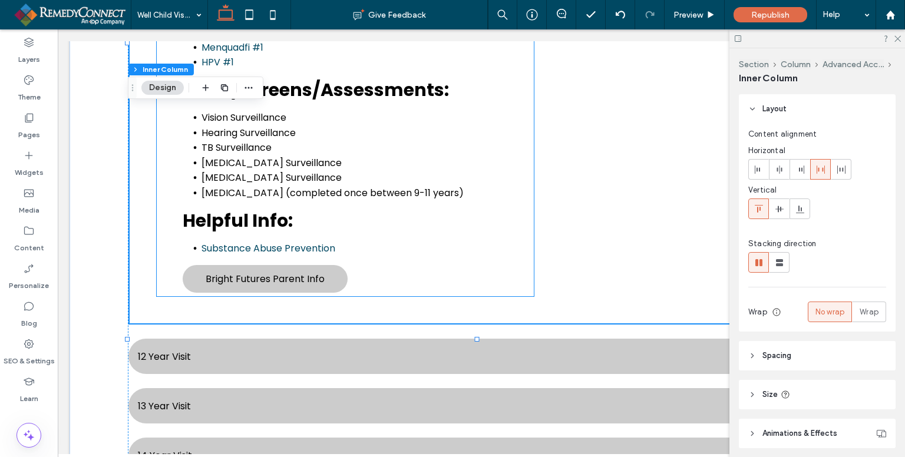
click at [276, 164] on span "[MEDICAL_DATA] Surveillance" at bounding box center [272, 163] width 140 height 14
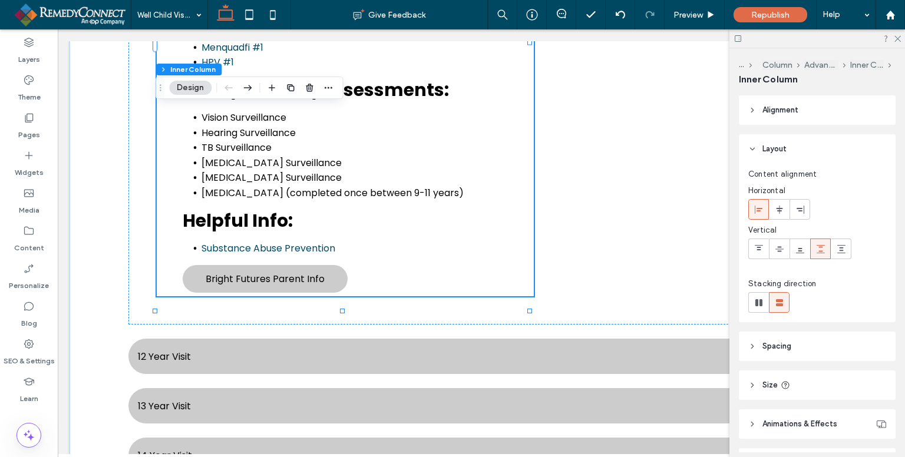
click at [271, 161] on span "[MEDICAL_DATA] Surveillance" at bounding box center [272, 163] width 140 height 14
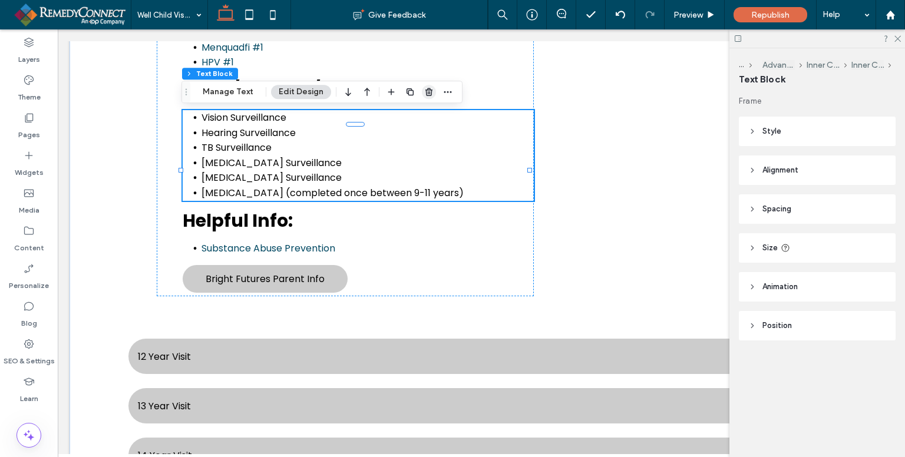
click at [426, 91] on use "button" at bounding box center [429, 92] width 7 height 8
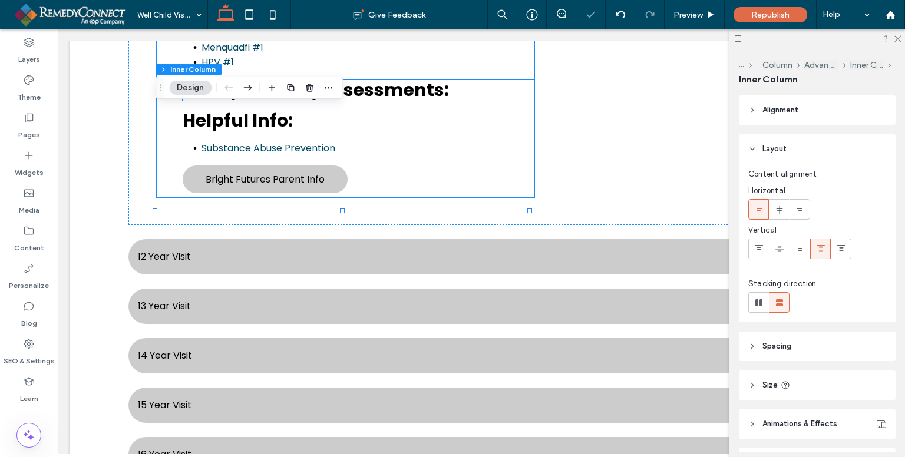
click at [411, 95] on span "Tests/Screens/Assessments:" at bounding box center [316, 89] width 266 height 25
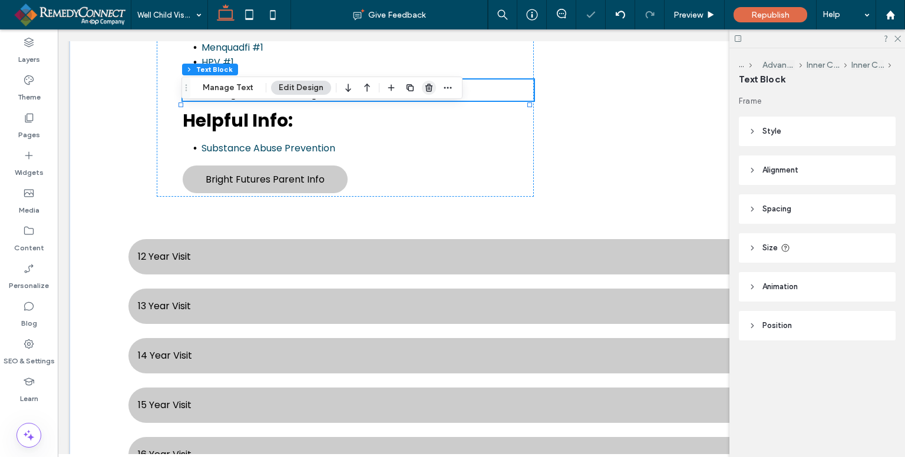
drag, startPoint x: 426, startPoint y: 88, endPoint x: 368, endPoint y: 58, distance: 65.4
click at [426, 88] on use "button" at bounding box center [429, 88] width 7 height 8
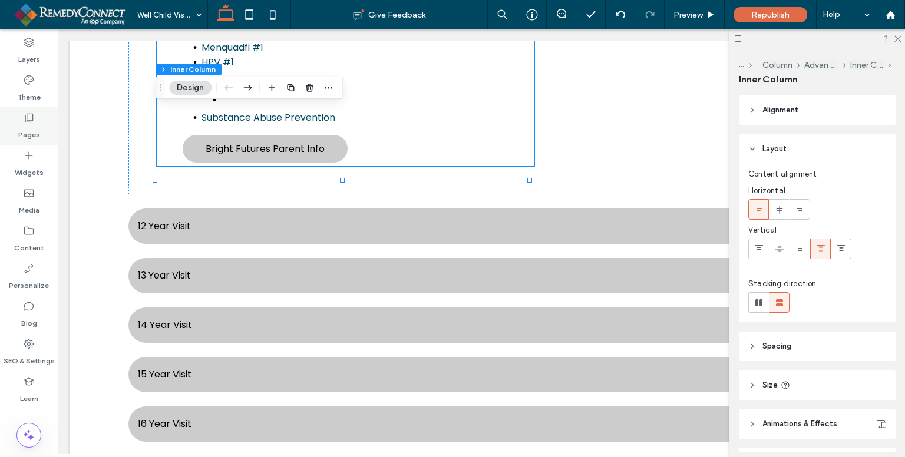
click at [40, 119] on div "Pages" at bounding box center [29, 126] width 58 height 38
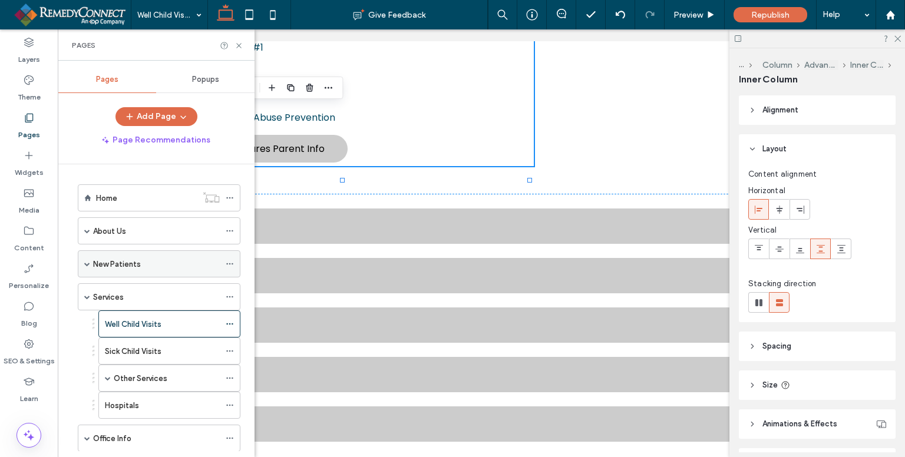
click at [87, 264] on span at bounding box center [87, 264] width 6 height 6
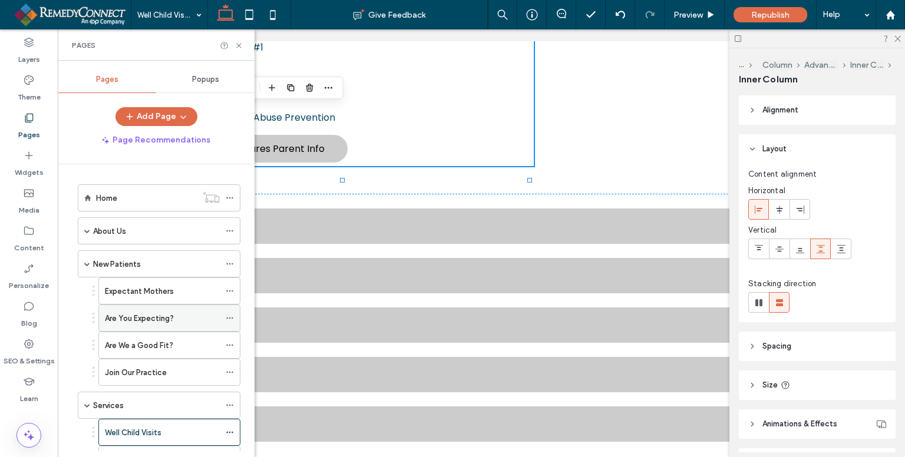
click at [229, 317] on icon at bounding box center [230, 318] width 8 height 8
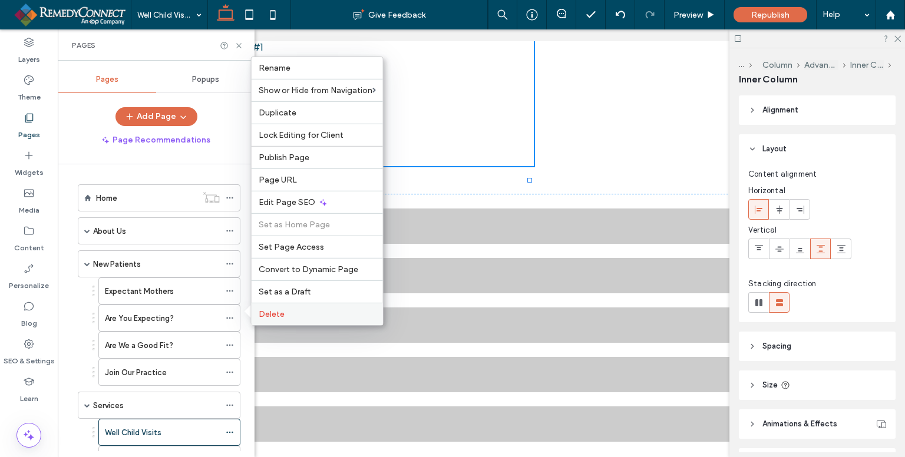
click at [273, 318] on span "Delete" at bounding box center [272, 314] width 26 height 10
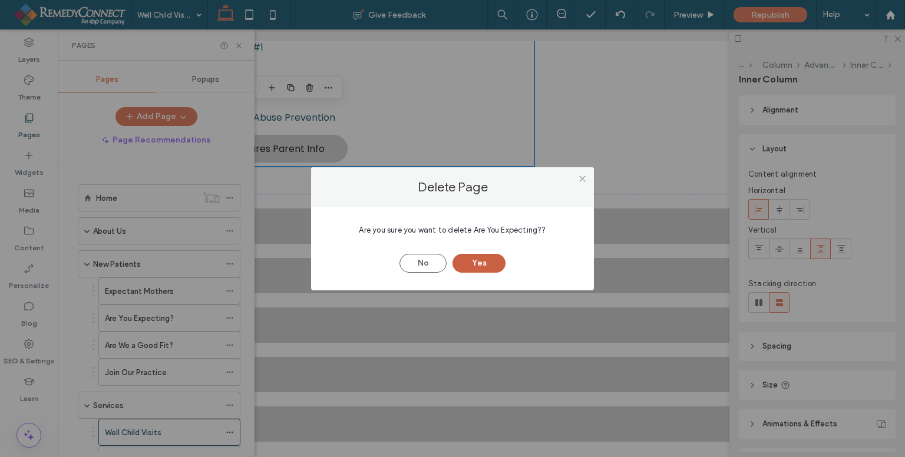
click at [493, 269] on button "Yes" at bounding box center [479, 263] width 53 height 19
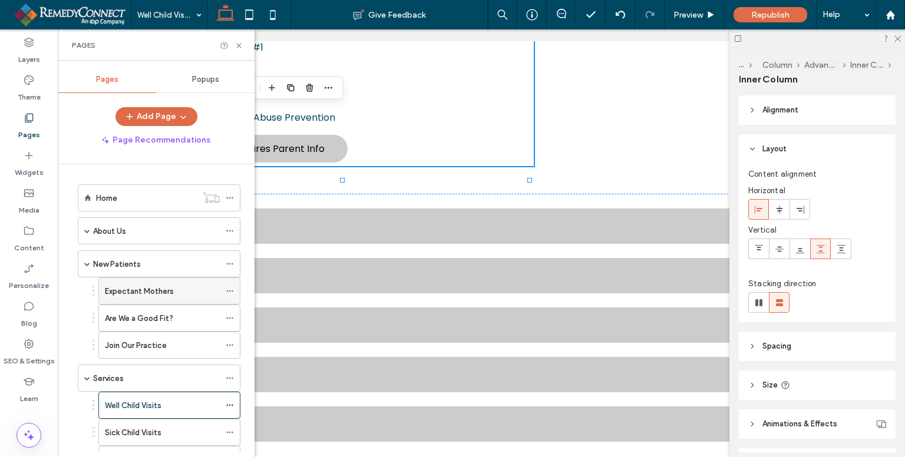
click at [231, 288] on icon at bounding box center [230, 291] width 8 height 8
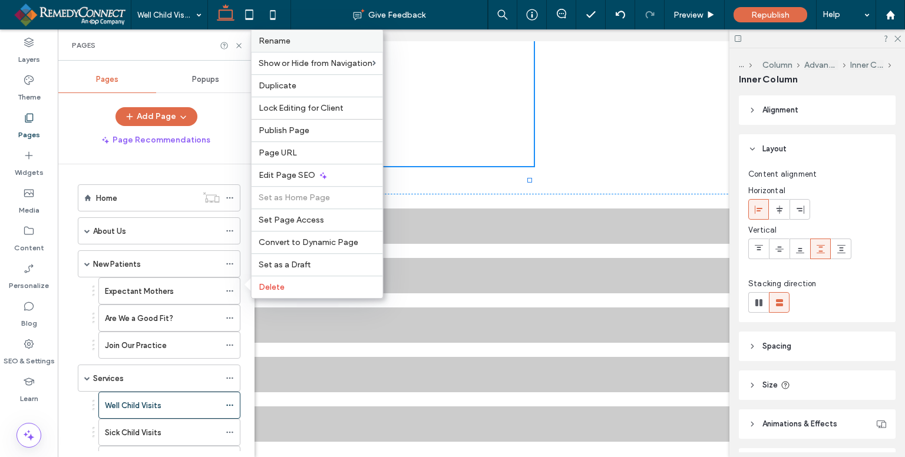
click at [328, 46] on label "Rename" at bounding box center [317, 41] width 117 height 10
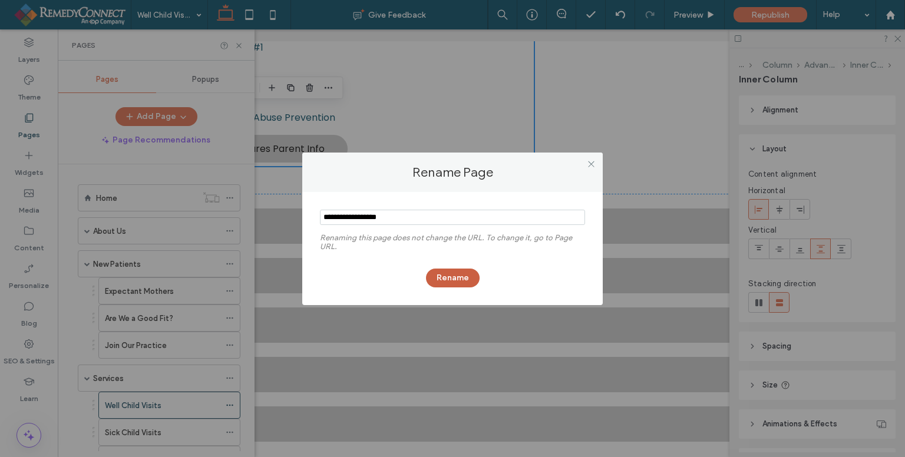
type input "**********"
click at [469, 276] on button "Rename" at bounding box center [453, 278] width 54 height 19
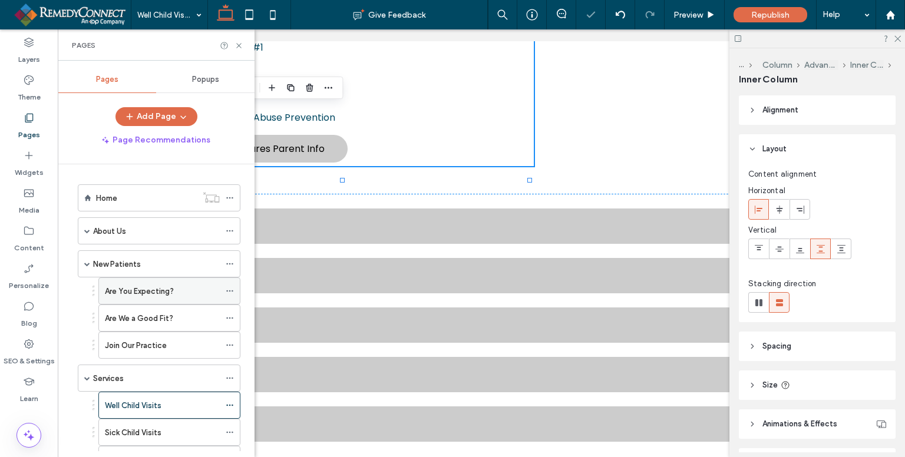
click at [229, 287] on icon at bounding box center [230, 291] width 8 height 8
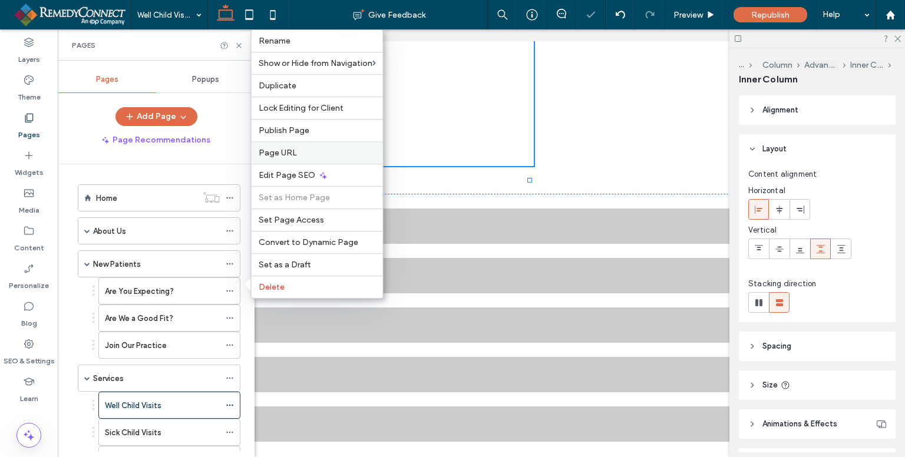
click at [278, 149] on div "Page URL" at bounding box center [317, 152] width 131 height 22
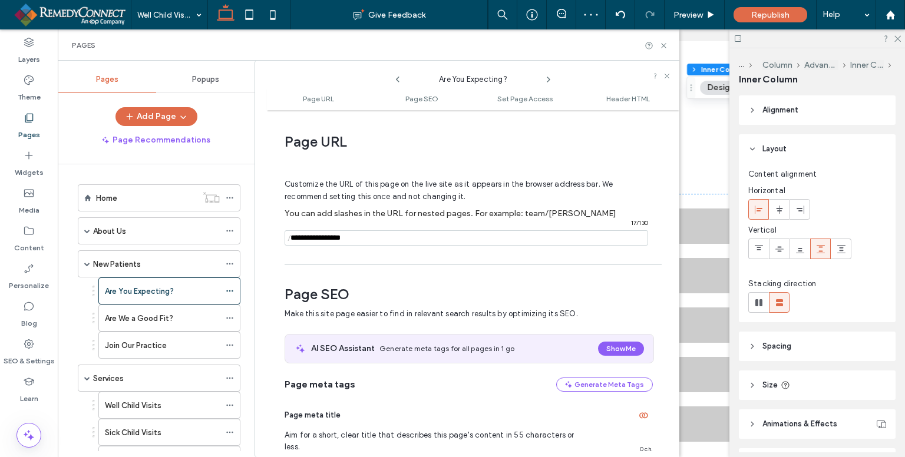
drag, startPoint x: 378, startPoint y: 234, endPoint x: 284, endPoint y: 243, distance: 94.8
click at [284, 243] on div "Page URL Customize the URL of this page on the live site as it appears in the b…" at bounding box center [473, 283] width 413 height 335
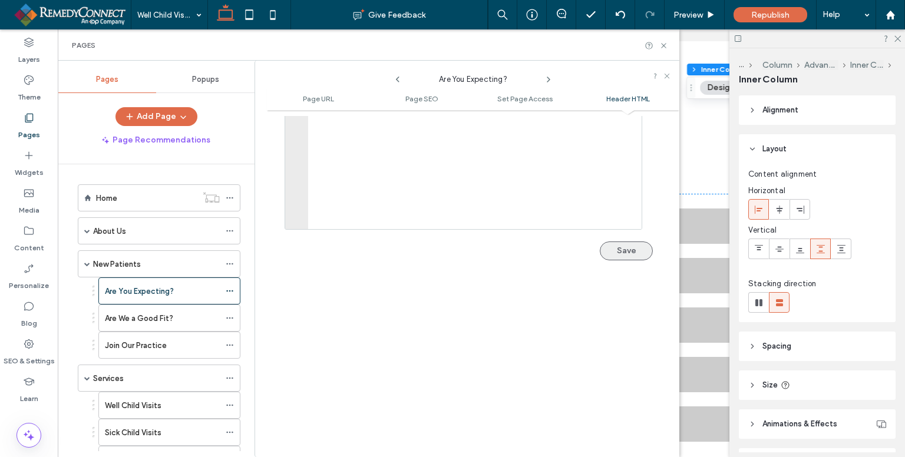
type input "**********"
click at [627, 255] on button "Save" at bounding box center [626, 264] width 53 height 19
click at [666, 46] on icon at bounding box center [664, 45] width 9 height 9
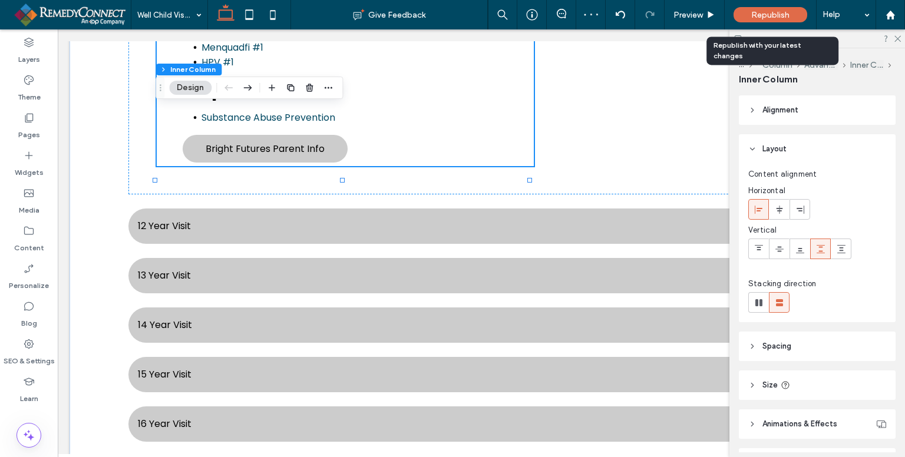
click at [773, 10] on span "Republish" at bounding box center [771, 15] width 38 height 10
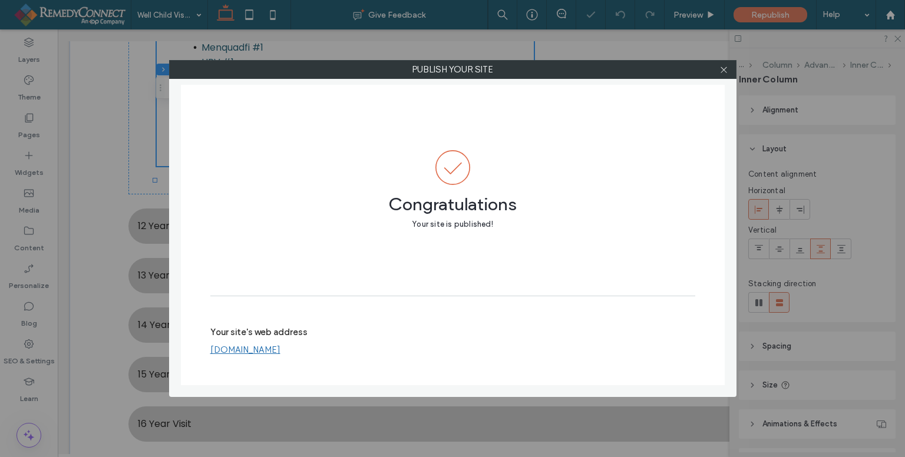
click at [729, 71] on div at bounding box center [725, 70] width 18 height 18
click at [719, 69] on div at bounding box center [725, 70] width 18 height 18
click at [728, 70] on icon at bounding box center [724, 69] width 9 height 9
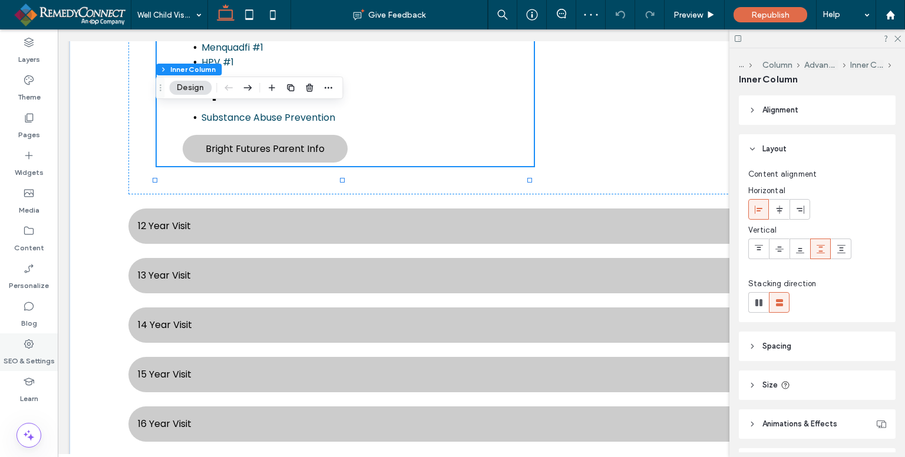
click at [33, 345] on use at bounding box center [28, 344] width 9 height 9
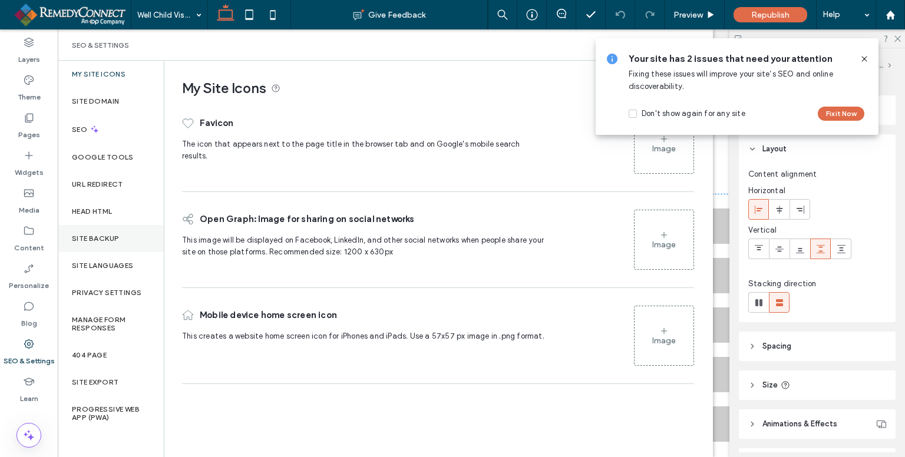
click at [113, 232] on div "Site Backup" at bounding box center [111, 238] width 106 height 27
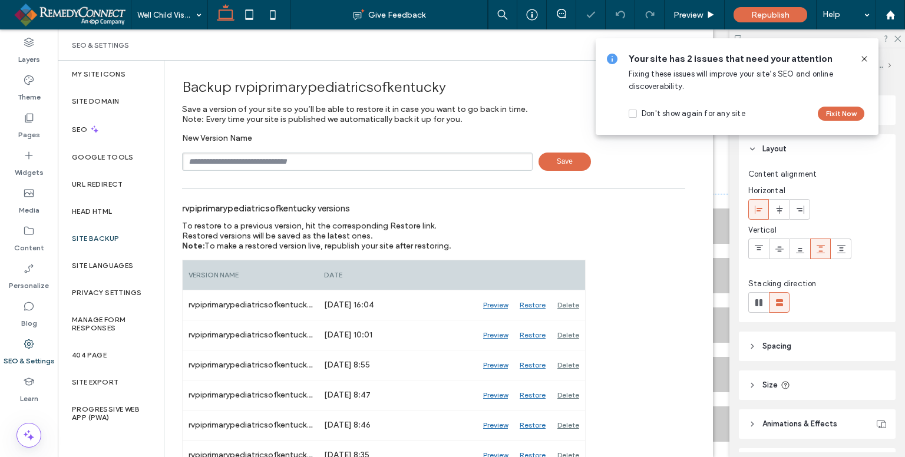
click at [276, 159] on input "text" at bounding box center [357, 162] width 351 height 18
type input "******"
click at [557, 168] on span "Save" at bounding box center [565, 162] width 52 height 18
click at [867, 59] on icon at bounding box center [864, 58] width 9 height 9
